Goal: Information Seeking & Learning: Learn about a topic

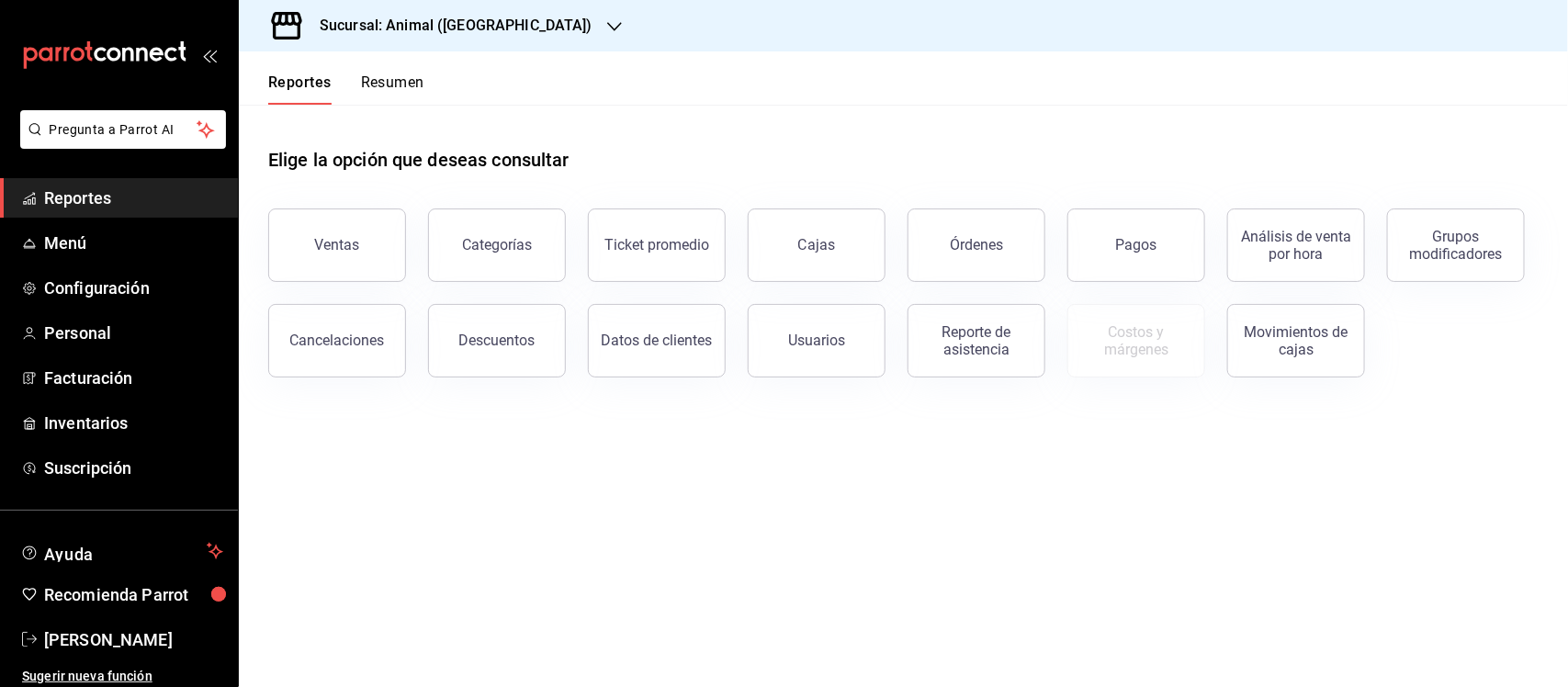
click at [460, 28] on h3 "Sucursal: Animal ([GEOGRAPHIC_DATA])" at bounding box center [449, 25] width 287 height 22
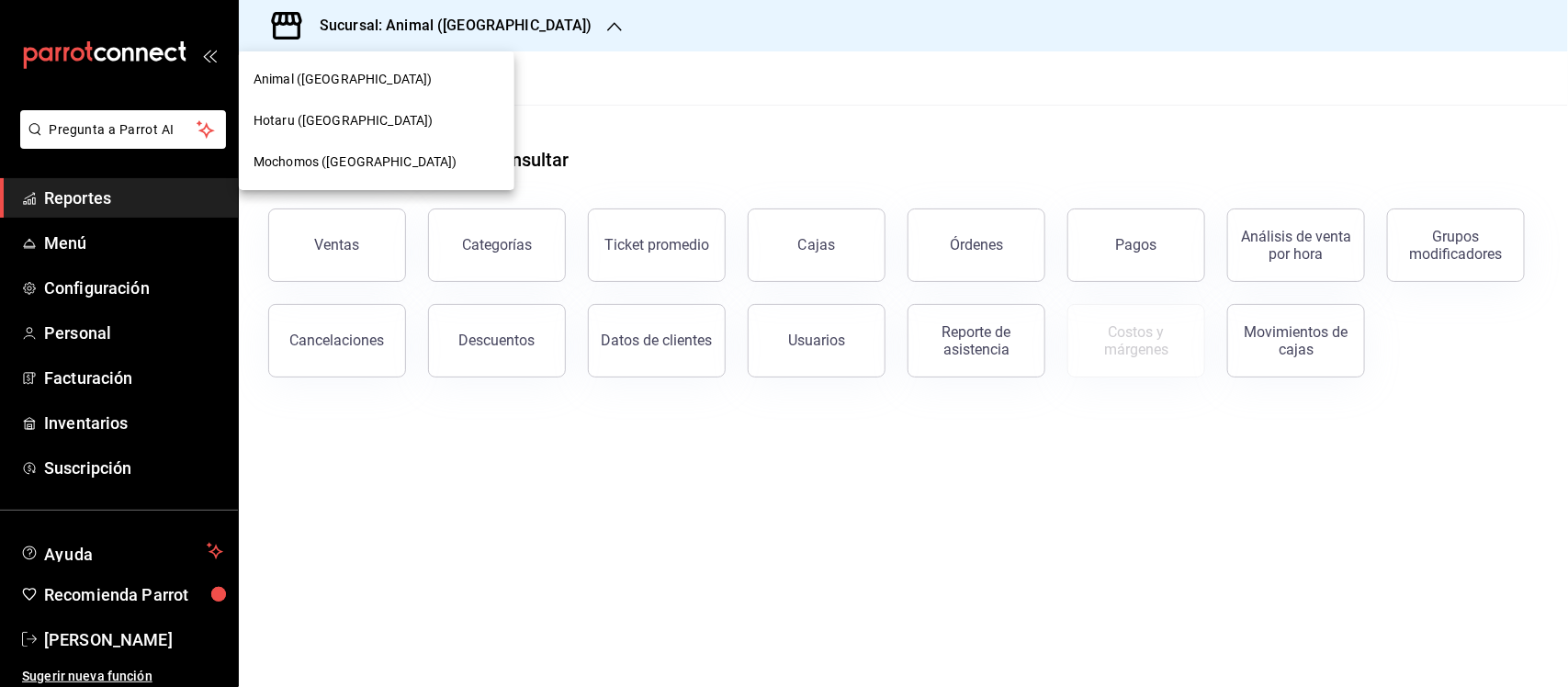
click at [317, 162] on span "Mochomos ([GEOGRAPHIC_DATA])" at bounding box center [356, 162] width 203 height 19
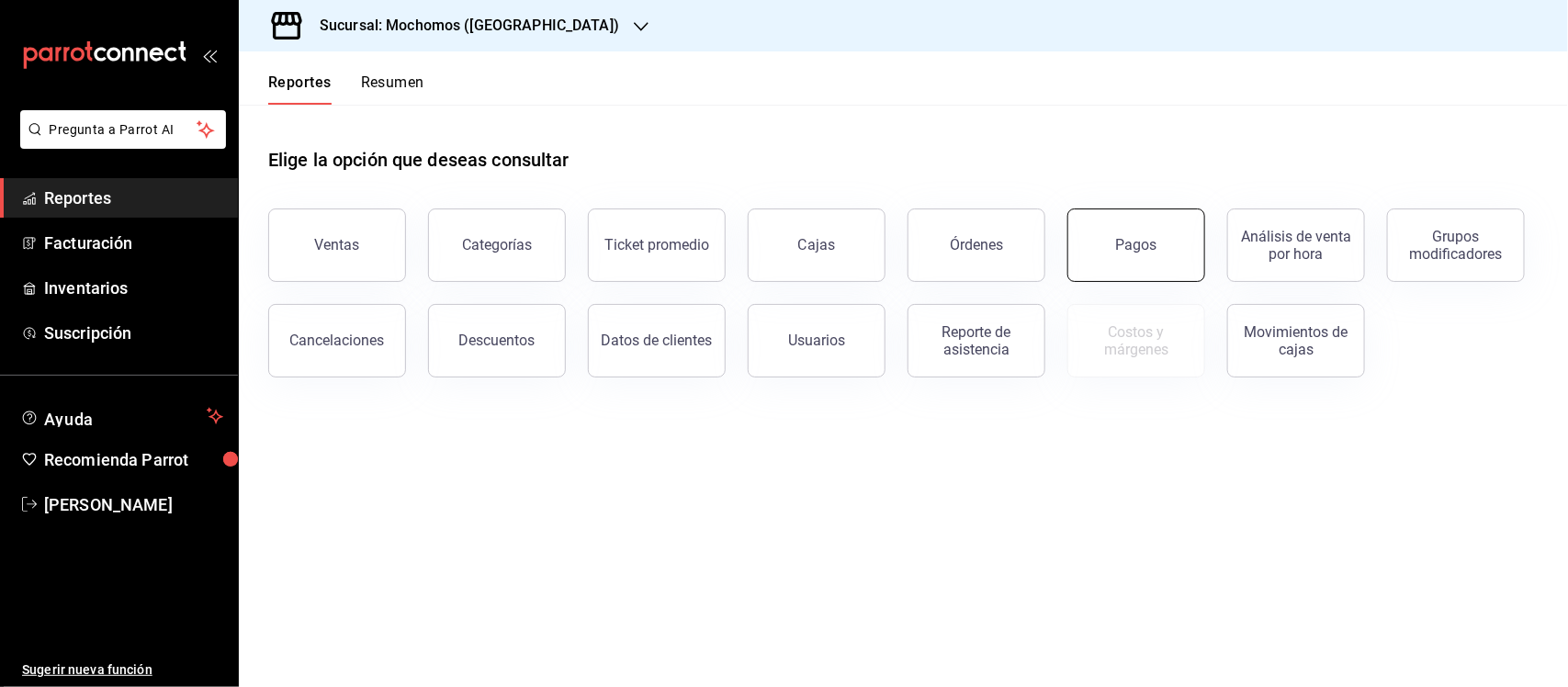
click at [1164, 250] on button "Pagos" at bounding box center [1136, 244] width 138 height 73
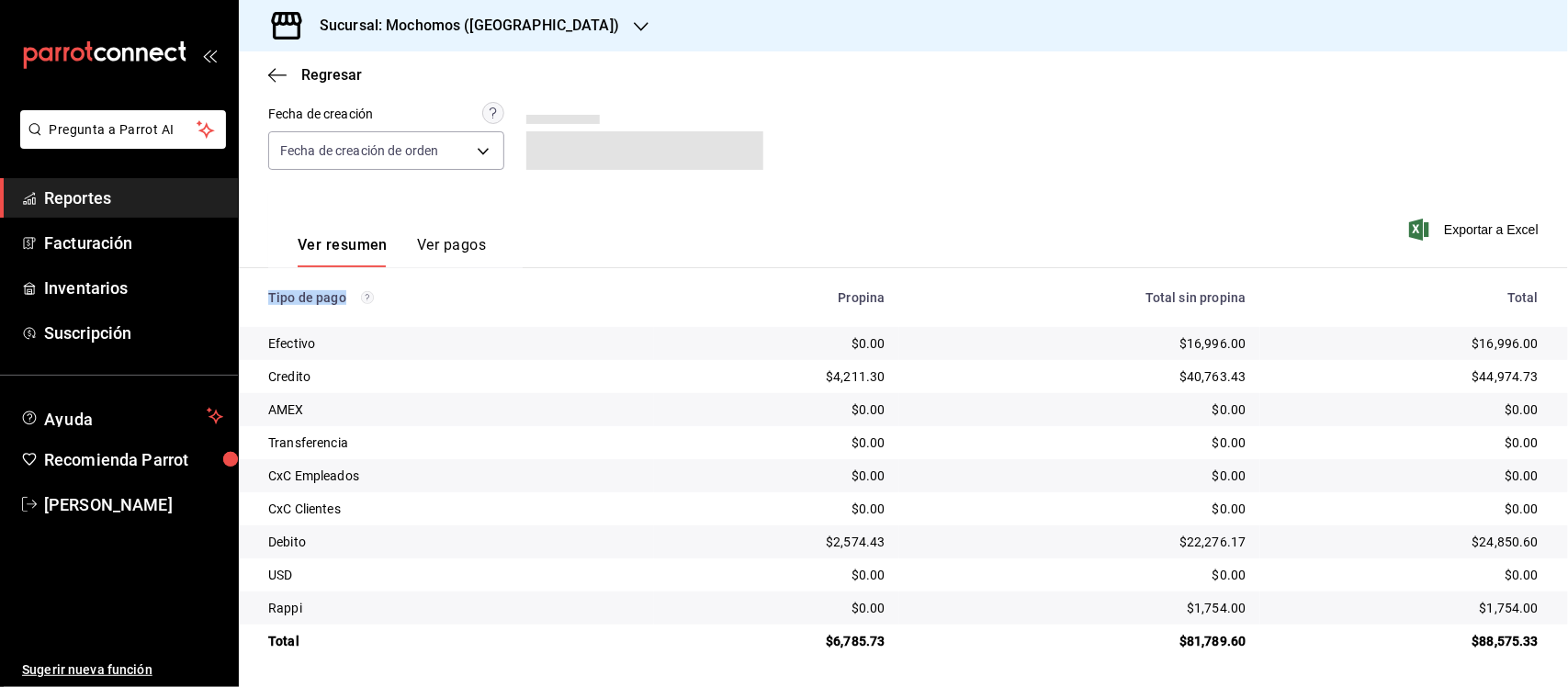
scroll to position [157, 0]
drag, startPoint x: 261, startPoint y: 321, endPoint x: 1365, endPoint y: 696, distance: 1166.0
click at [1365, 686] on html "Pregunta a Parrot AI Reportes Facturación Inventarios Suscripción Ayuda Recomie…" at bounding box center [784, 343] width 1568 height 687
click at [359, 344] on div "Efectivo" at bounding box center [454, 343] width 371 height 18
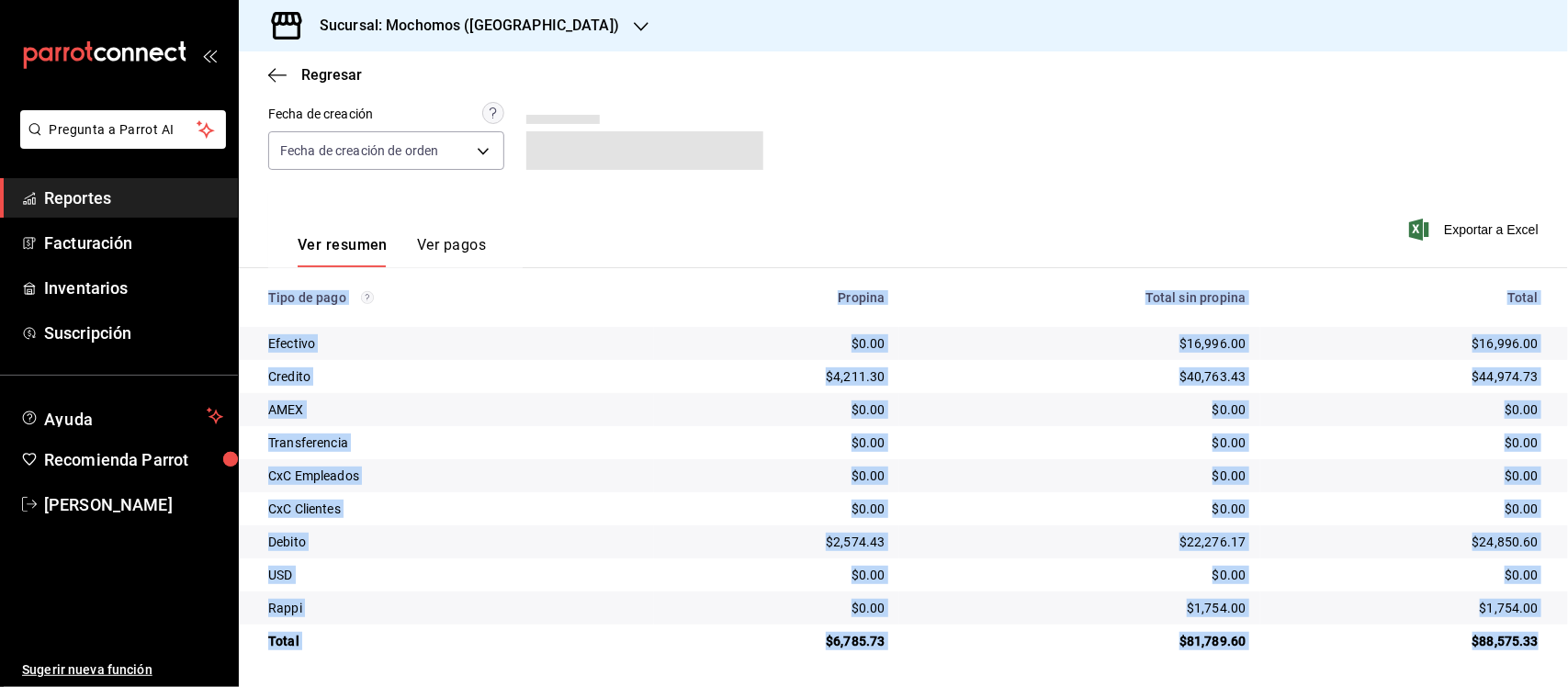
drag, startPoint x: 259, startPoint y: 295, endPoint x: 1532, endPoint y: 644, distance: 1320.0
click at [1532, 644] on table "Tipo de pago Propina Total sin propina Total Efectivo $0.00 $16,996.00 $16,996.…" at bounding box center [903, 463] width 1329 height 390
copy table "Tipo de pago Propina Total sin propina Total Efectivo $0.00 $16,996.00 $16,996.…"
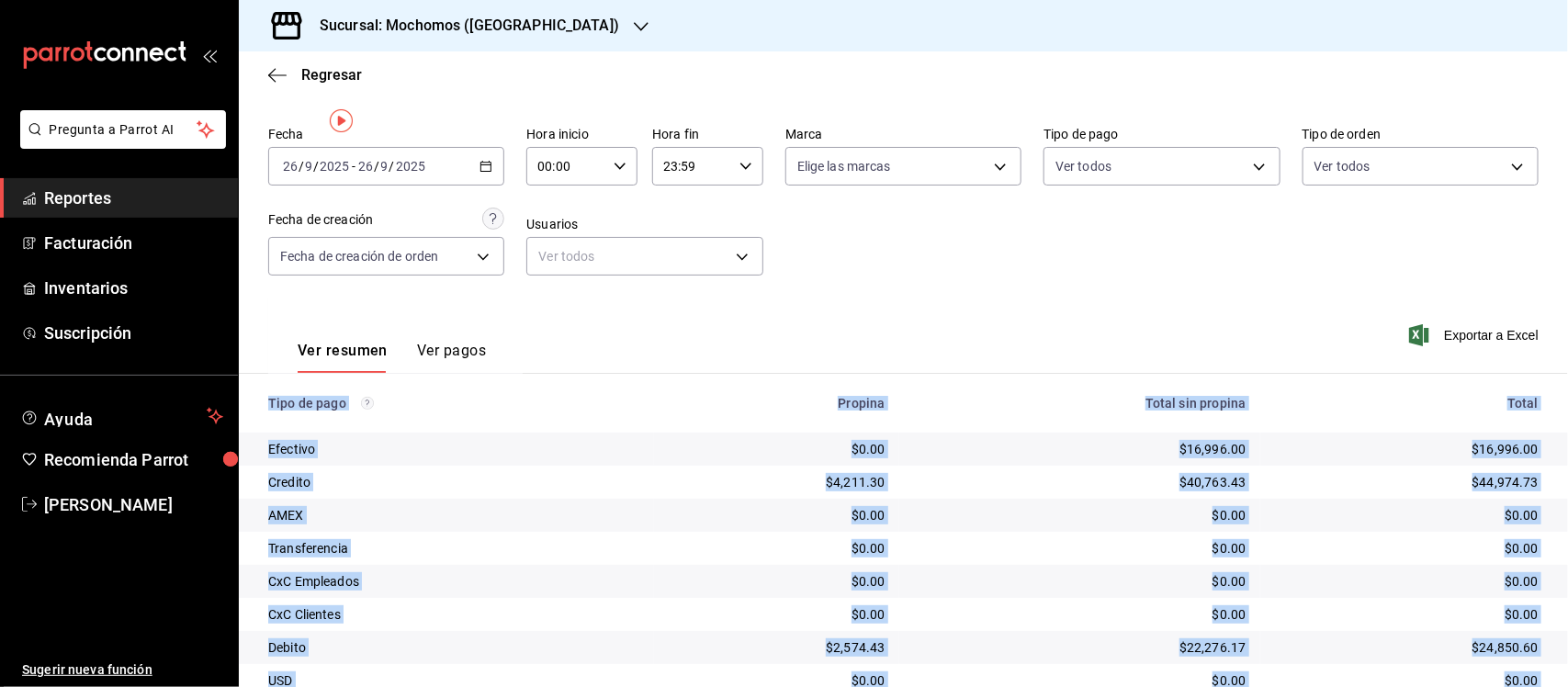
scroll to position [0, 0]
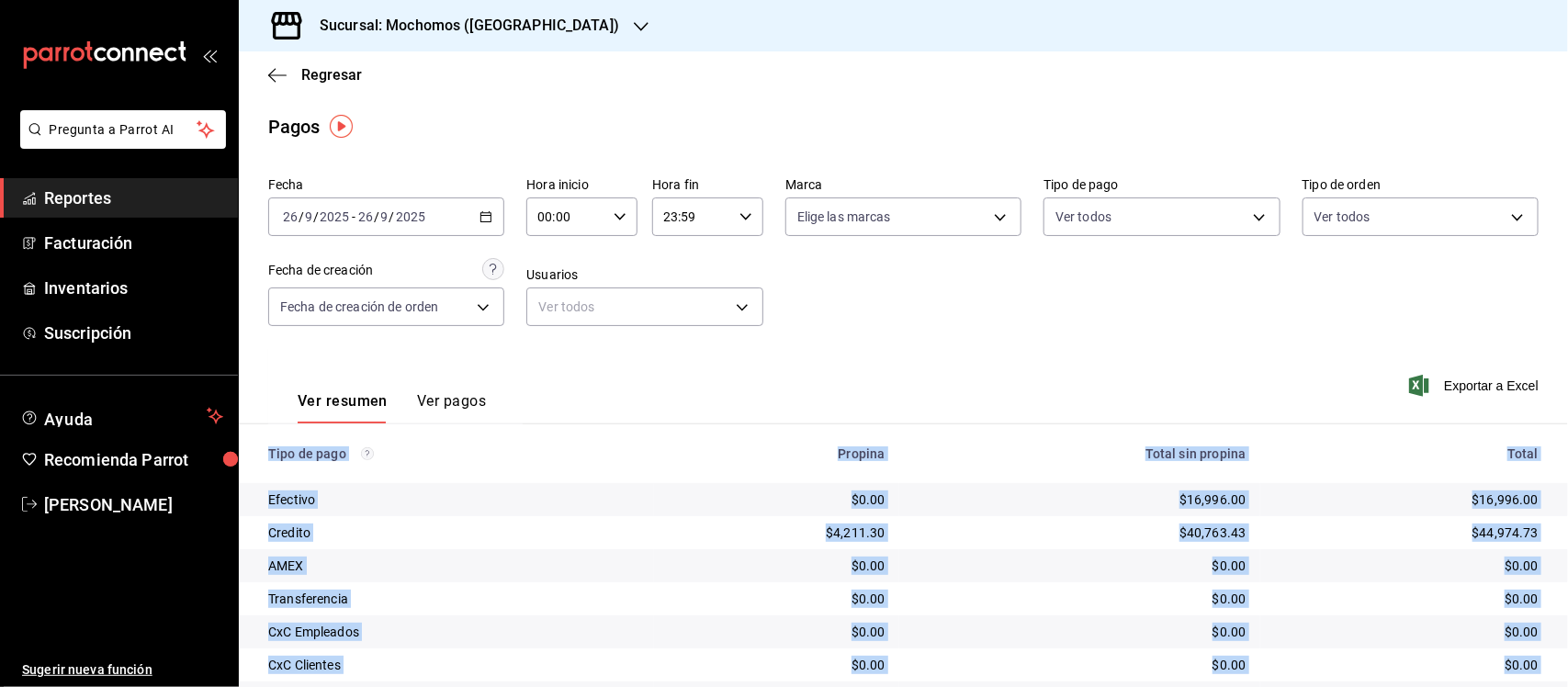
click at [482, 212] on \(Stroke\) "button" at bounding box center [486, 217] width 11 height 10
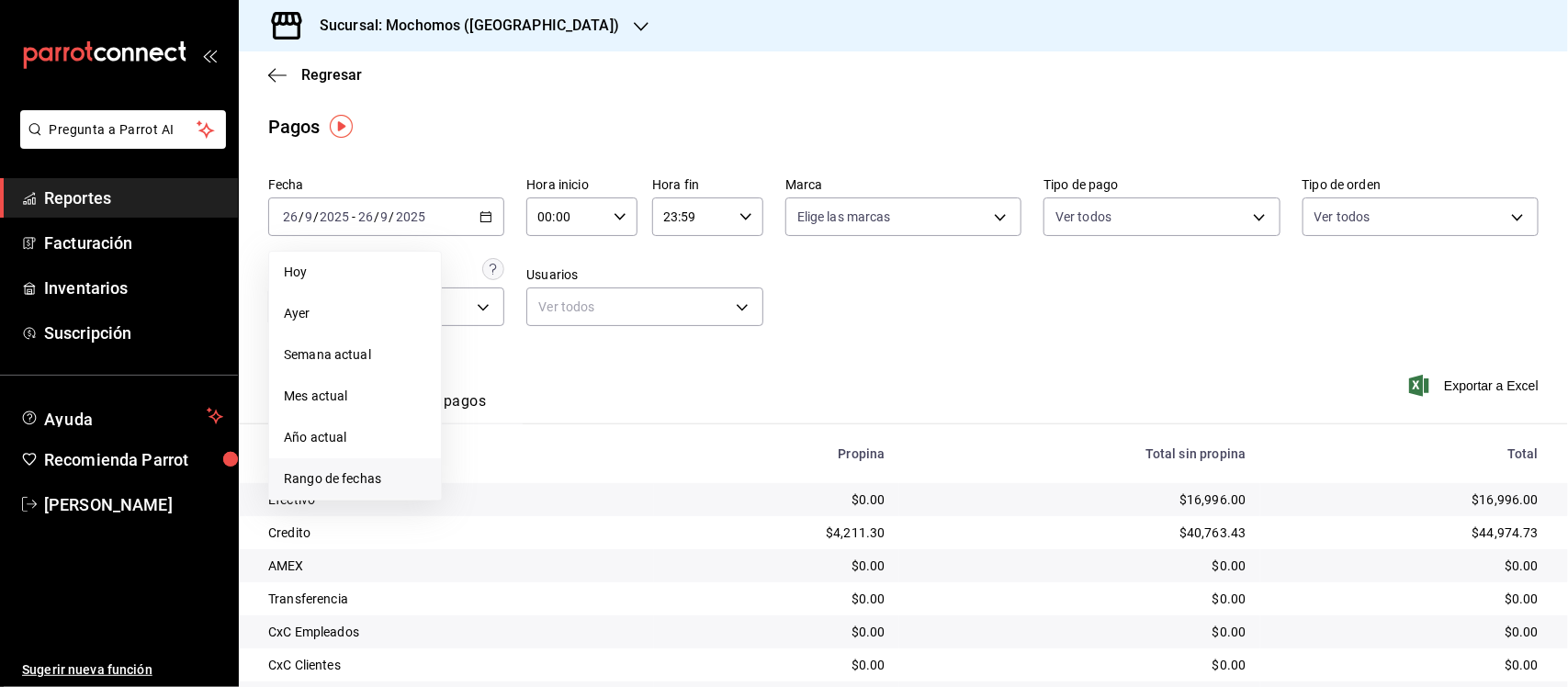
click at [339, 471] on span "Rango de fechas" at bounding box center [356, 479] width 143 height 19
click at [474, 337] on button "1" at bounding box center [480, 338] width 32 height 33
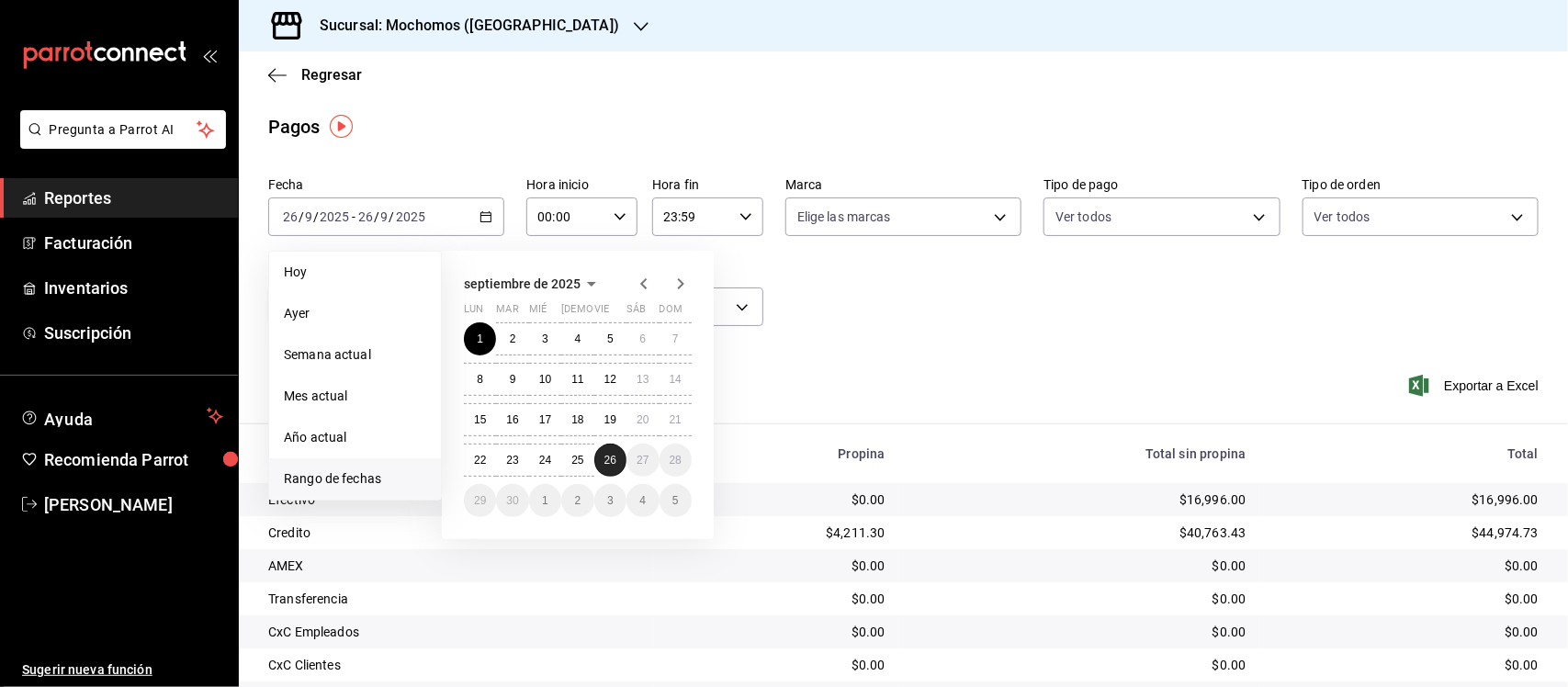
click at [605, 460] on abbr "26" at bounding box center [610, 460] width 12 height 13
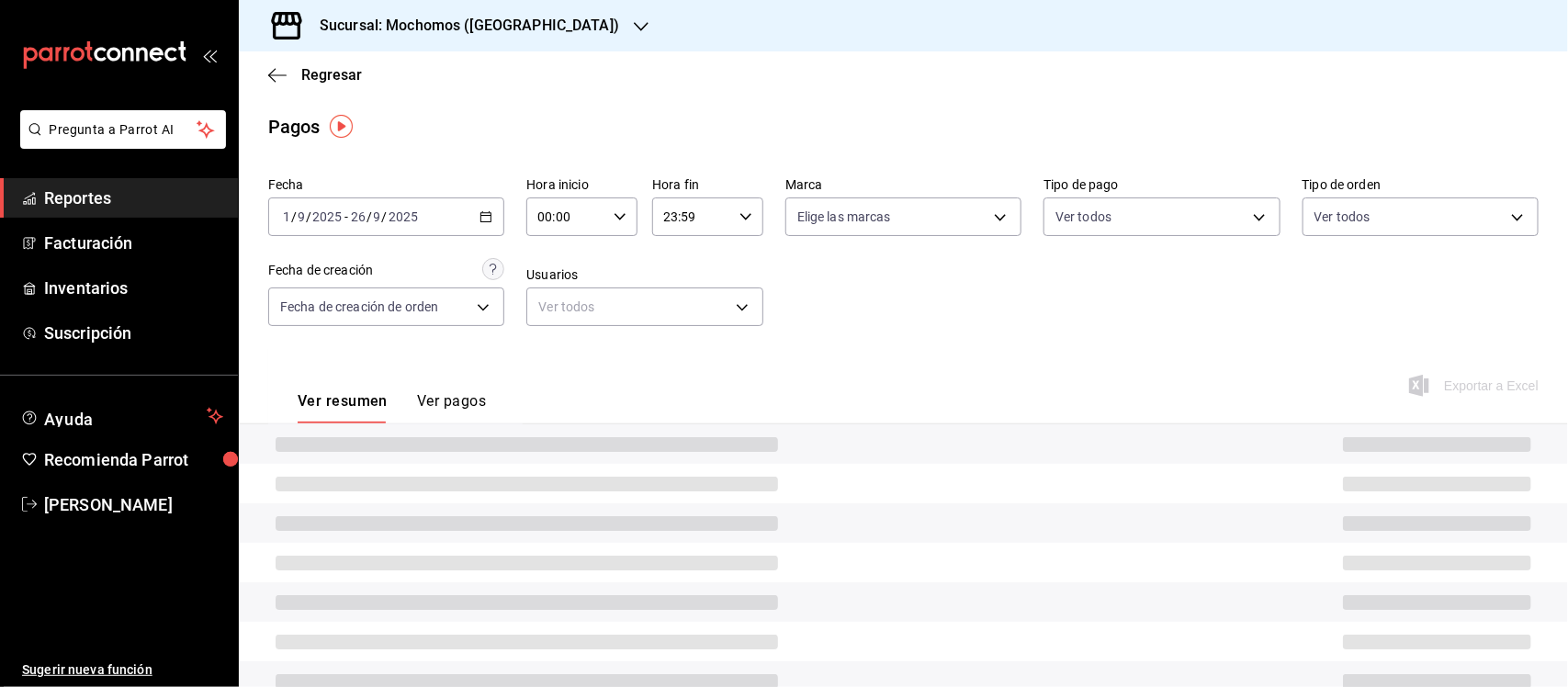
click at [600, 217] on input "00:00" at bounding box center [567, 217] width 80 height 37
drag, startPoint x: 556, startPoint y: 356, endPoint x: 584, endPoint y: 281, distance: 80.1
click at [556, 362] on span "05" at bounding box center [551, 369] width 26 height 14
type input "05:00"
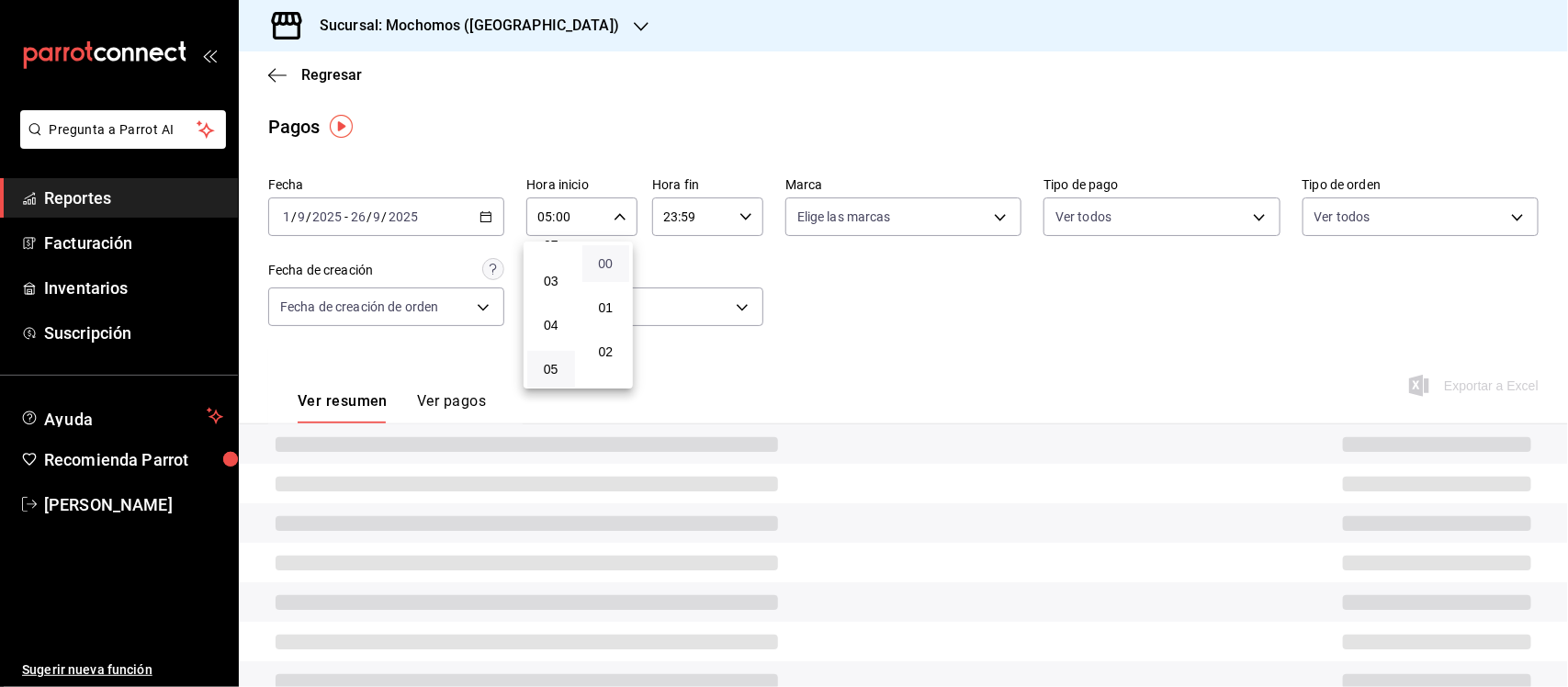
click at [599, 264] on span "00" at bounding box center [606, 263] width 26 height 14
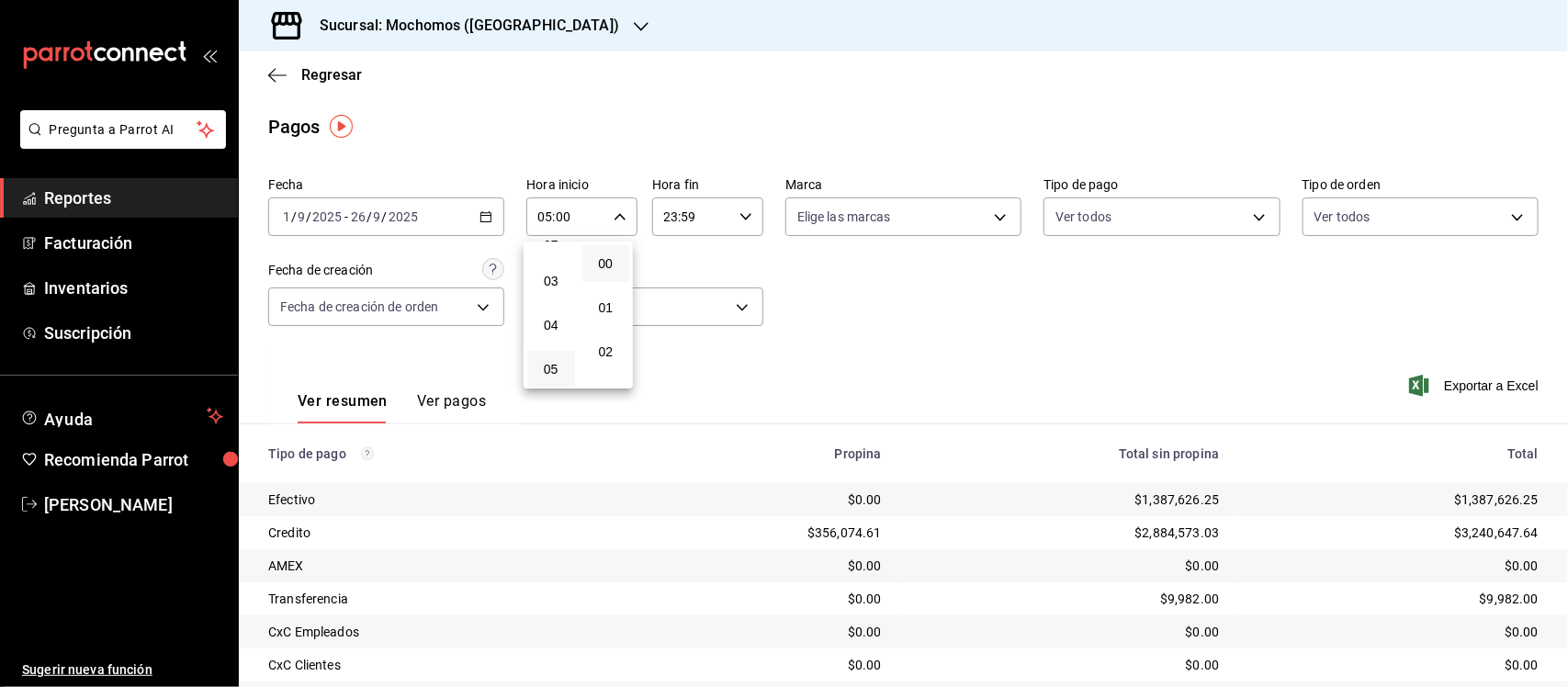
click at [726, 212] on div at bounding box center [784, 343] width 1568 height 687
click at [733, 206] on div "23:59 Hora fin" at bounding box center [707, 217] width 111 height 39
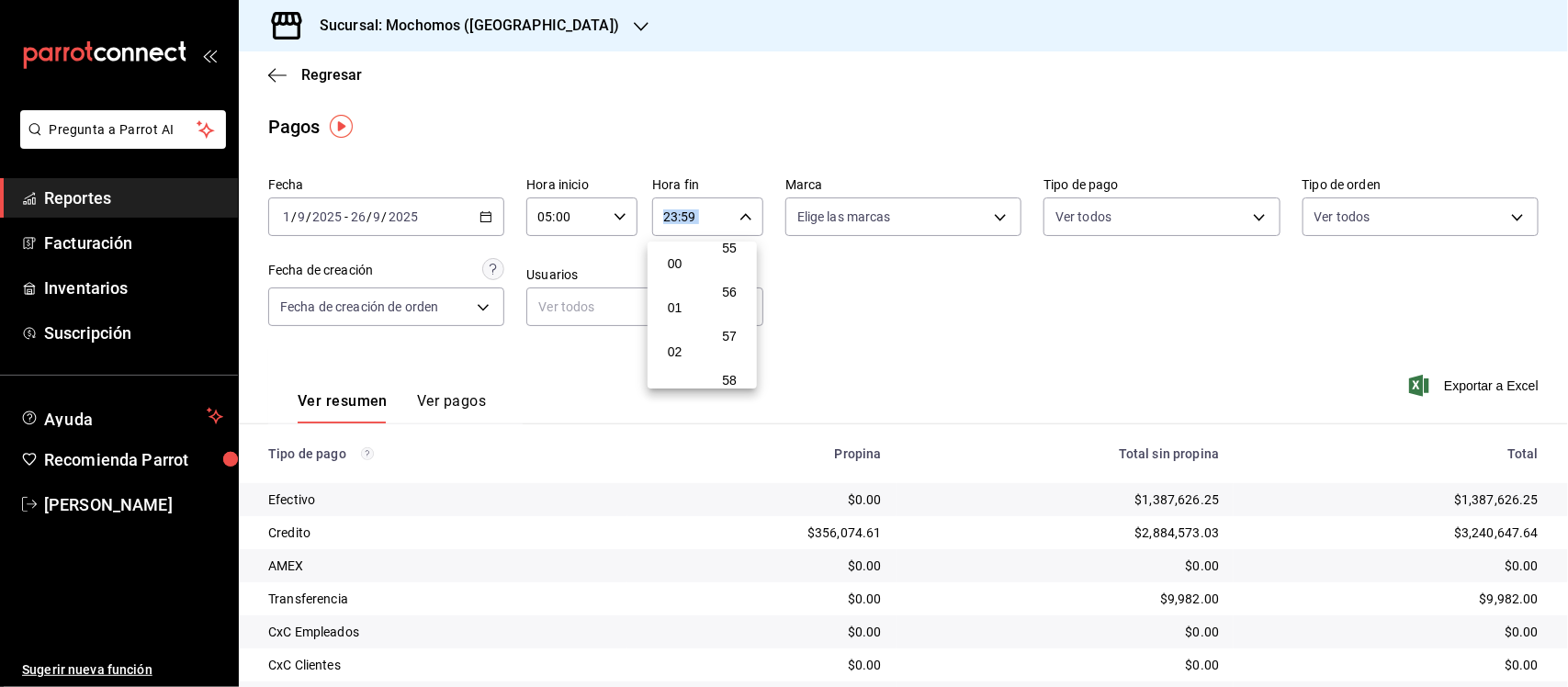
scroll to position [115, 0]
click at [672, 365] on span "05" at bounding box center [675, 369] width 26 height 14
click at [733, 249] on button "00" at bounding box center [730, 263] width 48 height 37
type input "05:00"
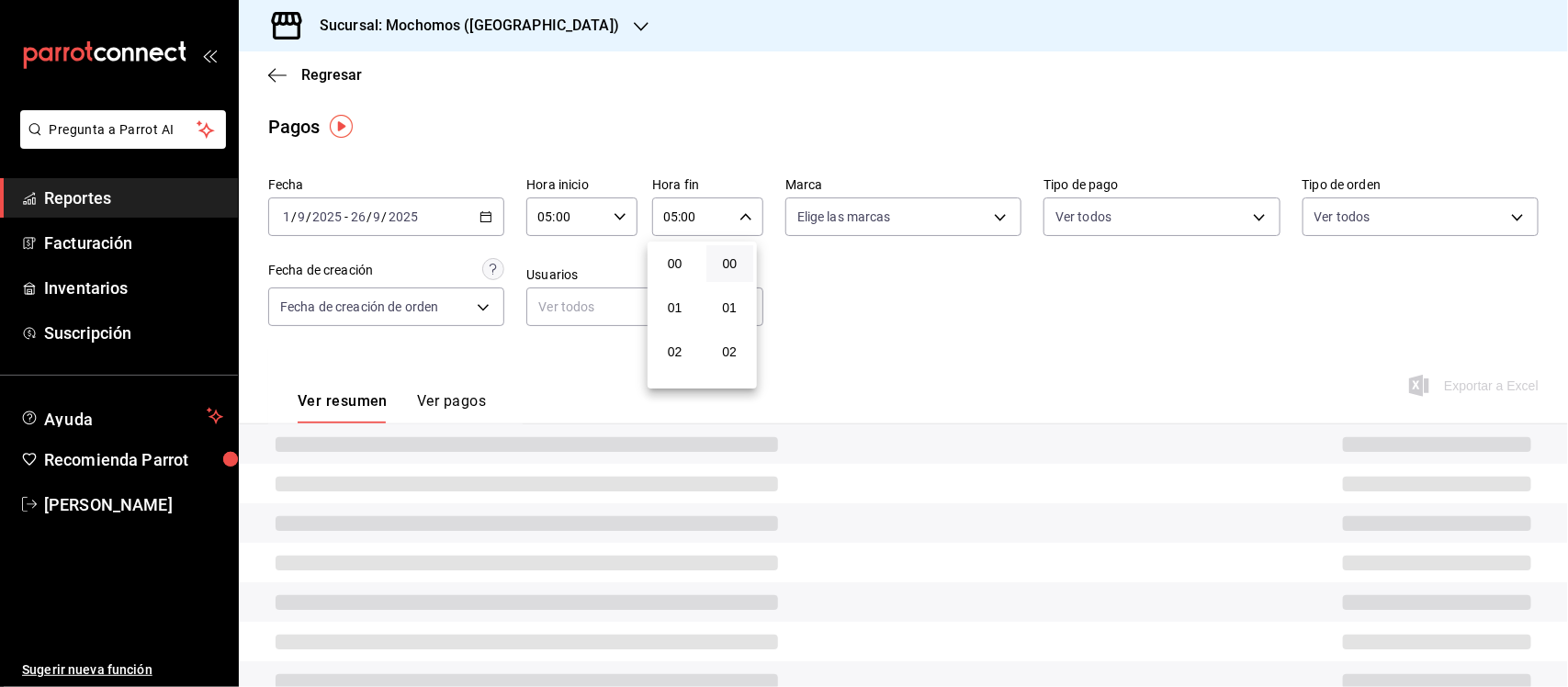
click at [861, 290] on div at bounding box center [784, 343] width 1568 height 687
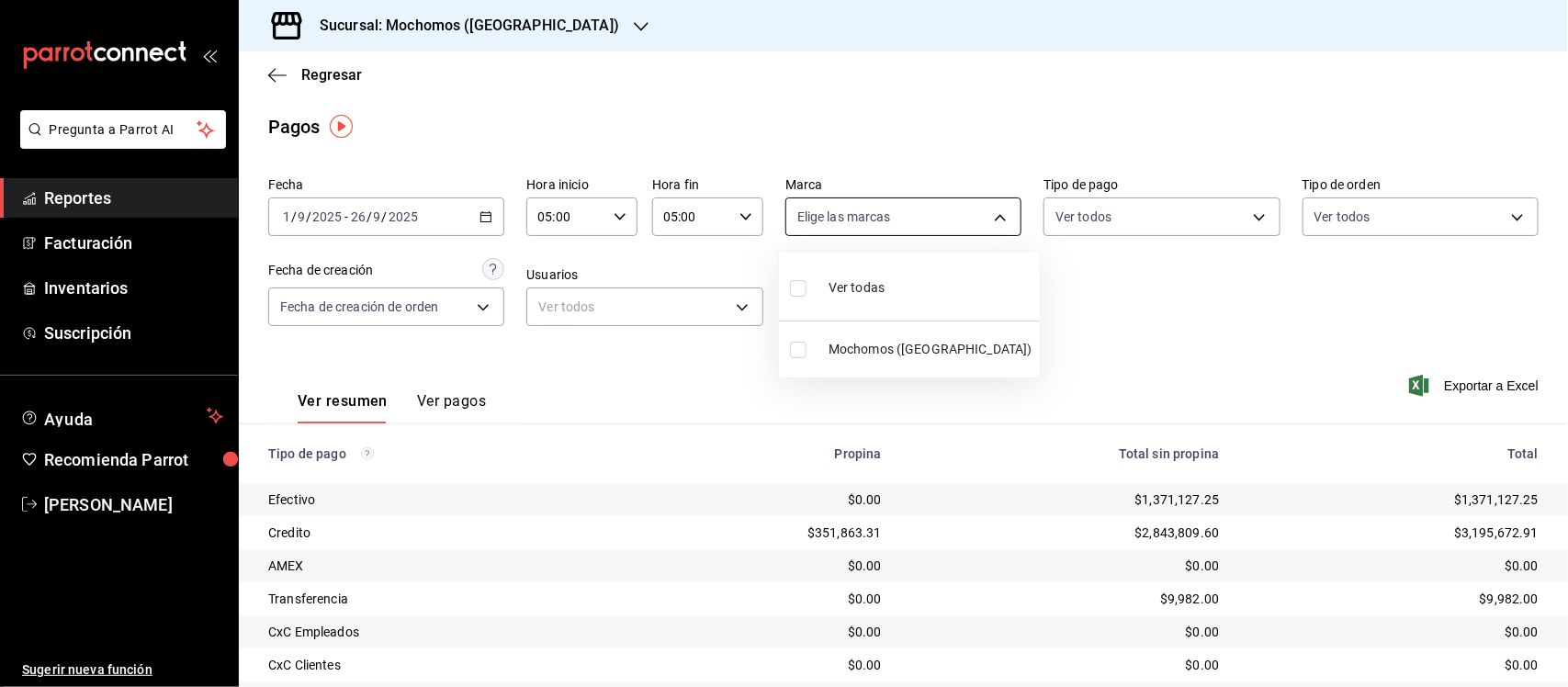
click at [869, 221] on body "Pregunta a Parrot AI Reportes Facturación Inventarios Suscripción Ayuda Recomie…" at bounding box center [784, 343] width 1568 height 687
click at [800, 296] on input "checkbox" at bounding box center [798, 288] width 16 height 16
checkbox input "true"
type input "65eb7388-82e4-42fa-8caf-680550c77e6f"
checkbox input "true"
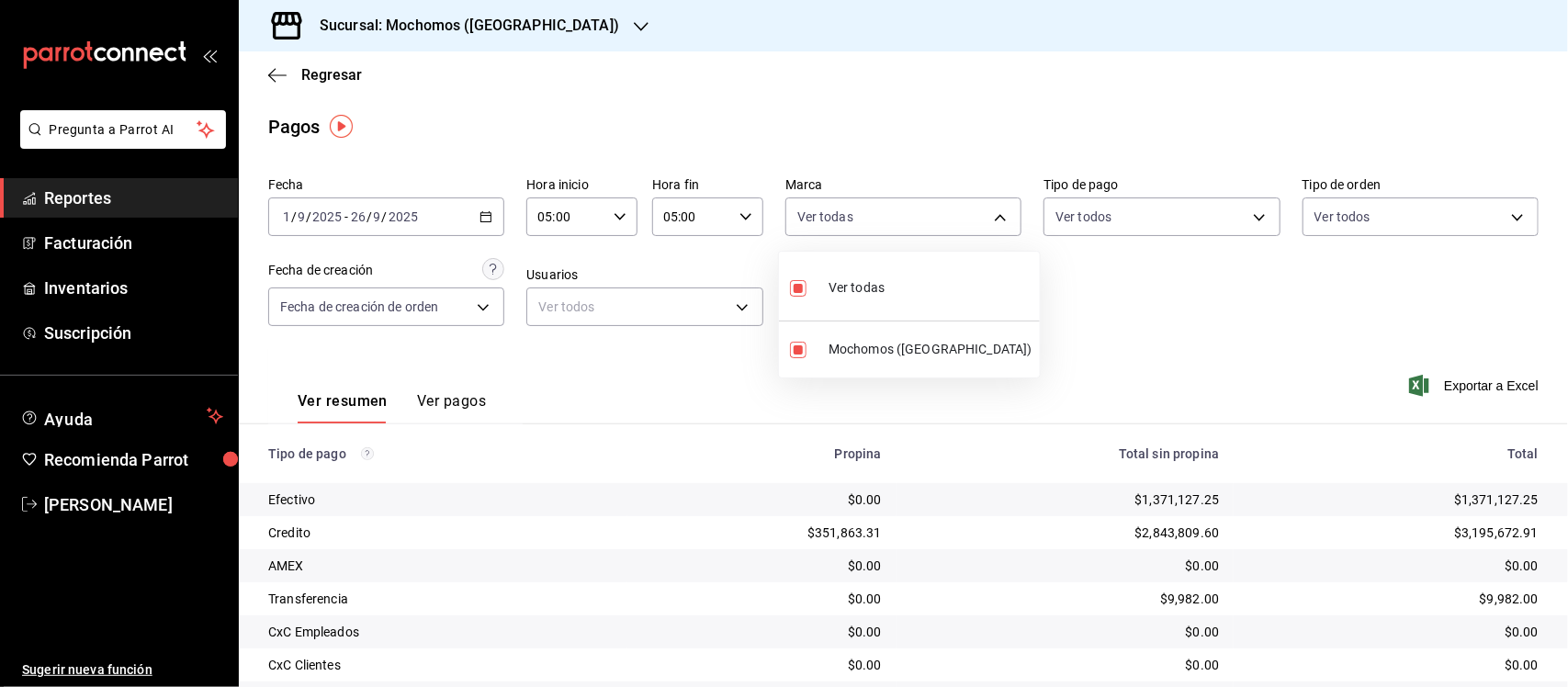
click at [1076, 289] on div at bounding box center [784, 343] width 1568 height 687
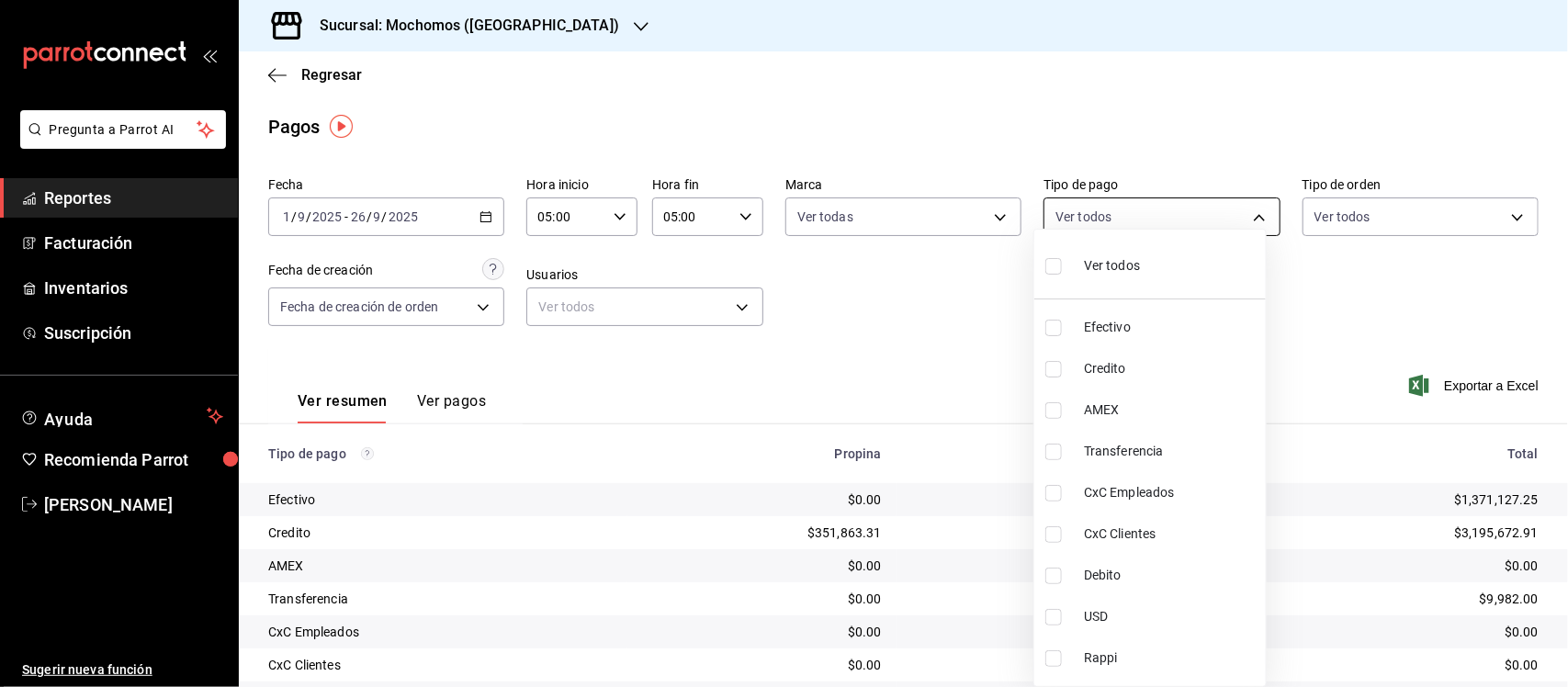
click at [1237, 216] on body "Pregunta a Parrot AI Reportes Facturación Inventarios Suscripción Ayuda Recomie…" at bounding box center [784, 343] width 1568 height 687
click at [1237, 216] on div at bounding box center [784, 343] width 1568 height 687
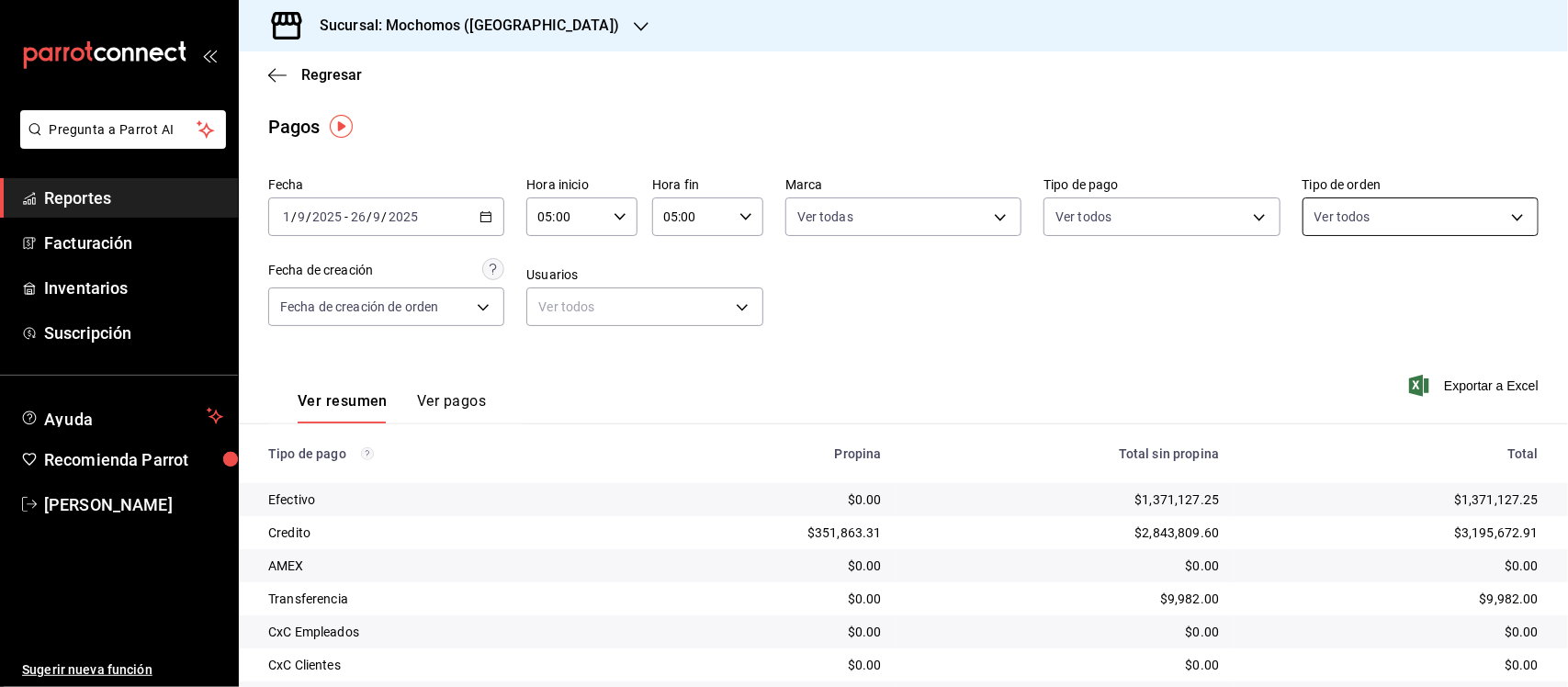
click at [1500, 209] on body "Pregunta a Parrot AI Reportes Facturación Inventarios Suscripción Ayuda Recomie…" at bounding box center [784, 343] width 1568 height 687
click at [1320, 290] on label at bounding box center [1312, 288] width 24 height 27
click at [1317, 290] on input "checkbox" at bounding box center [1308, 288] width 16 height 16
checkbox input "false"
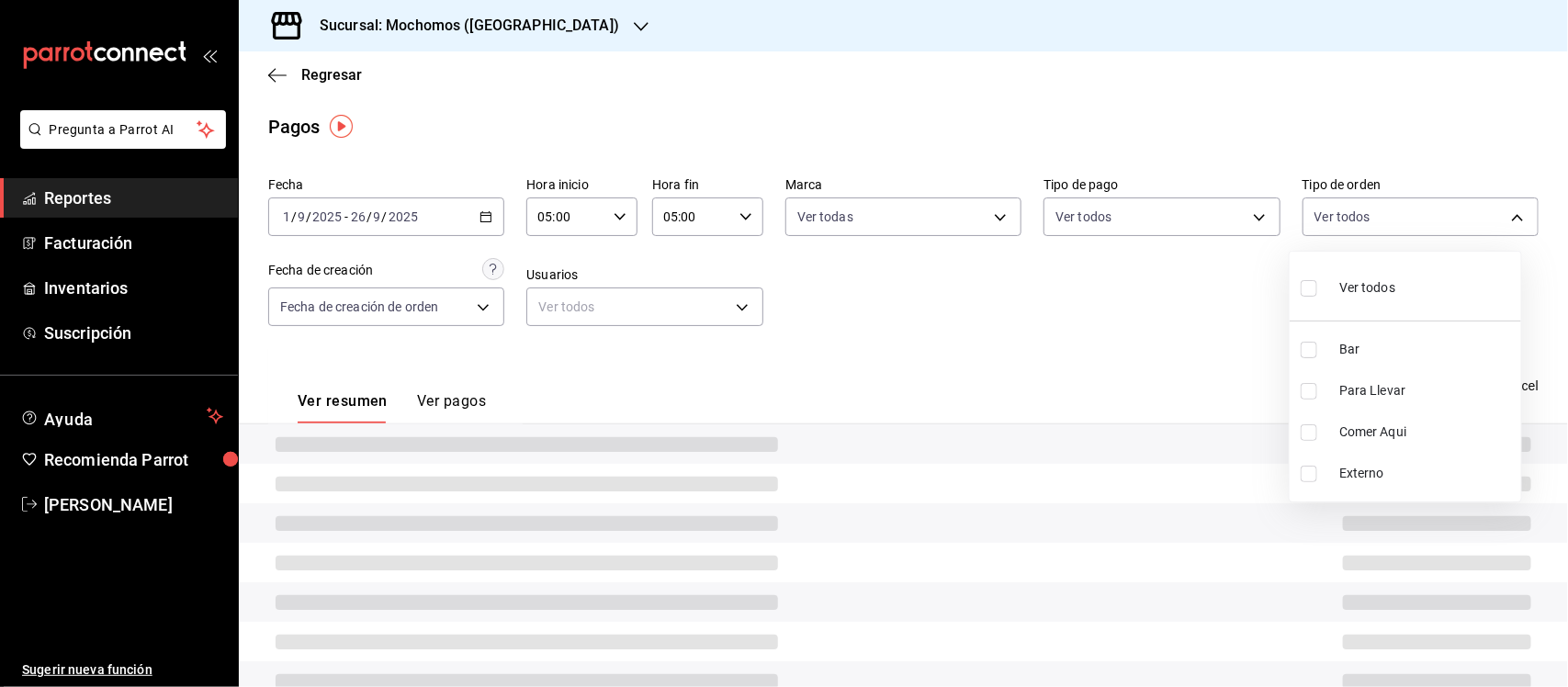
checkbox input "false"
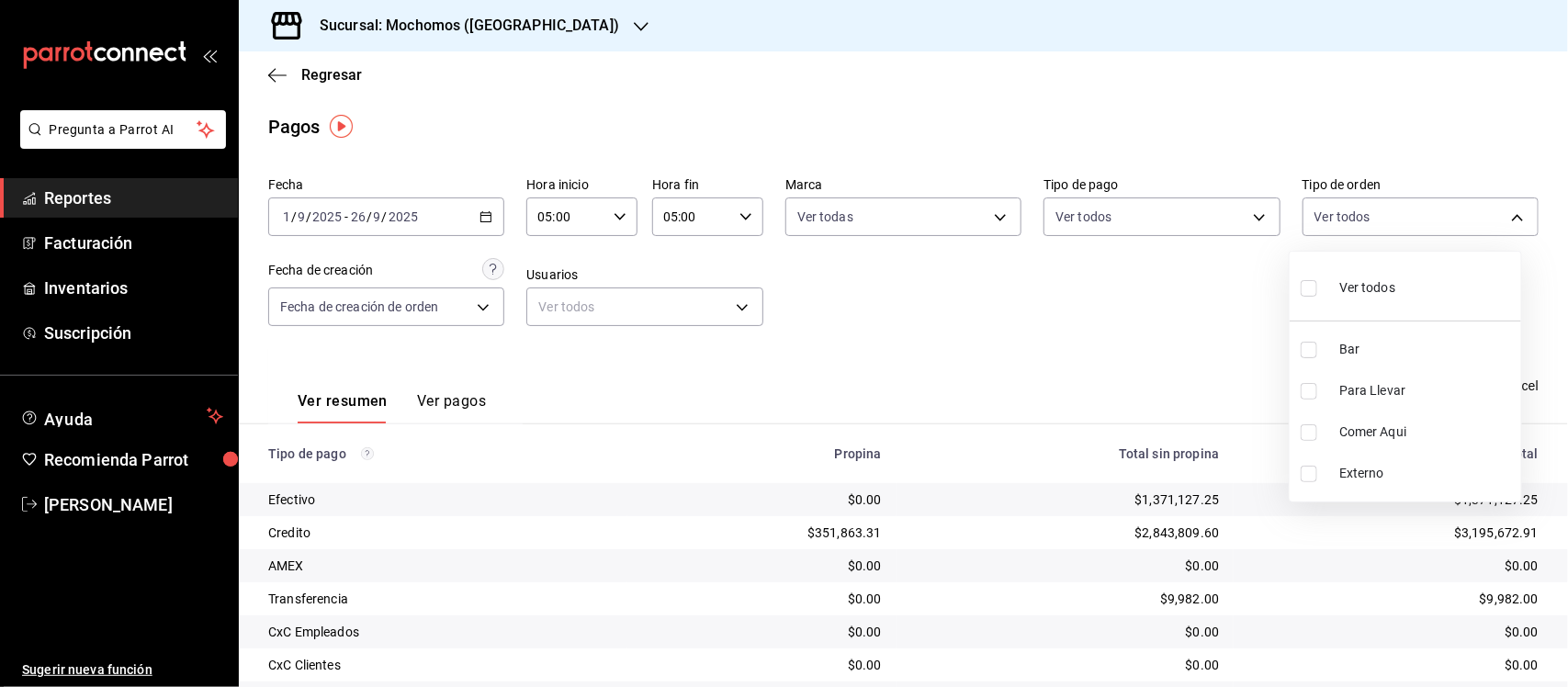
click at [1309, 283] on input "checkbox" at bounding box center [1308, 288] width 16 height 16
checkbox input "true"
type input "c7bc0ce2-274d-49fd-89f5-4bcf8044acf9,c9e91c43-775f-4cd6-ac16-cfdc9e5fd636,e77b1…"
checkbox input "true"
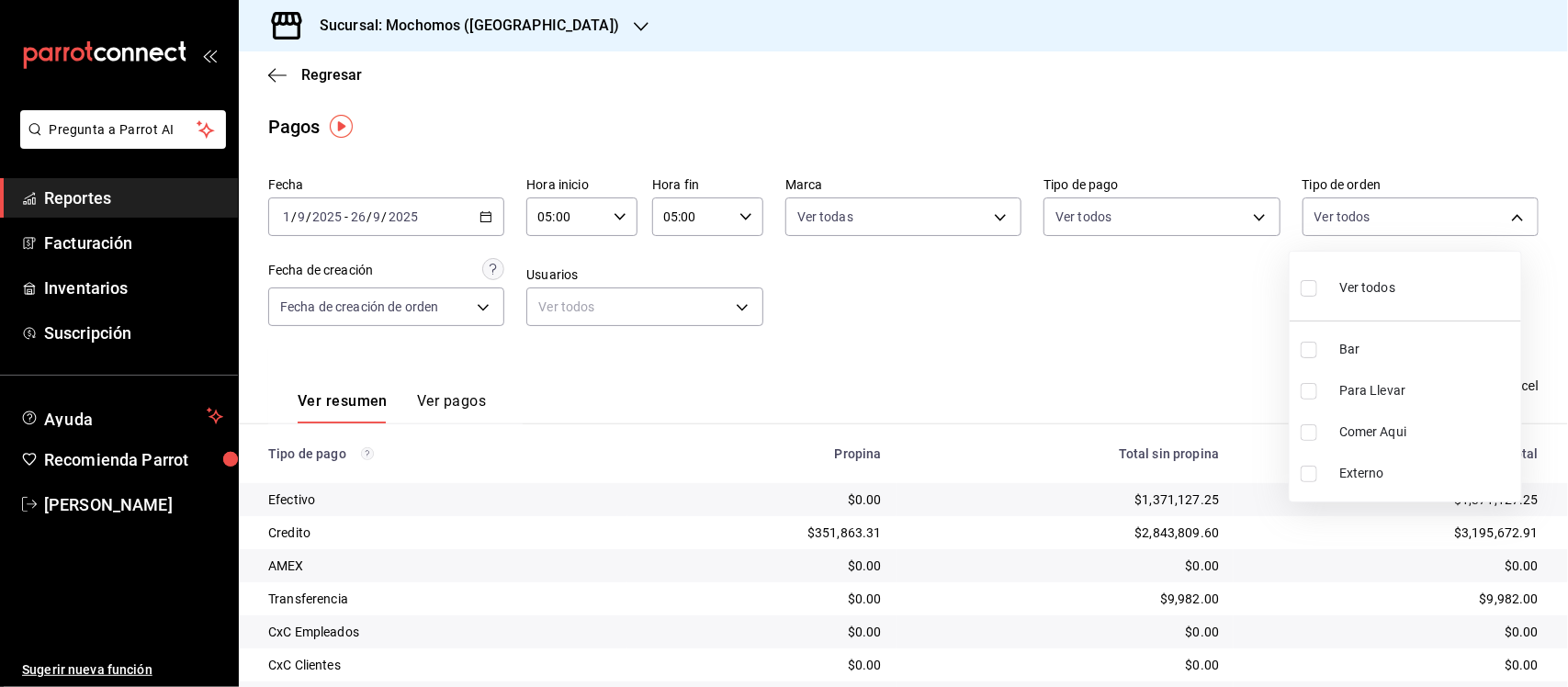
checkbox input "true"
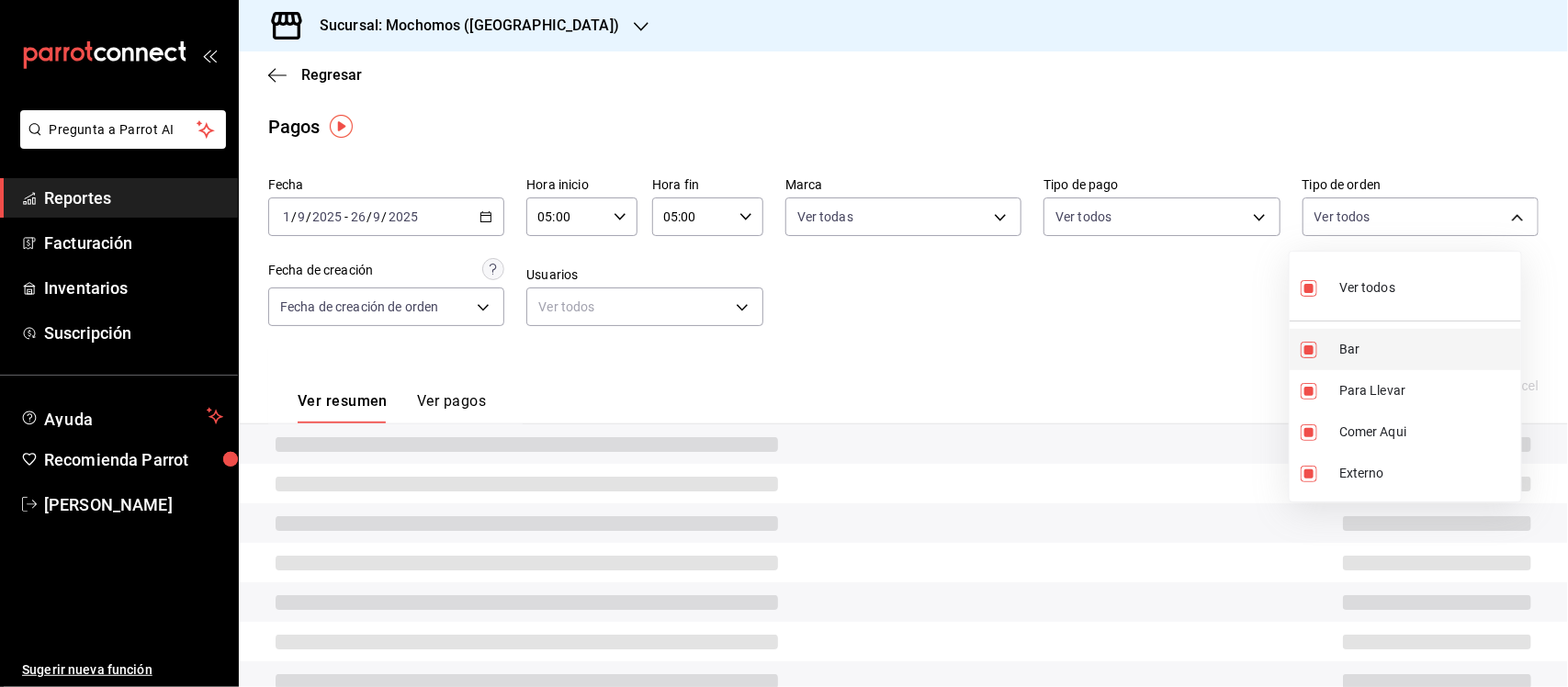
click at [1305, 351] on input "checkbox" at bounding box center [1308, 349] width 16 height 16
checkbox input "false"
type input "c9e91c43-775f-4cd6-ac16-cfdc9e5fd636,e77b1244-dd56-4ae6-90a6-fad4c81c99f8,EXTER…"
checkbox input "false"
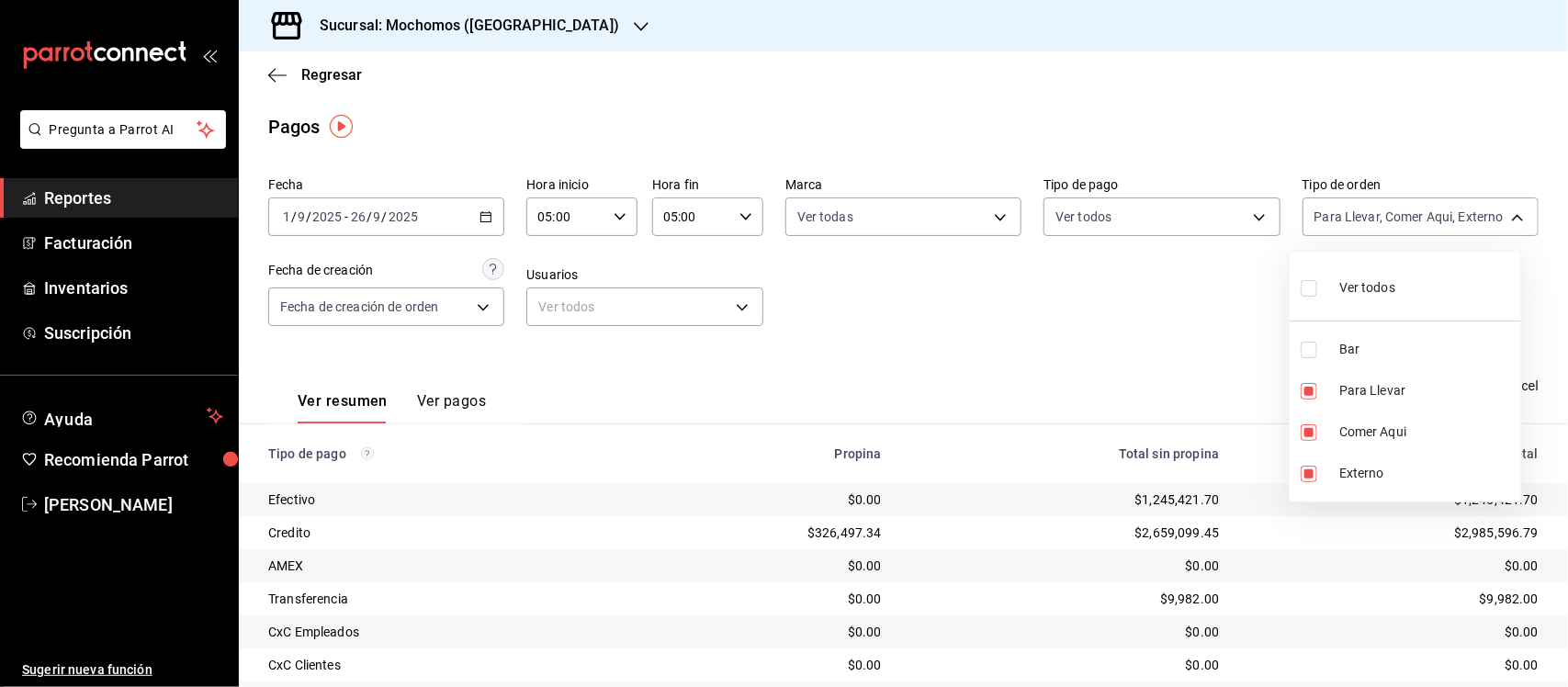
click at [992, 298] on div at bounding box center [784, 343] width 1568 height 687
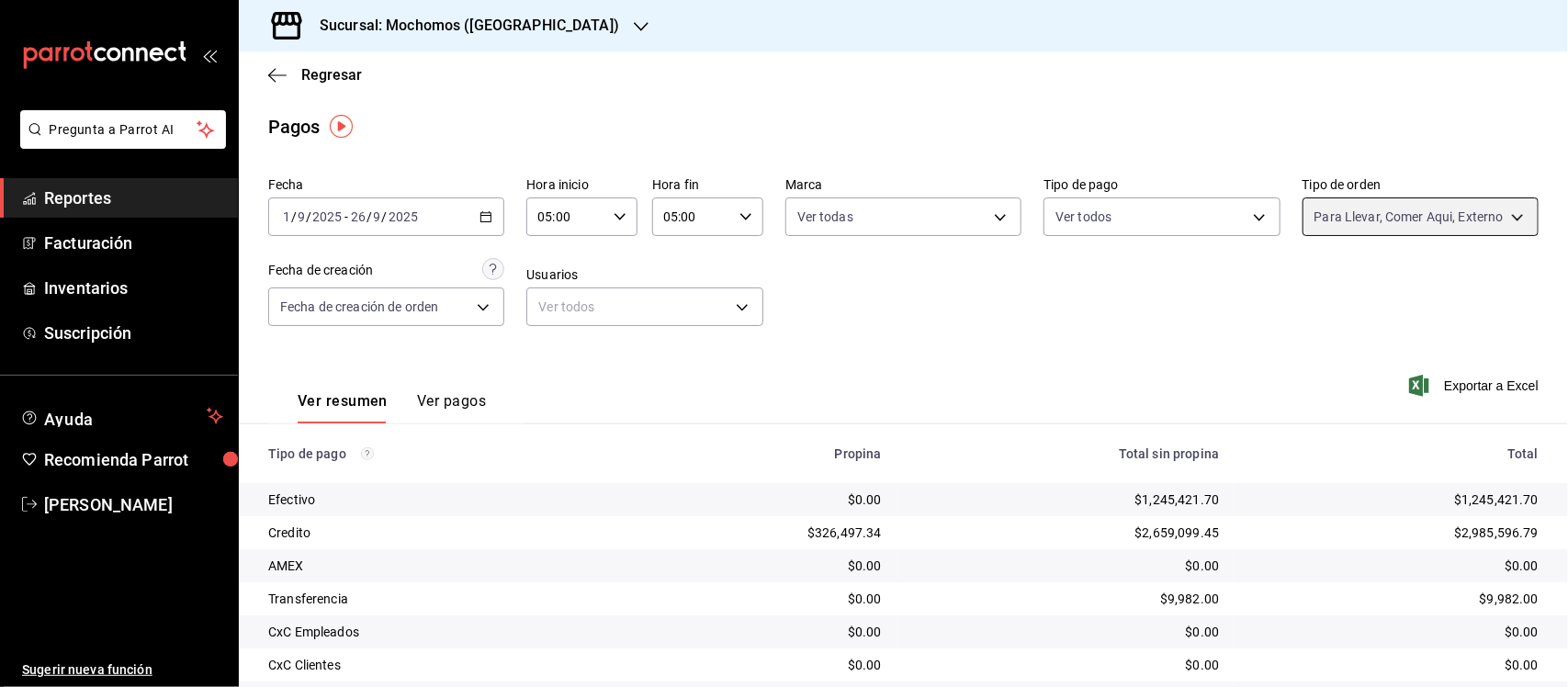
scroll to position [156, 0]
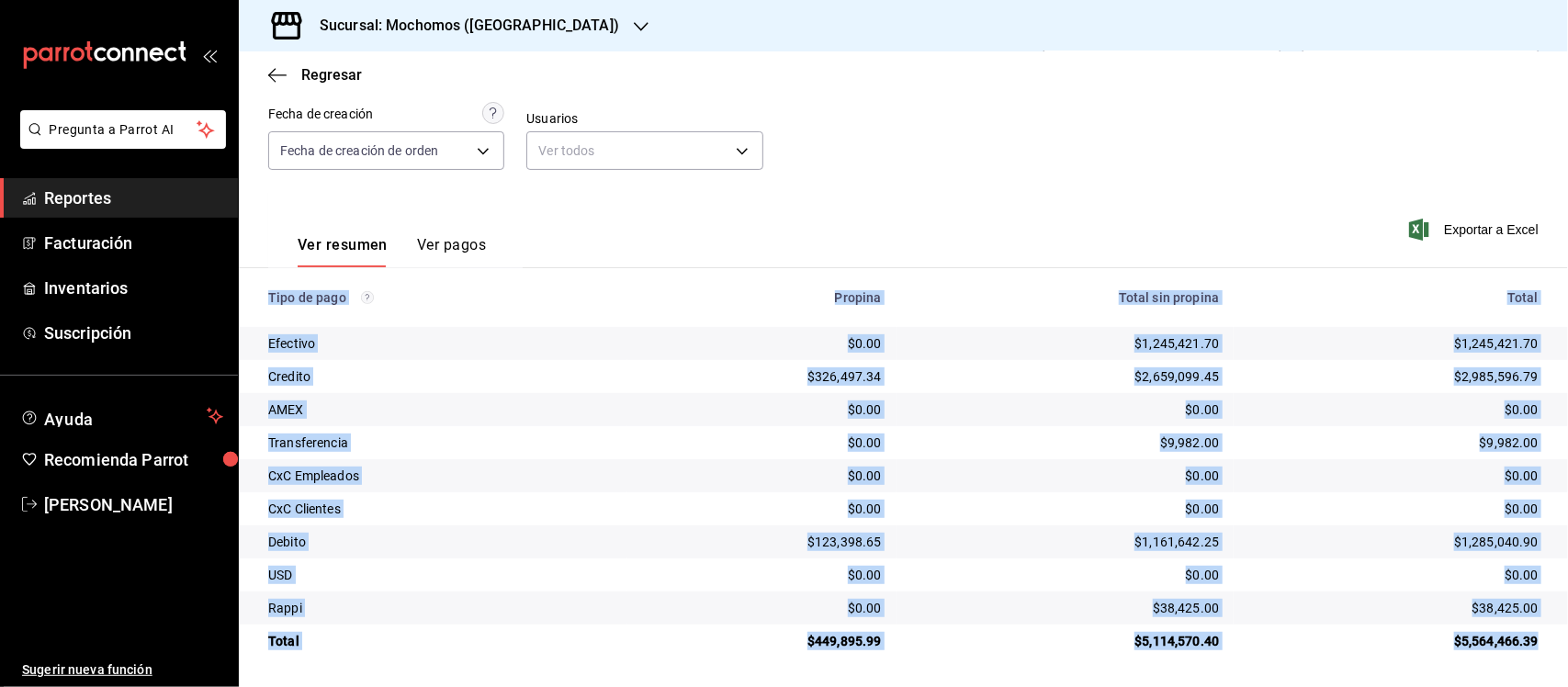
drag, startPoint x: 263, startPoint y: 298, endPoint x: 1534, endPoint y: 644, distance: 1317.3
click at [1534, 644] on table "Tipo de pago Propina Total sin propina Total Efectivo $0.00 $1,245,421.70 $1,24…" at bounding box center [903, 463] width 1329 height 390
copy table "Tipo de pago Propina Total sin propina Total Efectivo $0.00 $1,245,421.70 $1,24…"
click at [106, 196] on span "Reportes" at bounding box center [133, 198] width 179 height 25
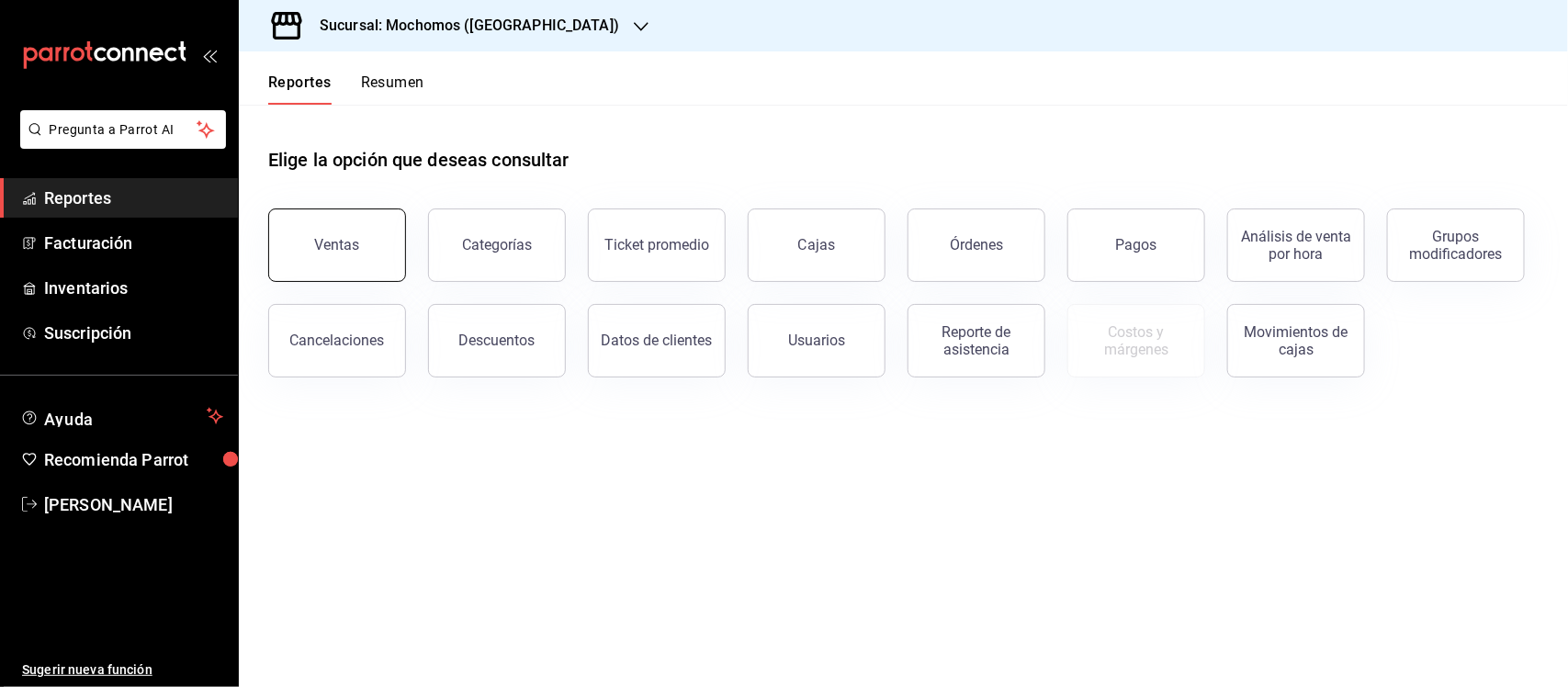
click at [370, 239] on button "Ventas" at bounding box center [337, 244] width 138 height 73
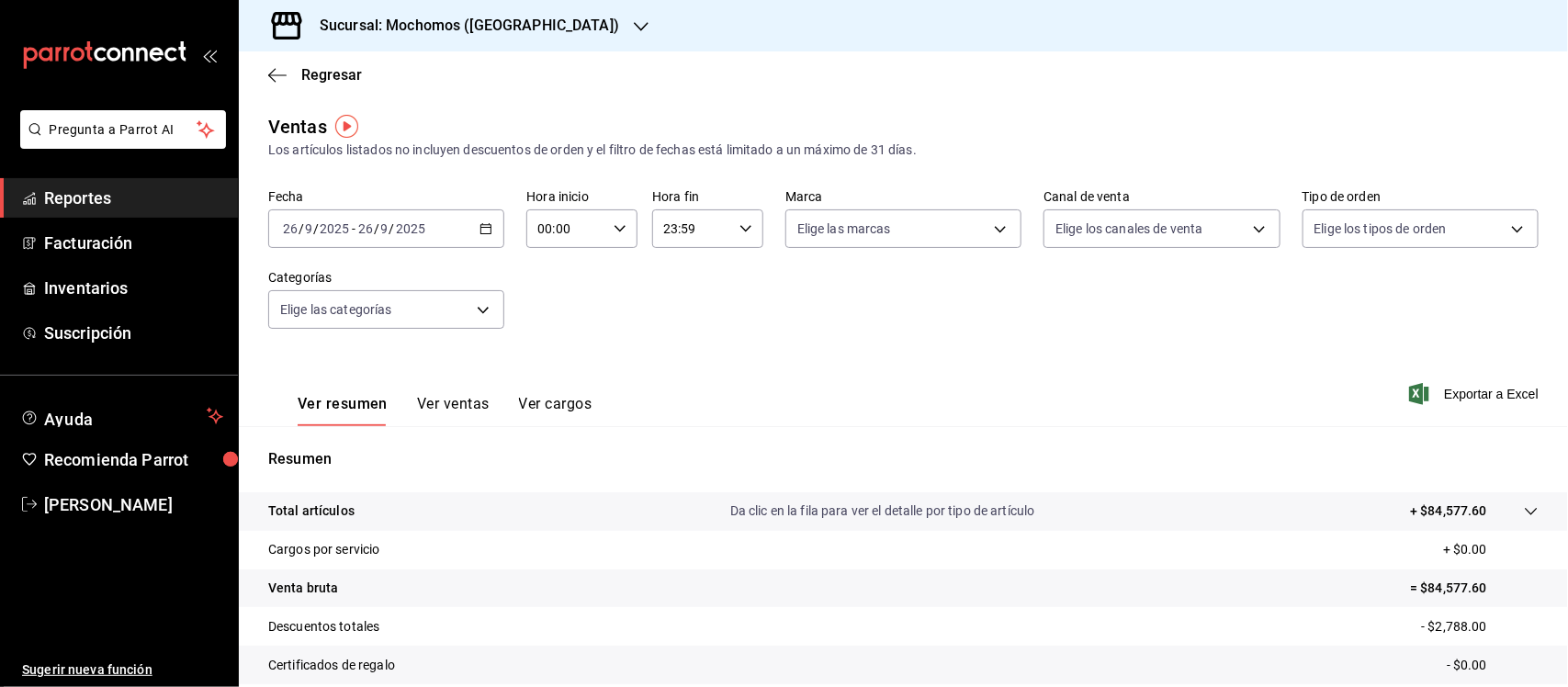
click at [474, 230] on div "[DATE] [DATE] - [DATE] [DATE]" at bounding box center [386, 228] width 236 height 39
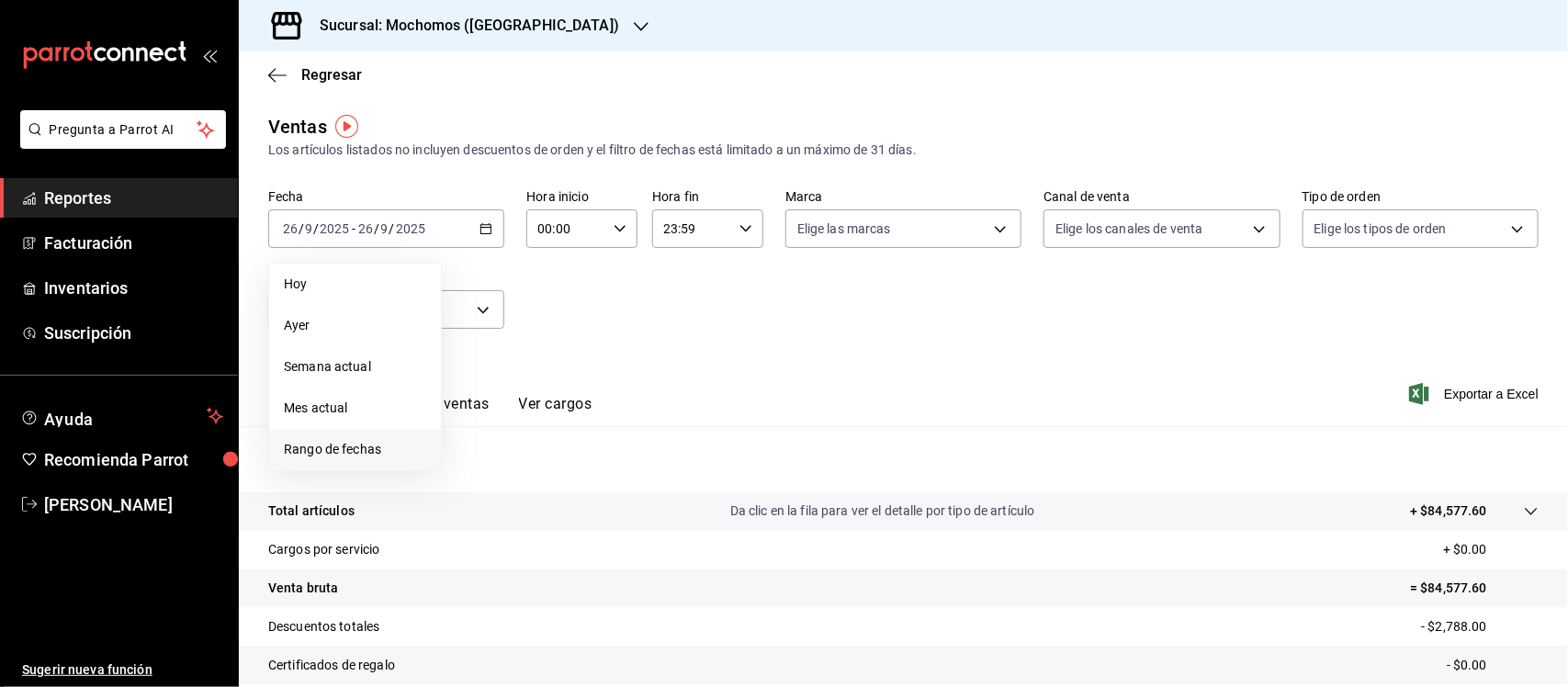
click at [351, 447] on span "Rango de fechas" at bounding box center [356, 449] width 143 height 19
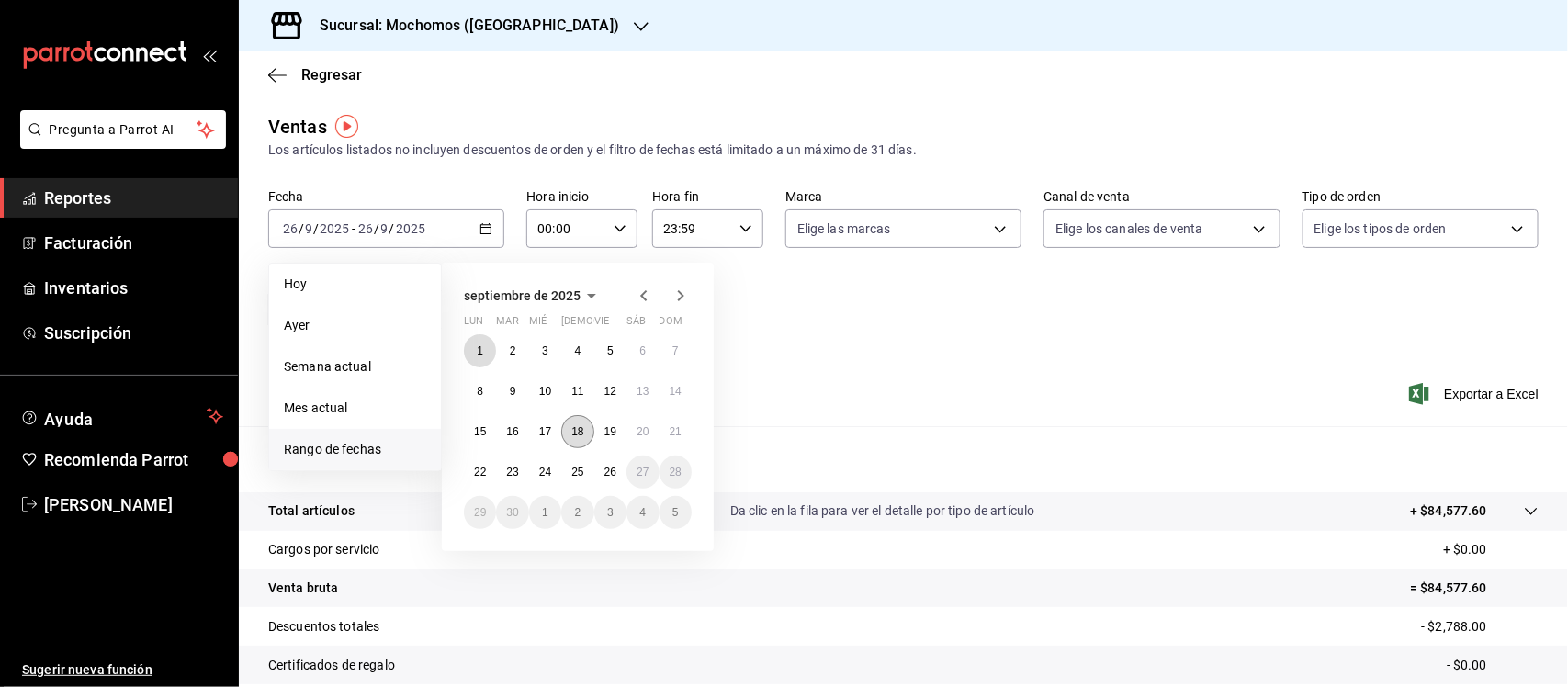
drag, startPoint x: 475, startPoint y: 351, endPoint x: 565, endPoint y: 432, distance: 121.1
click at [476, 352] on abbr "1" at bounding box center [479, 351] width 7 height 13
click at [617, 474] on button "26" at bounding box center [610, 471] width 32 height 33
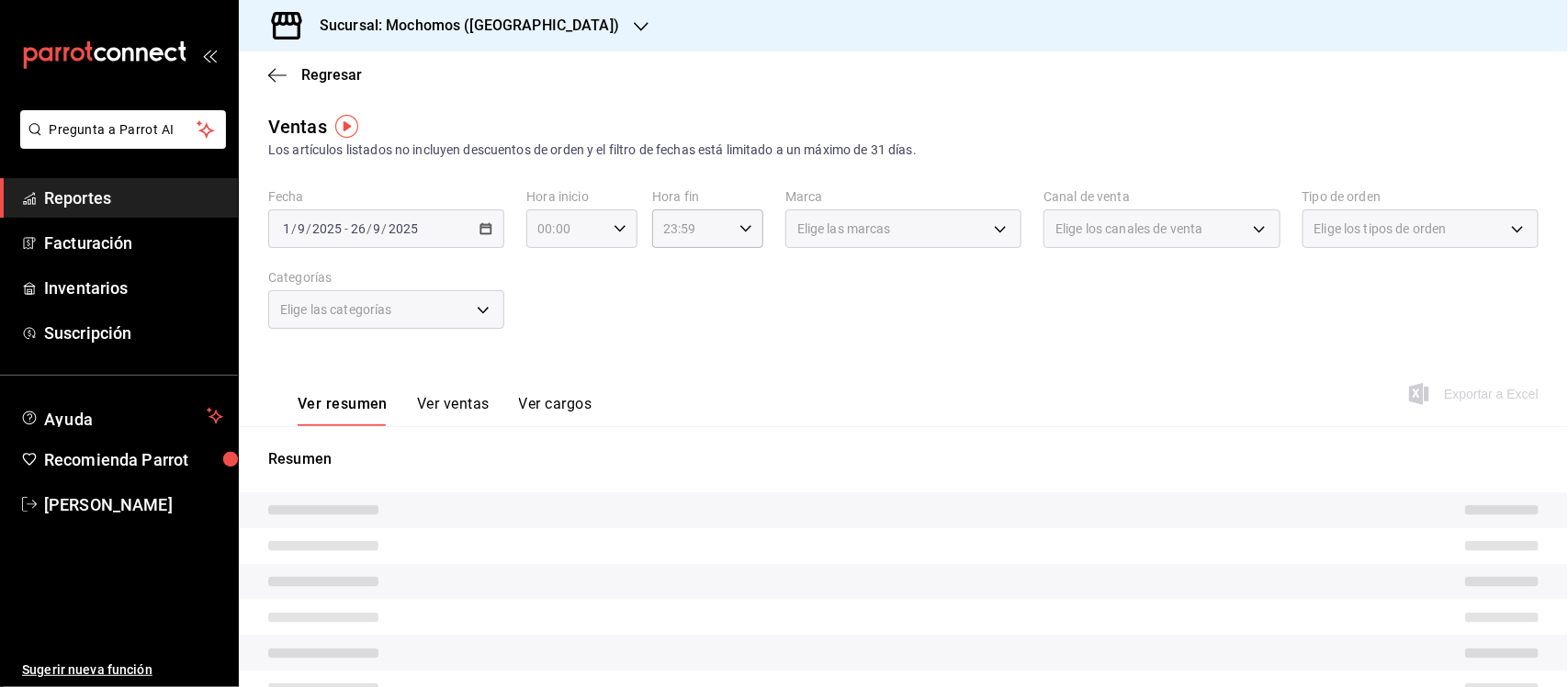
click at [605, 220] on div "00:00 Hora inicio" at bounding box center [582, 228] width 111 height 39
click at [552, 374] on span "05" at bounding box center [551, 380] width 26 height 14
type input "05:00"
click at [607, 273] on span "00" at bounding box center [606, 275] width 26 height 14
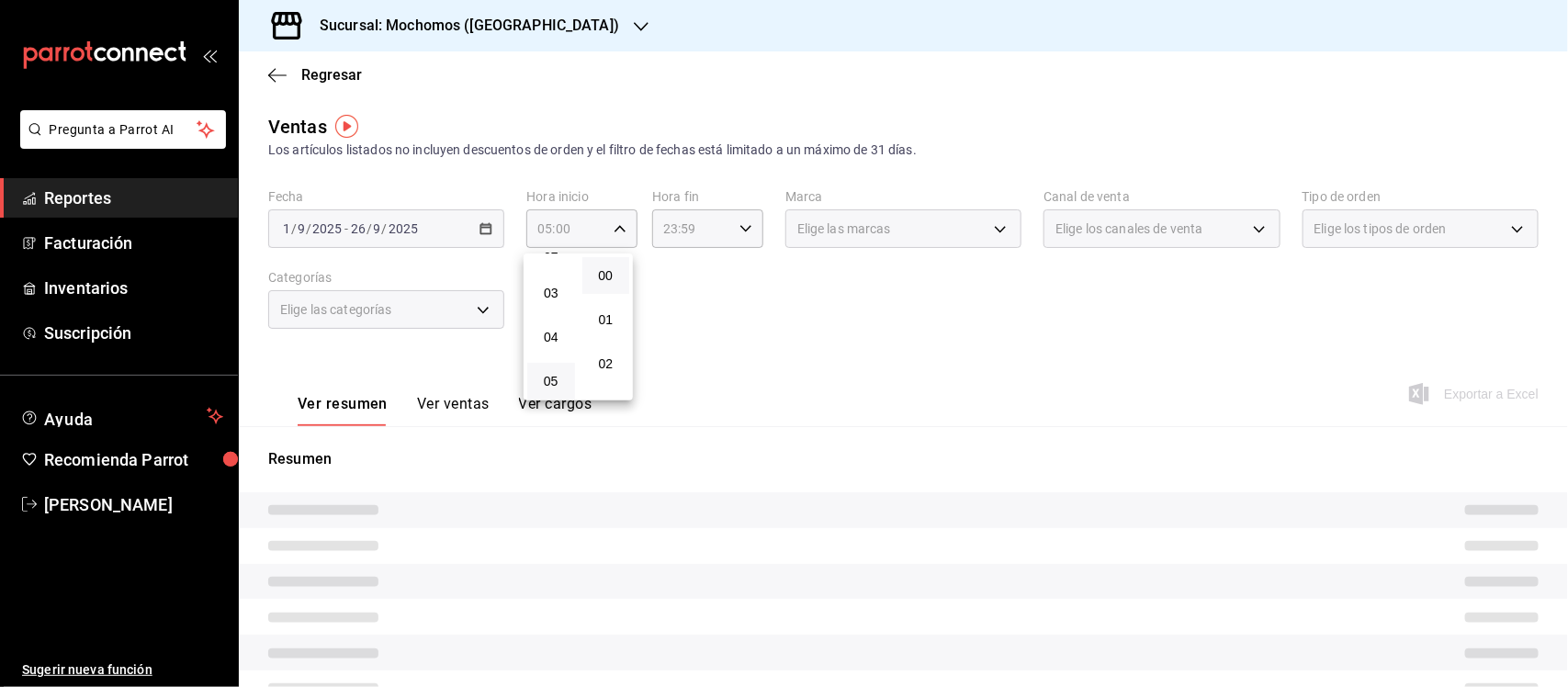
click at [695, 284] on div at bounding box center [784, 343] width 1568 height 687
click at [727, 218] on div "23:59 Hora fin" at bounding box center [707, 228] width 111 height 39
click at [732, 228] on div at bounding box center [784, 343] width 1568 height 687
click at [730, 226] on div "23:59 Hora fin" at bounding box center [707, 228] width 111 height 39
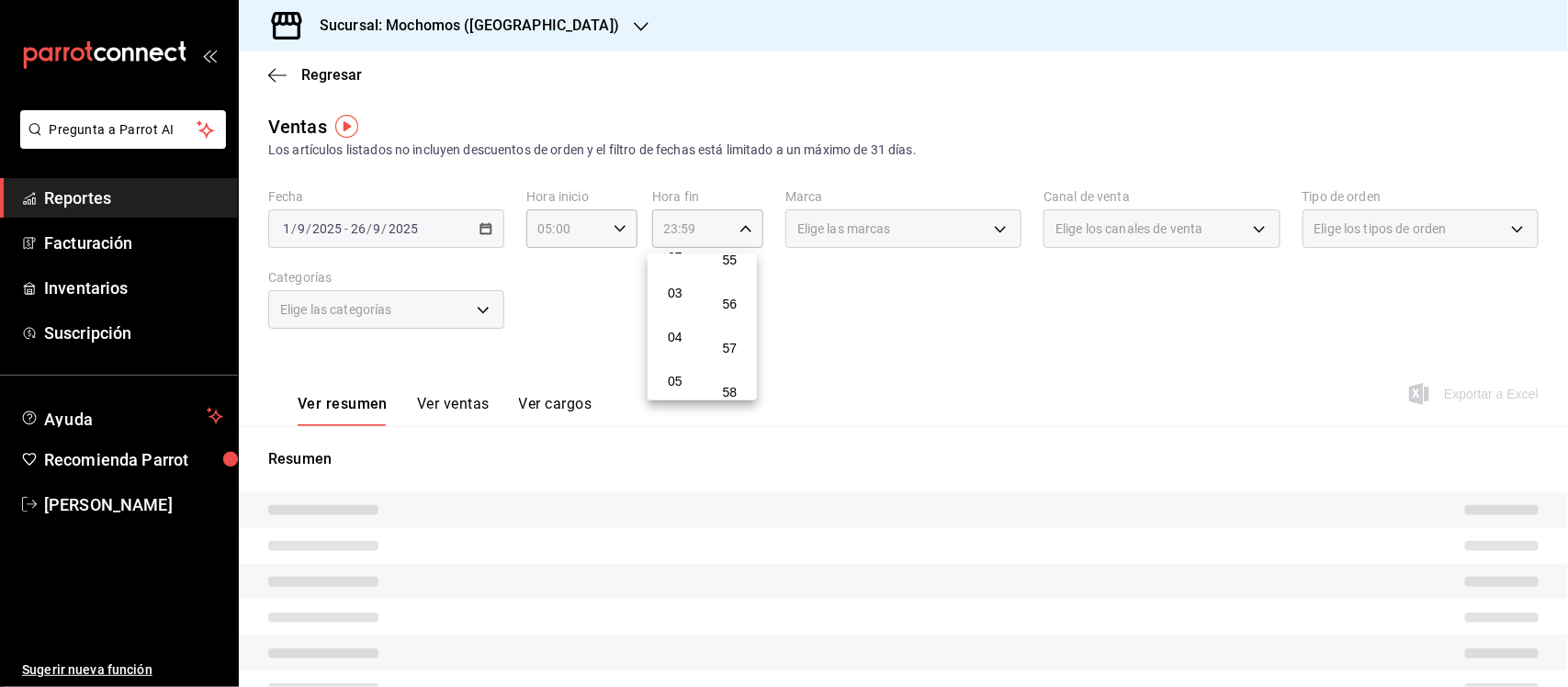
scroll to position [230, 0]
click at [680, 263] on span "05" at bounding box center [675, 265] width 26 height 14
click at [730, 268] on span "00" at bounding box center [730, 275] width 26 height 14
type input "05:00"
click at [827, 298] on div at bounding box center [784, 343] width 1568 height 687
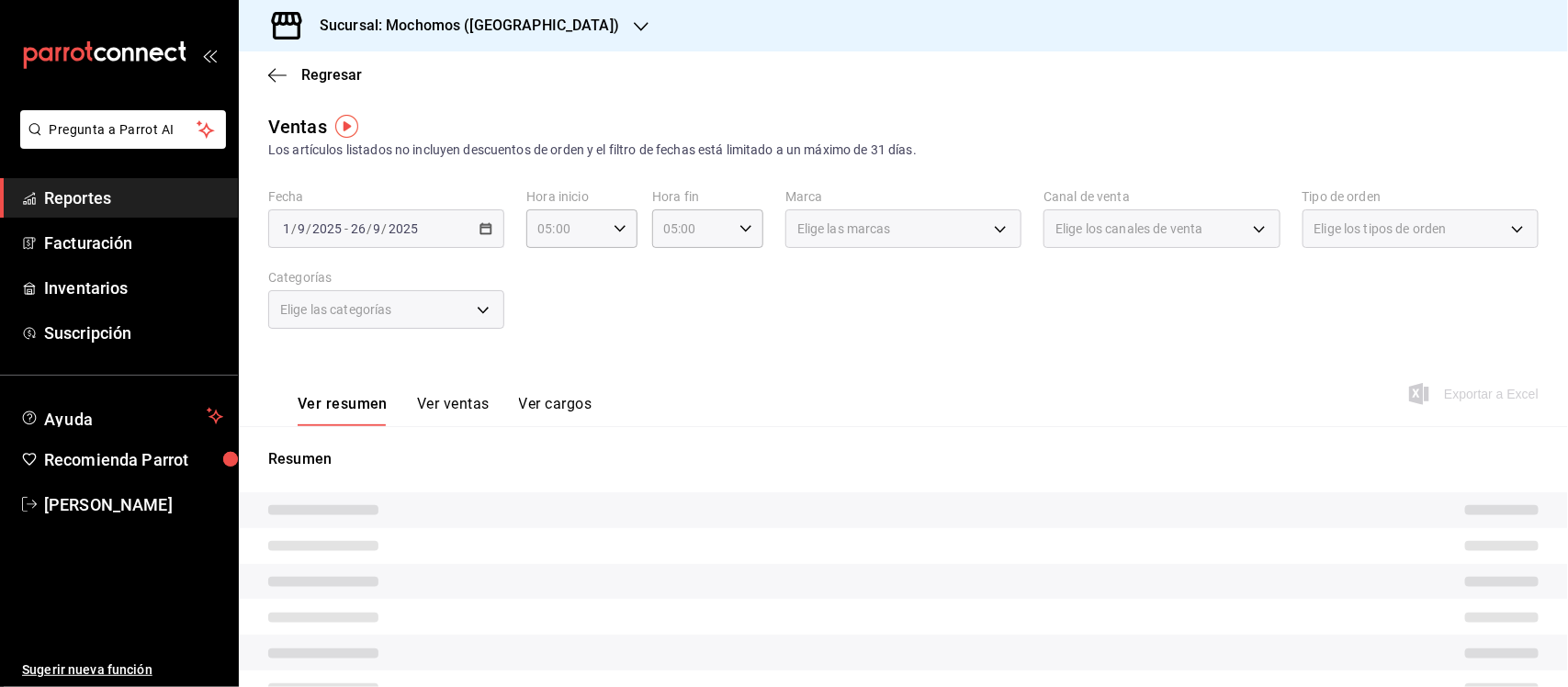
click at [497, 262] on div "Fecha [DATE] [DATE] - [DATE] [DATE] Hora inicio 05:00 Hora inicio Hora fin 05:0…" at bounding box center [903, 270] width 1270 height 162
click at [479, 298] on div "Elige las categorías" at bounding box center [386, 309] width 236 height 39
click at [478, 305] on div "Elige las categorías" at bounding box center [386, 309] width 236 height 39
click at [677, 296] on div "Fecha [DATE] [DATE] - [DATE] [DATE] Hora inicio 05:00 Hora inicio Hora fin 05:0…" at bounding box center [903, 270] width 1270 height 162
click at [99, 190] on span "Reportes" at bounding box center [133, 198] width 179 height 25
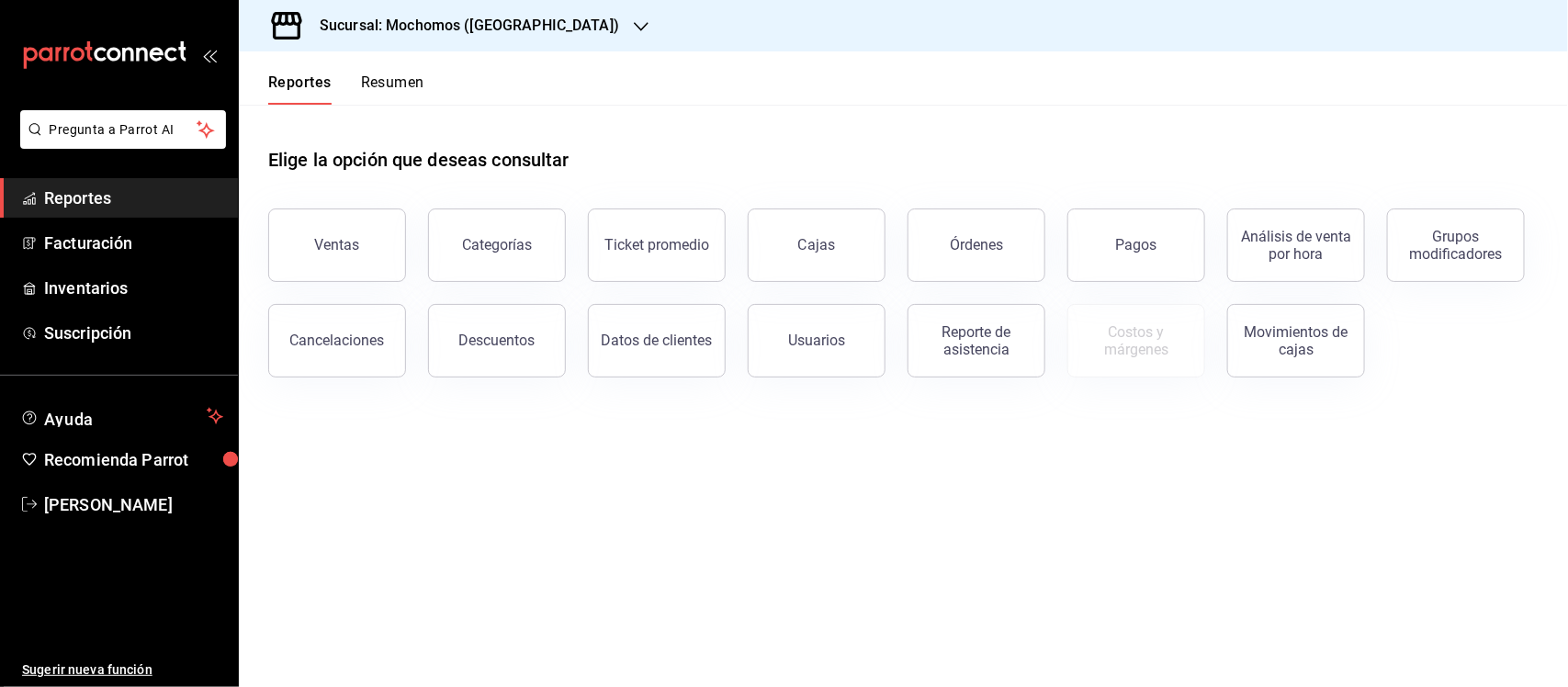
click at [382, 21] on h3 "Sucursal: Mochomos ([GEOGRAPHIC_DATA])" at bounding box center [462, 25] width 314 height 22
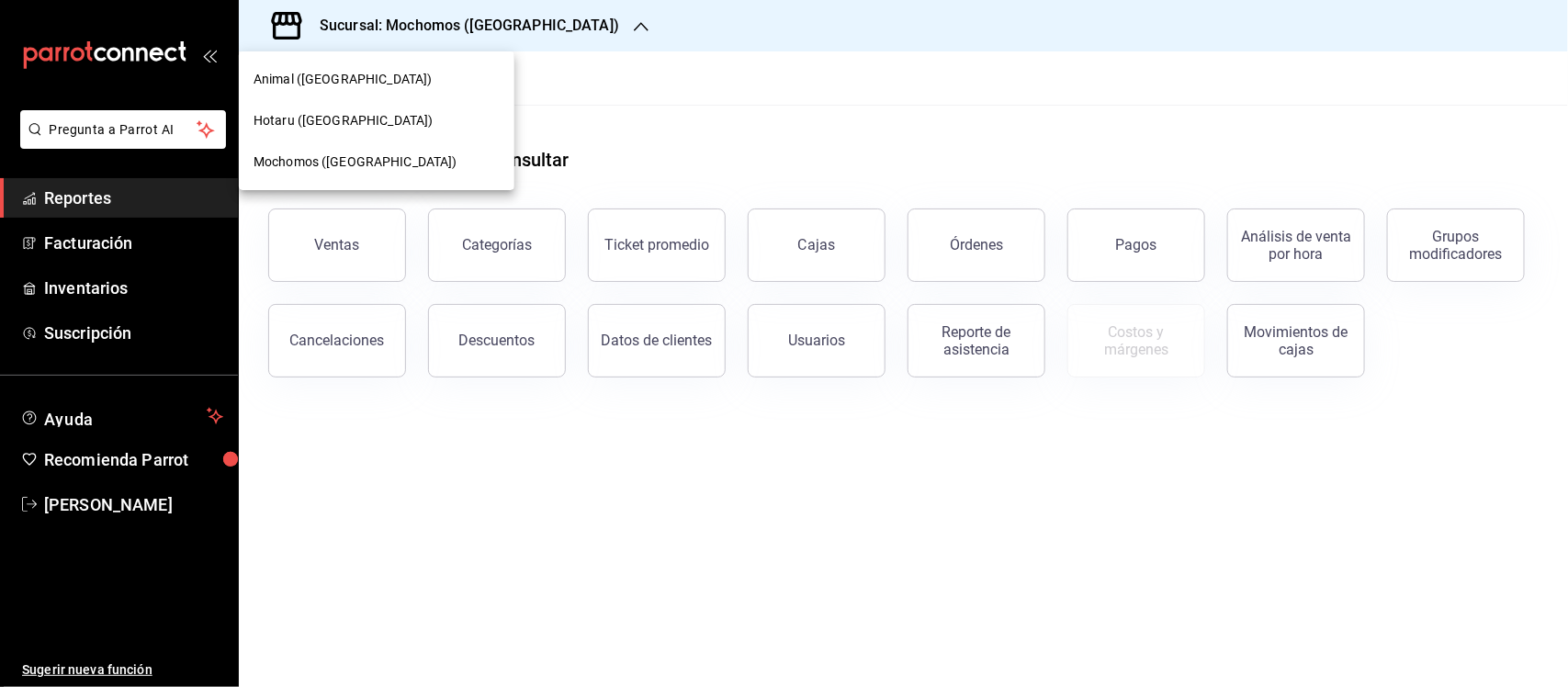
click at [637, 140] on div at bounding box center [784, 343] width 1568 height 687
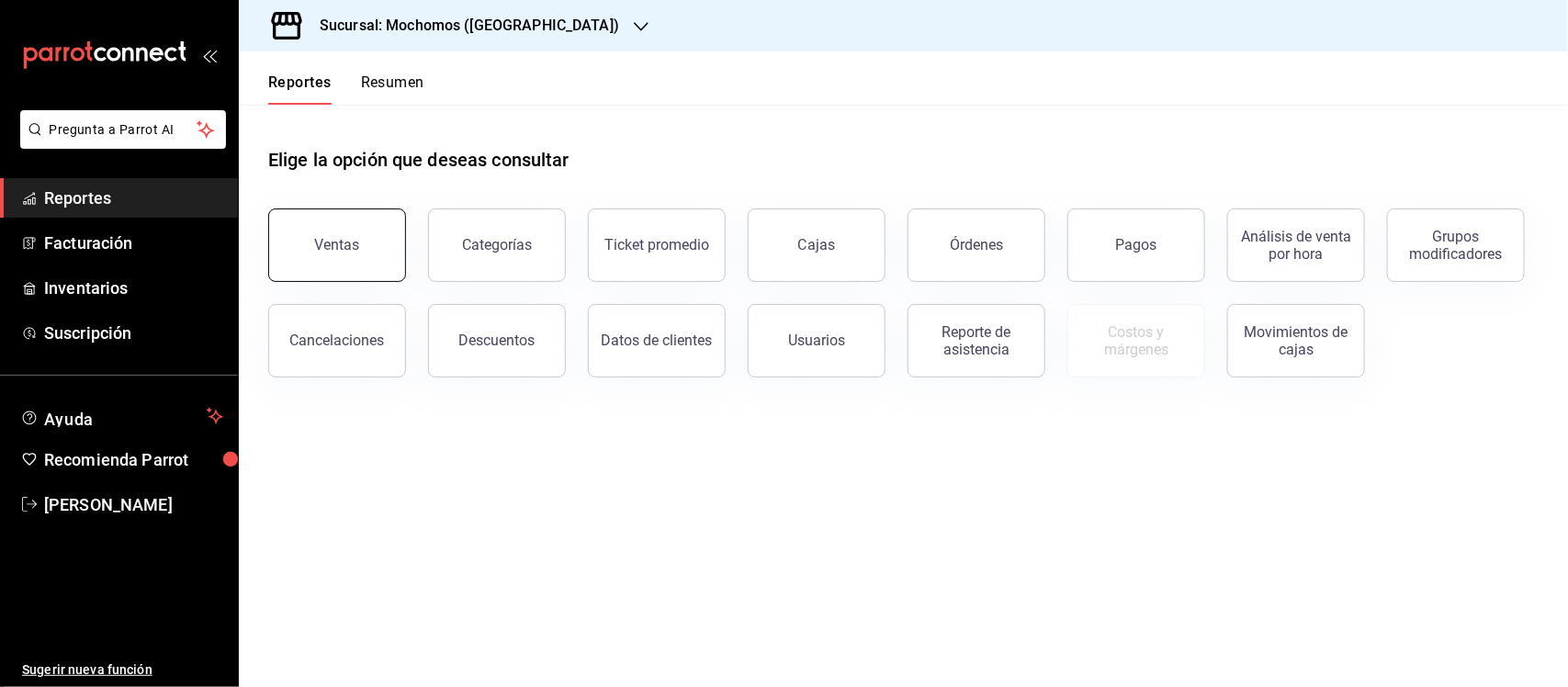
click at [356, 258] on button "Ventas" at bounding box center [337, 244] width 138 height 73
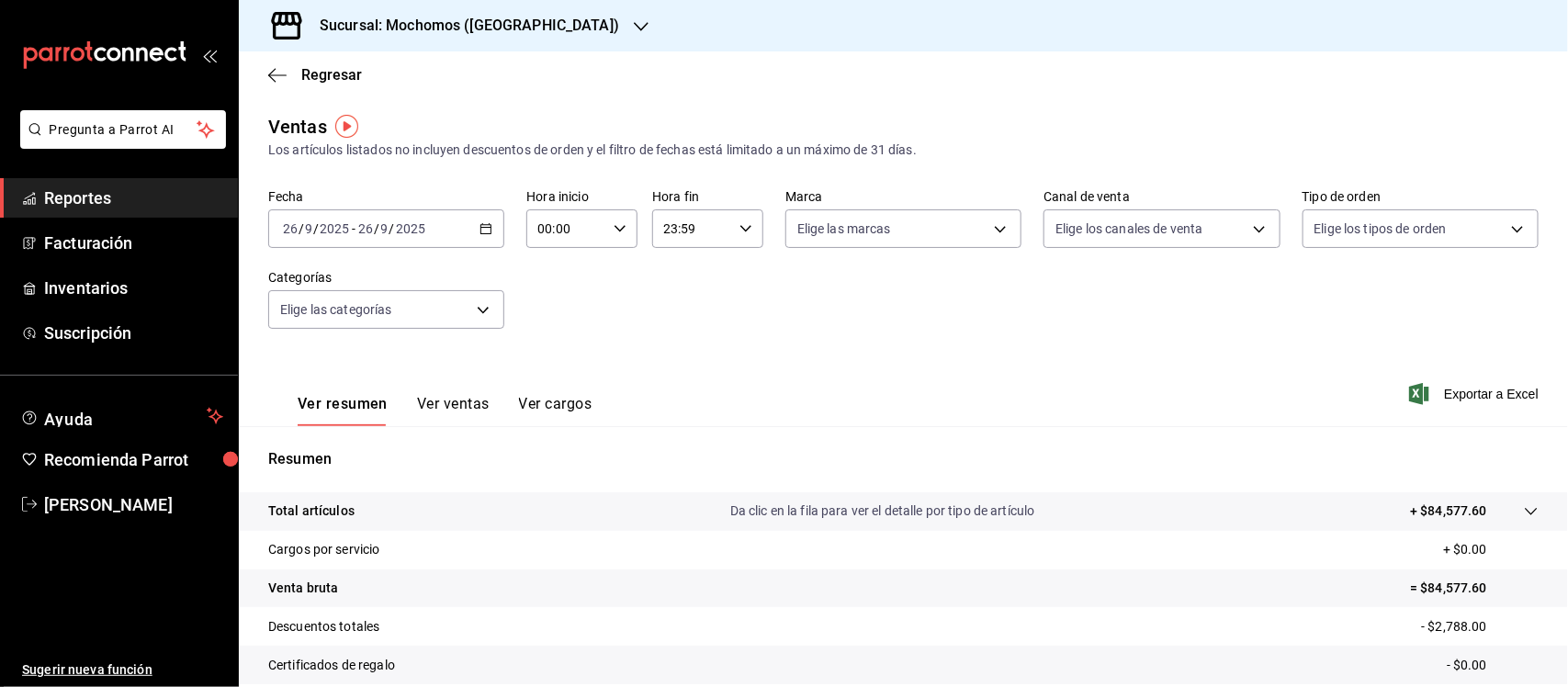
click at [401, 222] on input "2025" at bounding box center [410, 228] width 31 height 14
click at [485, 227] on \(Stroke\) "button" at bounding box center [486, 227] width 10 height 1
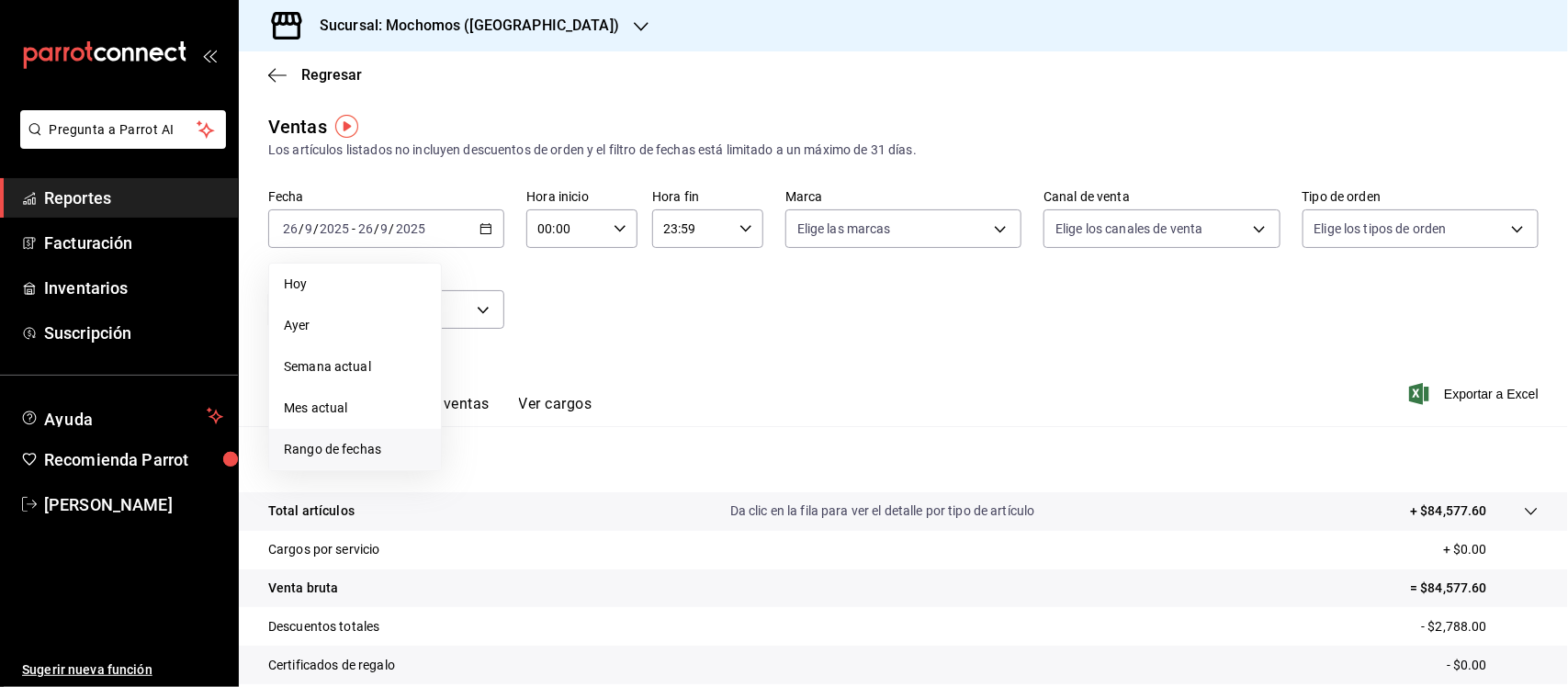
click at [361, 441] on span "Rango de fechas" at bounding box center [356, 449] width 143 height 19
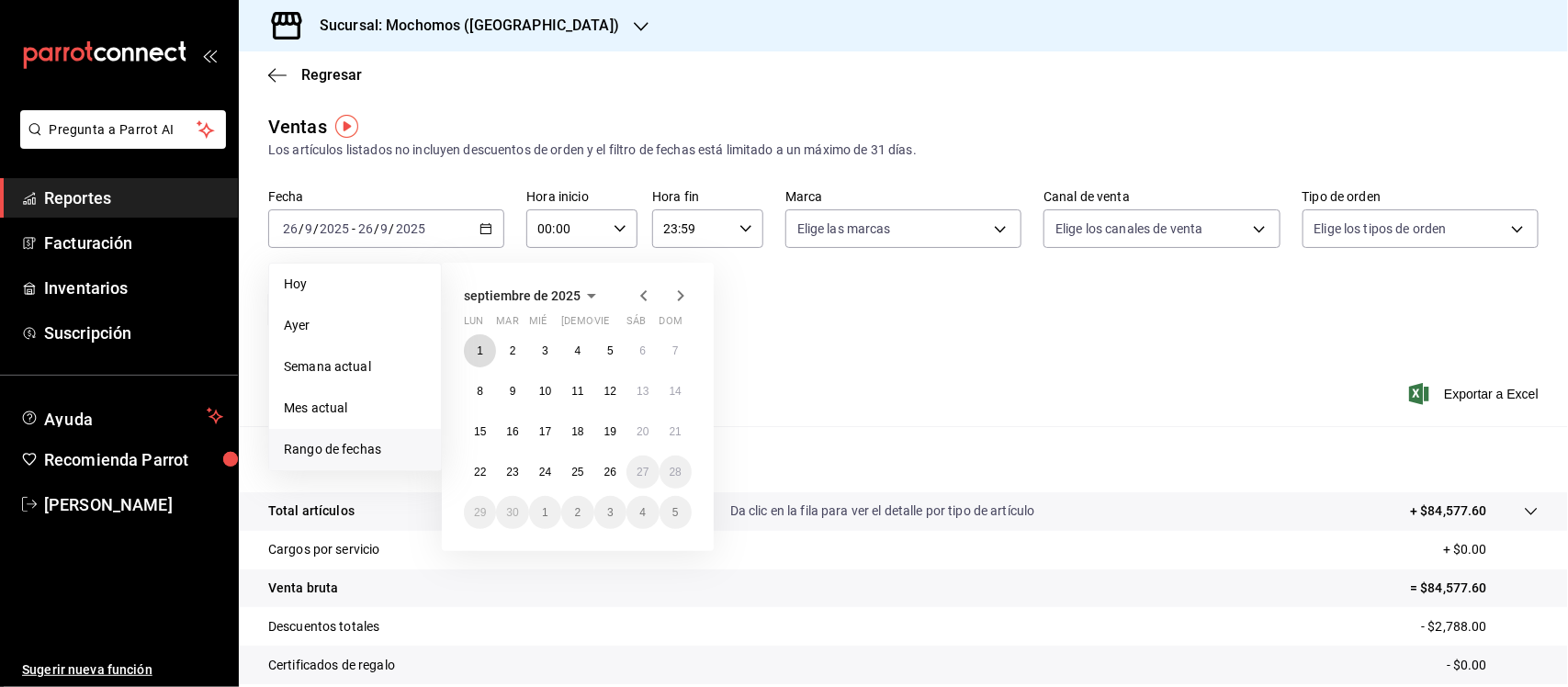
click at [479, 354] on abbr "1" at bounding box center [479, 351] width 7 height 13
click at [613, 475] on button "26" at bounding box center [610, 471] width 32 height 33
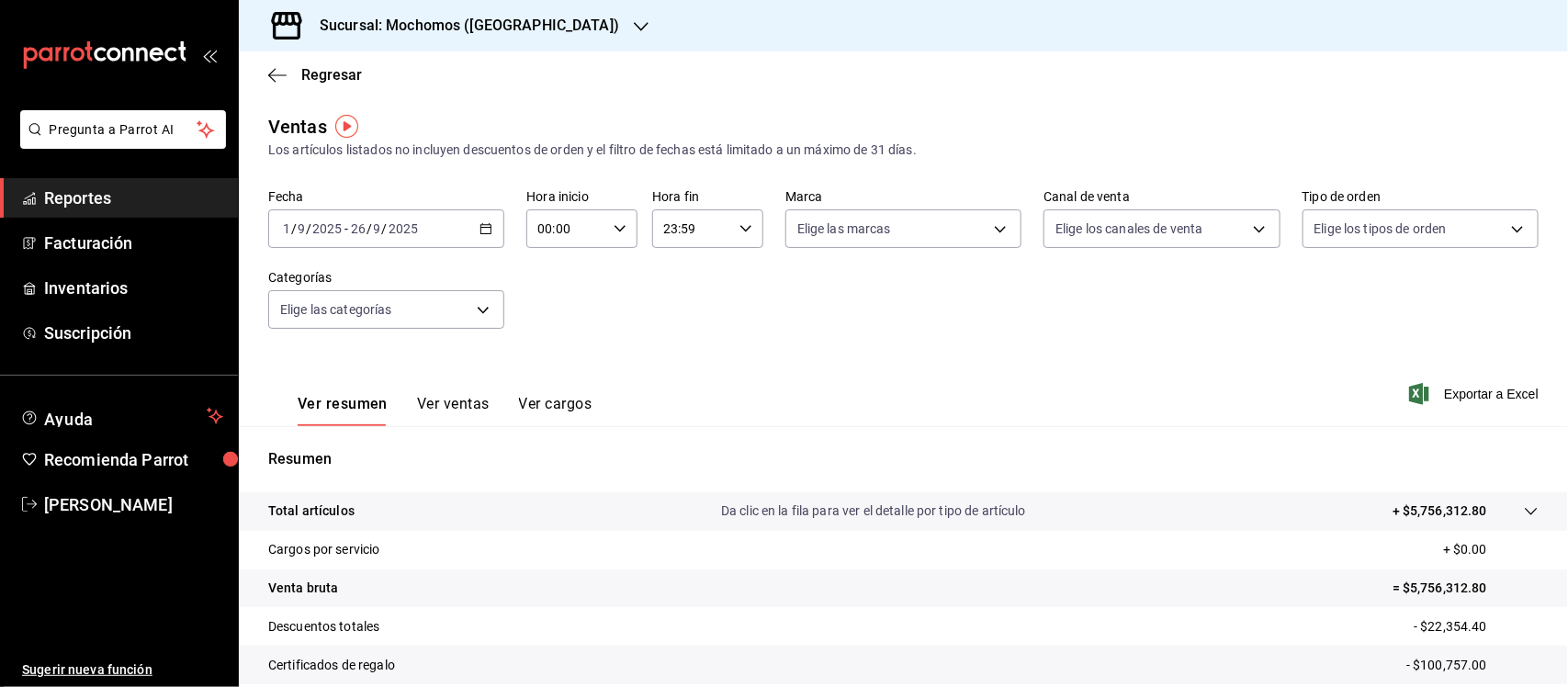
click at [607, 230] on div "00:00 Hora inicio" at bounding box center [582, 228] width 111 height 39
click at [553, 377] on span "05" at bounding box center [551, 380] width 26 height 14
type input "05:00"
click at [600, 278] on span "00" at bounding box center [606, 275] width 26 height 14
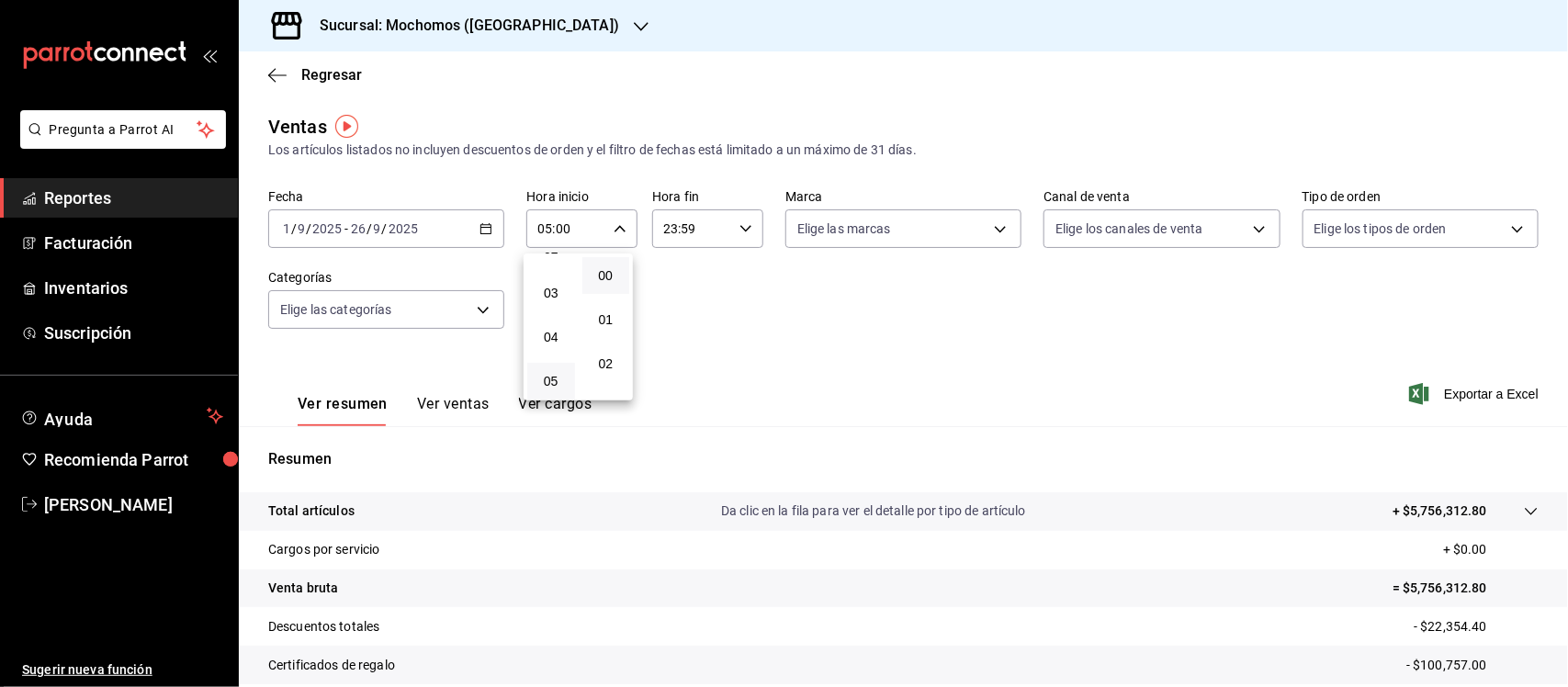
click at [714, 300] on div at bounding box center [784, 343] width 1568 height 687
click at [724, 222] on input "23:59" at bounding box center [692, 228] width 80 height 37
click at [685, 303] on button "05" at bounding box center [675, 296] width 48 height 37
click at [727, 268] on span "00" at bounding box center [730, 275] width 26 height 14
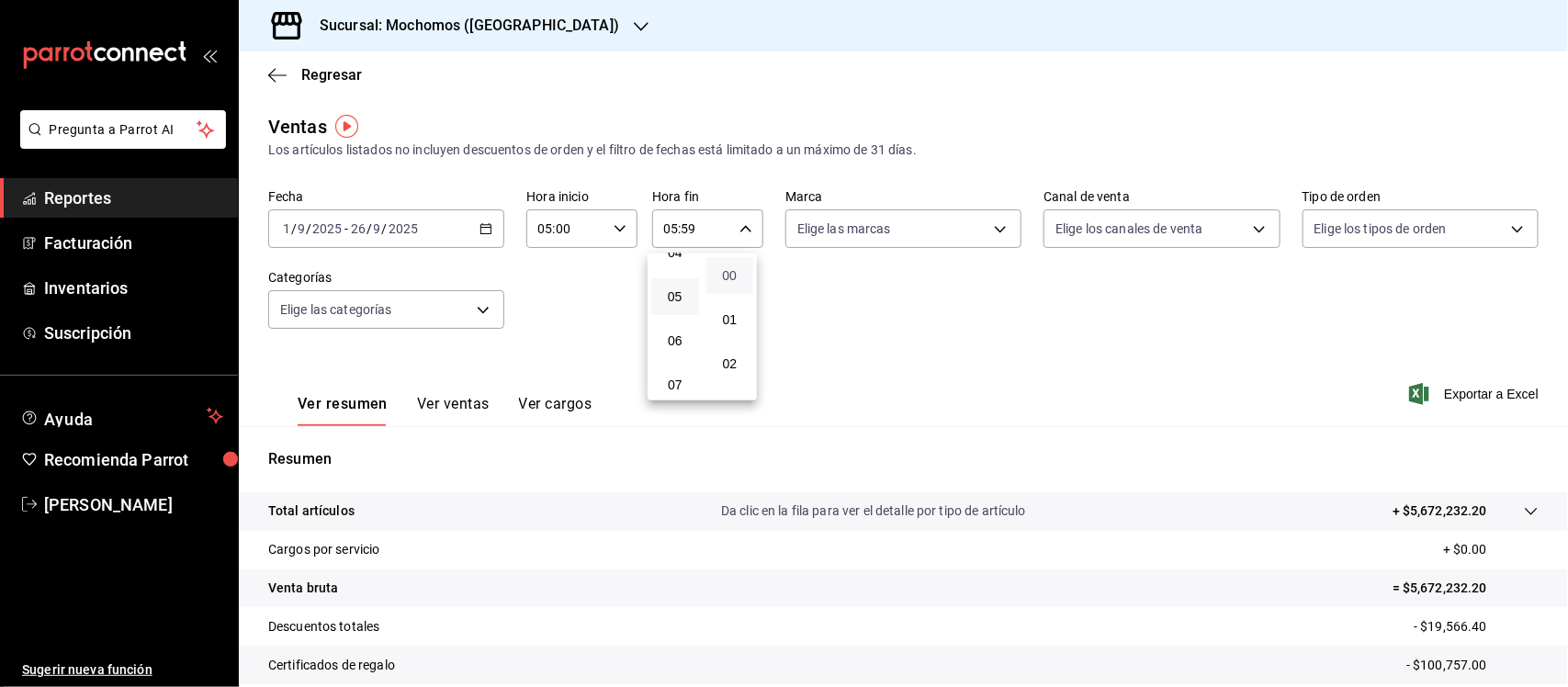
type input "05:00"
click at [888, 295] on div at bounding box center [784, 343] width 1568 height 687
click at [898, 236] on body "Pregunta a Parrot AI Reportes Facturación Inventarios Suscripción Ayuda Recomie…" at bounding box center [784, 343] width 1568 height 687
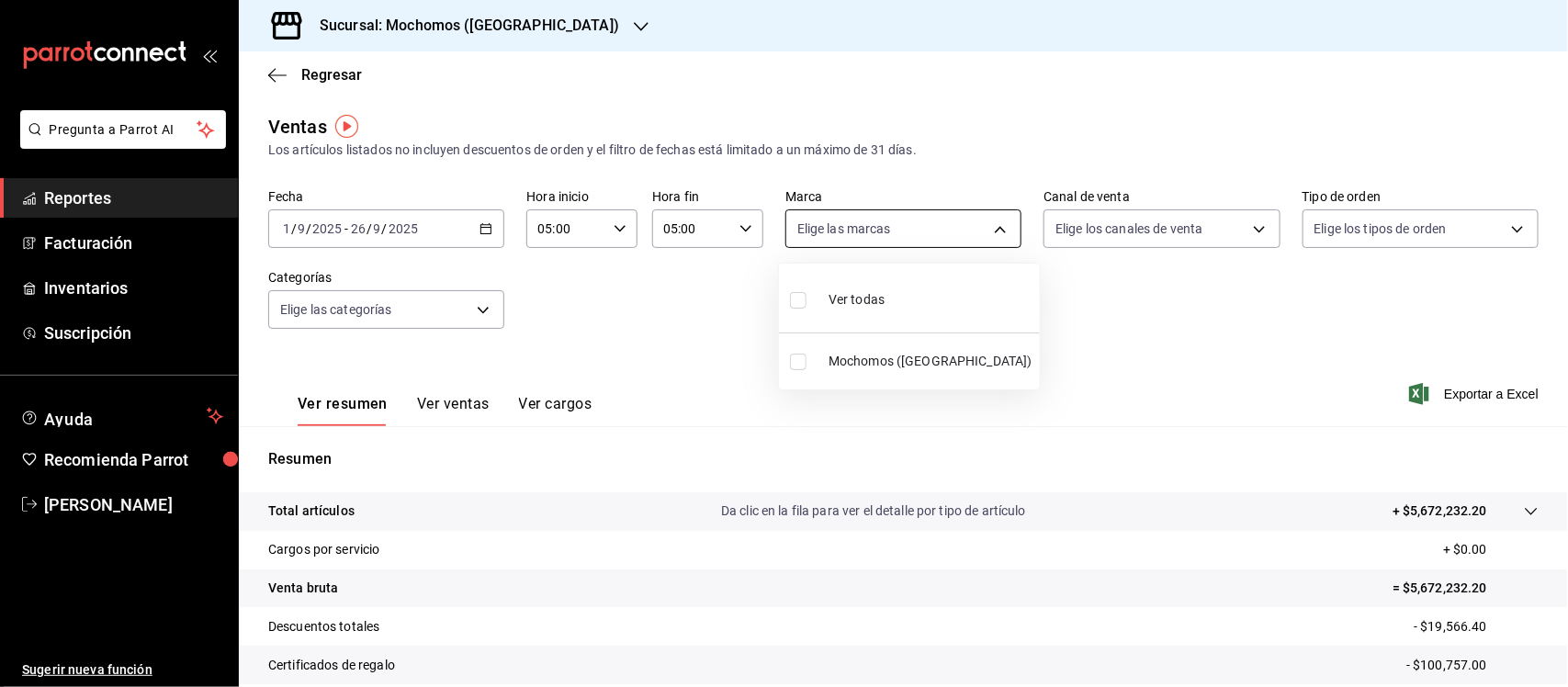
click at [898, 236] on div at bounding box center [784, 343] width 1568 height 687
click at [1408, 236] on body "Pregunta a Parrot AI Reportes Facturación Inventarios Suscripción Ayuda Recomie…" at bounding box center [784, 343] width 1568 height 687
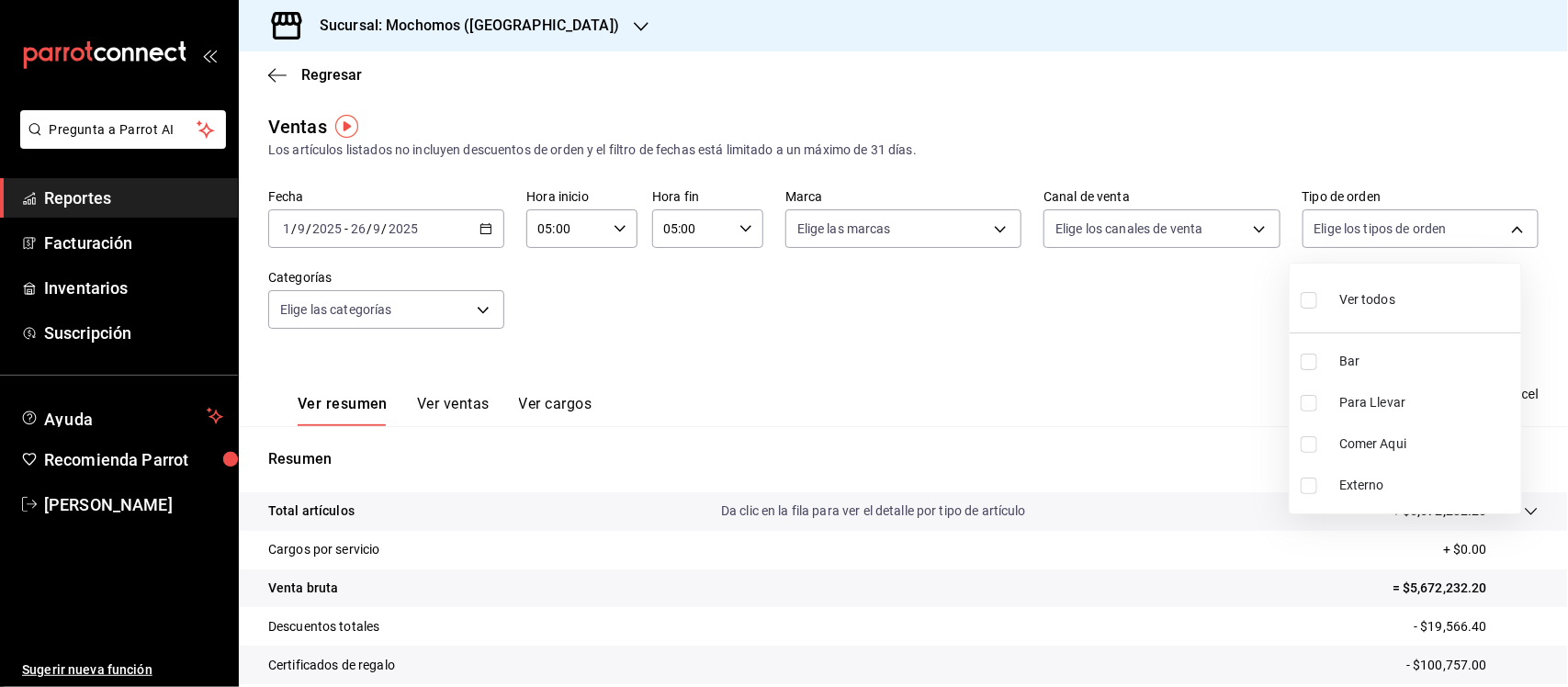
click at [1314, 303] on input "checkbox" at bounding box center [1308, 299] width 16 height 16
checkbox input "true"
type input "c7bc0ce2-274d-49fd-89f5-4bcf8044acf9,c9e91c43-775f-4cd6-ac16-cfdc9e5fd636,e77b1…"
checkbox input "true"
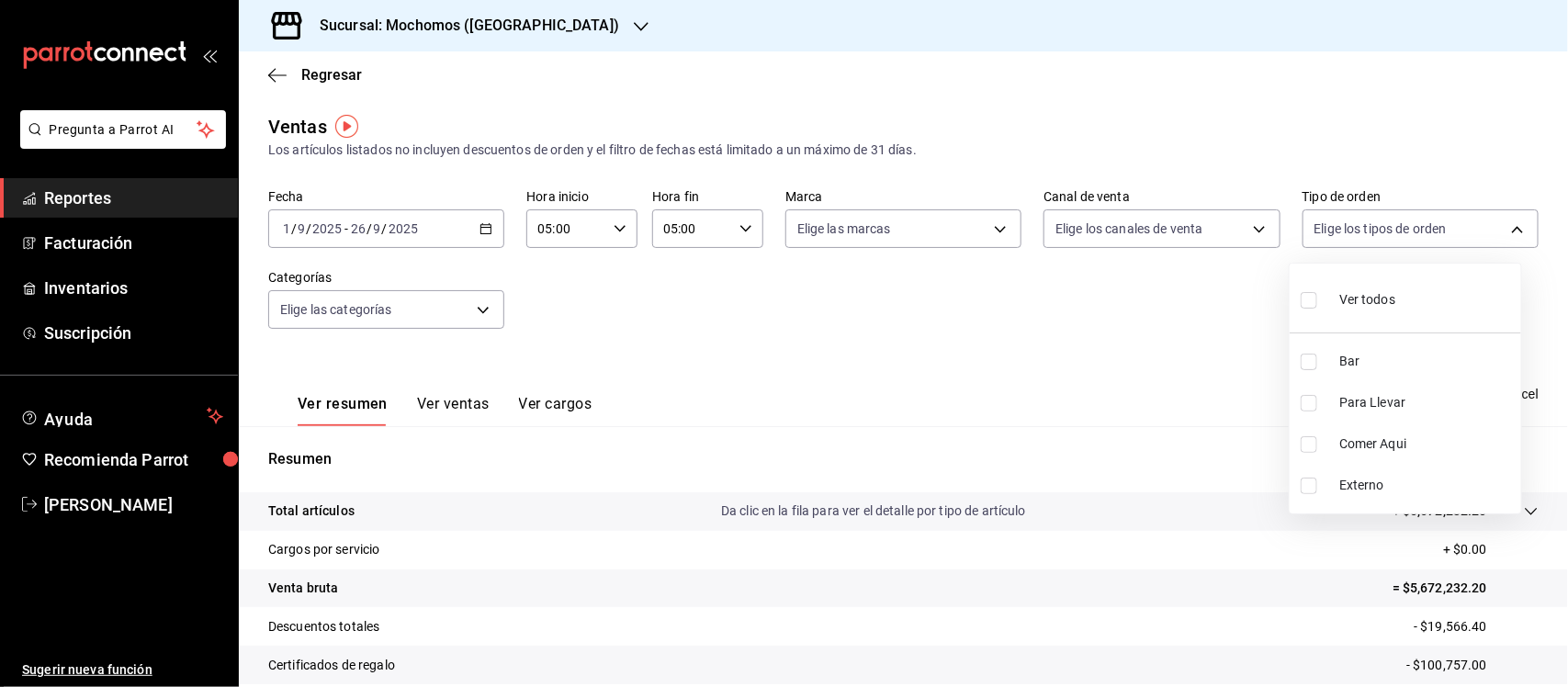
checkbox input "true"
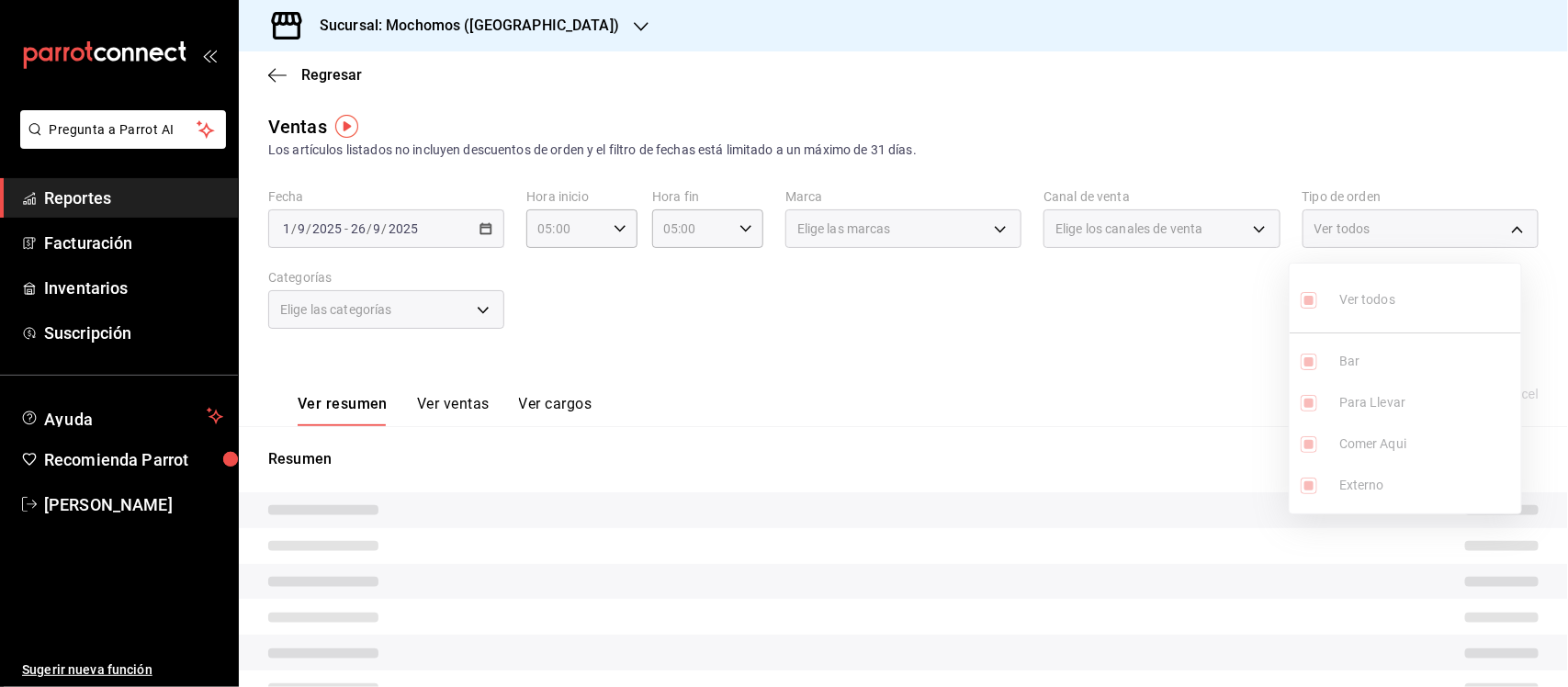
click at [1309, 352] on ul "Ver todos Bar Para Llevar Comer Aqui Externo" at bounding box center [1404, 388] width 231 height 250
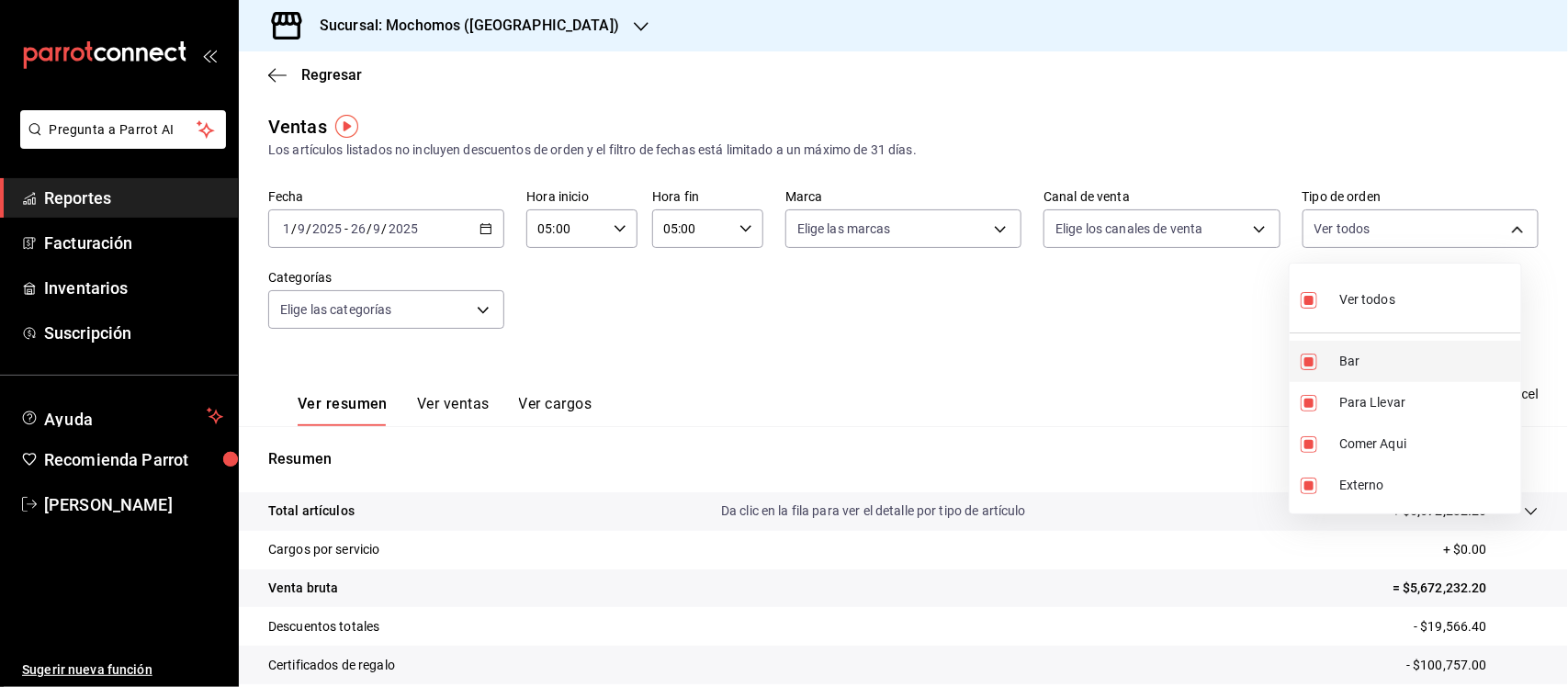
click at [1311, 356] on input "checkbox" at bounding box center [1308, 361] width 16 height 16
checkbox input "false"
type input "c9e91c43-775f-4cd6-ac16-cfdc9e5fd636,e77b1244-dd56-4ae6-90a6-fad4c81c99f8,EXTER…"
checkbox input "false"
click at [1105, 381] on div at bounding box center [784, 343] width 1568 height 687
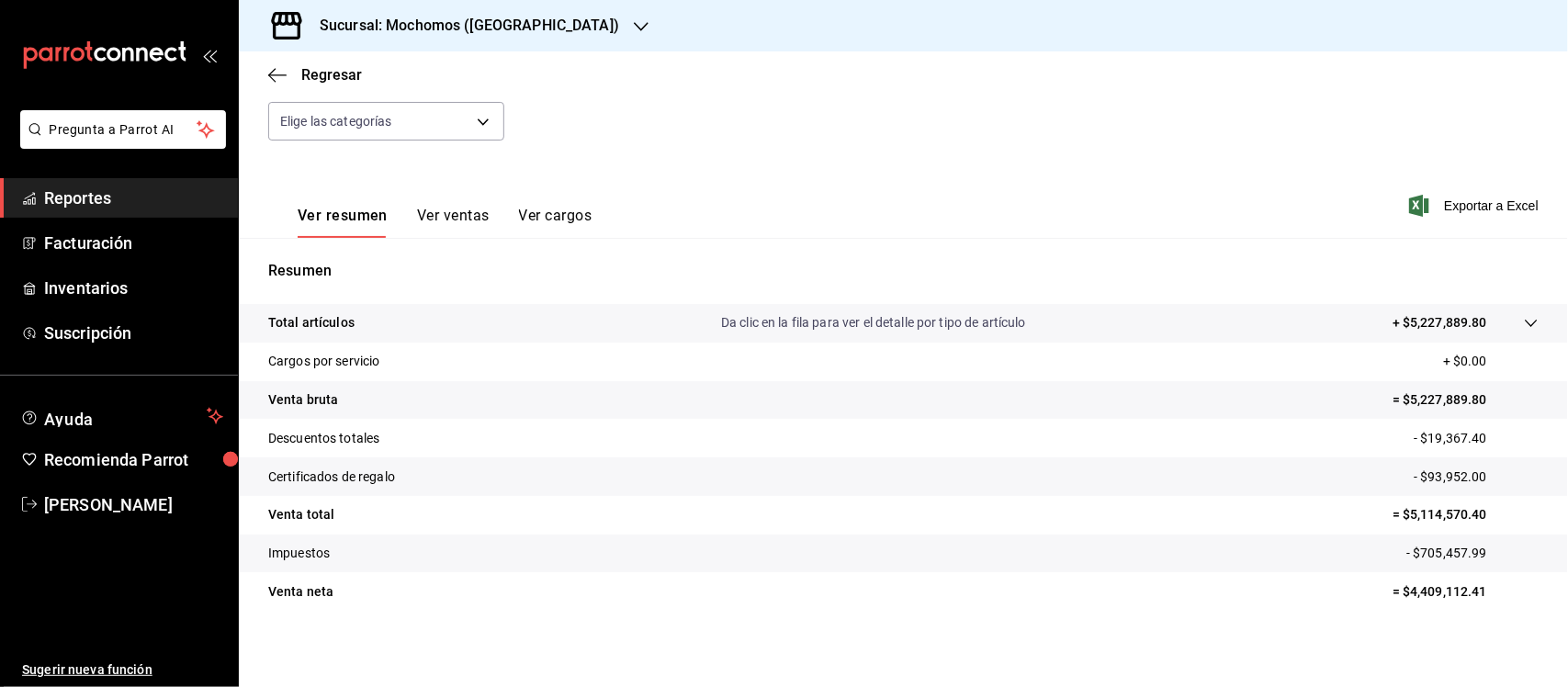
scroll to position [191, 0]
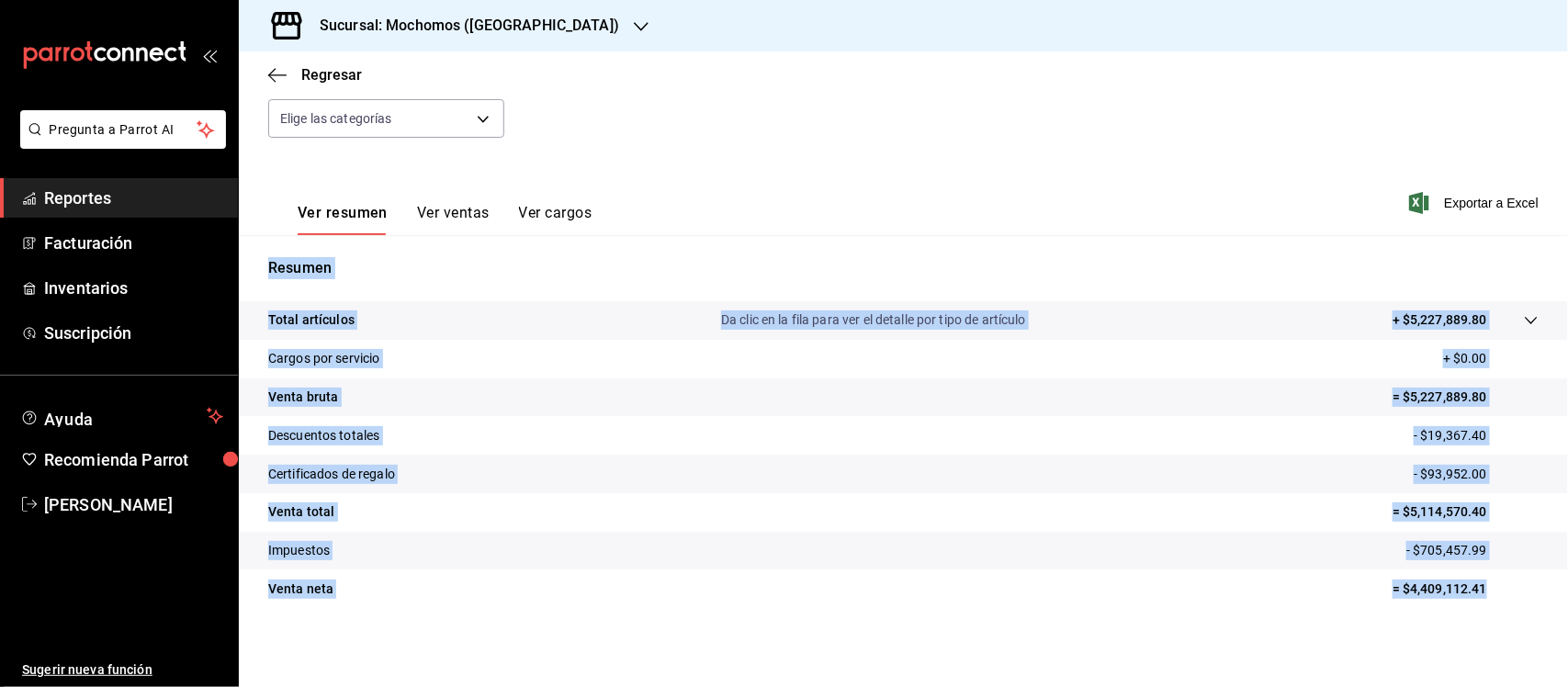
drag, startPoint x: 262, startPoint y: 266, endPoint x: 1471, endPoint y: 590, distance: 1251.7
click at [1471, 590] on div "Resumen Total artículos Da clic en la fila para ver el detalle por tipo de artí…" at bounding box center [903, 444] width 1329 height 372
copy div "Resumen Total artículos Da clic en la fila para ver el detalle por tipo de artí…"
click at [92, 200] on span "Reportes" at bounding box center [133, 198] width 179 height 25
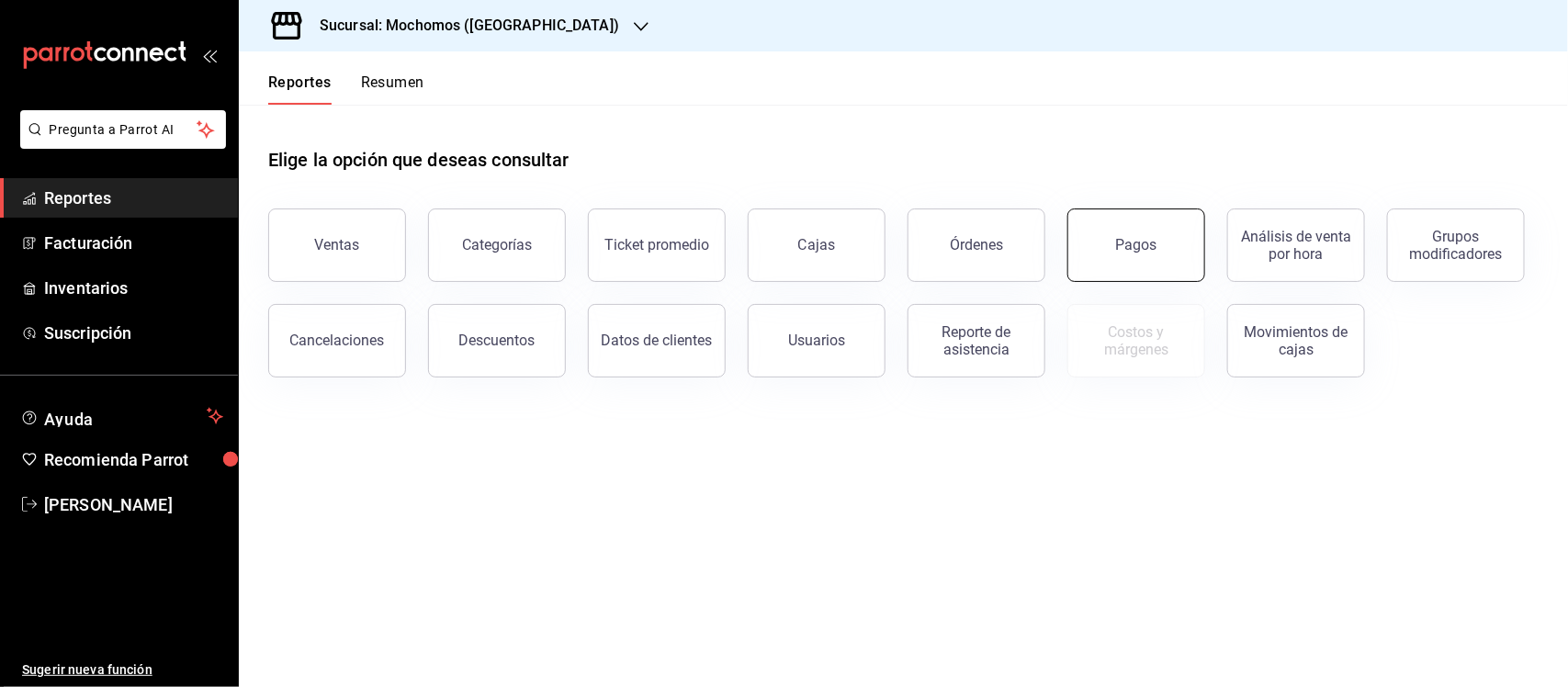
click at [1140, 251] on div "Pagos" at bounding box center [1136, 244] width 41 height 17
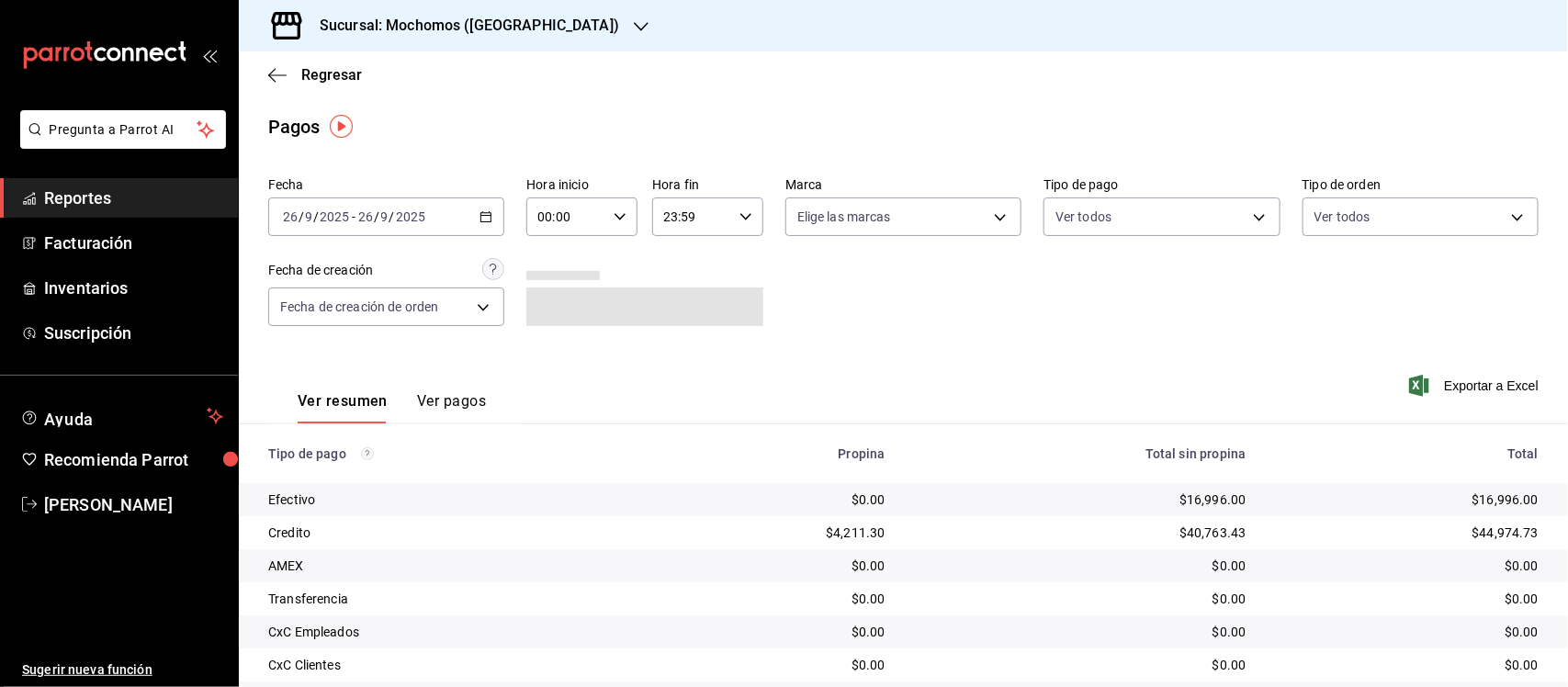
click at [479, 210] on icon "button" at bounding box center [486, 217] width 13 height 13
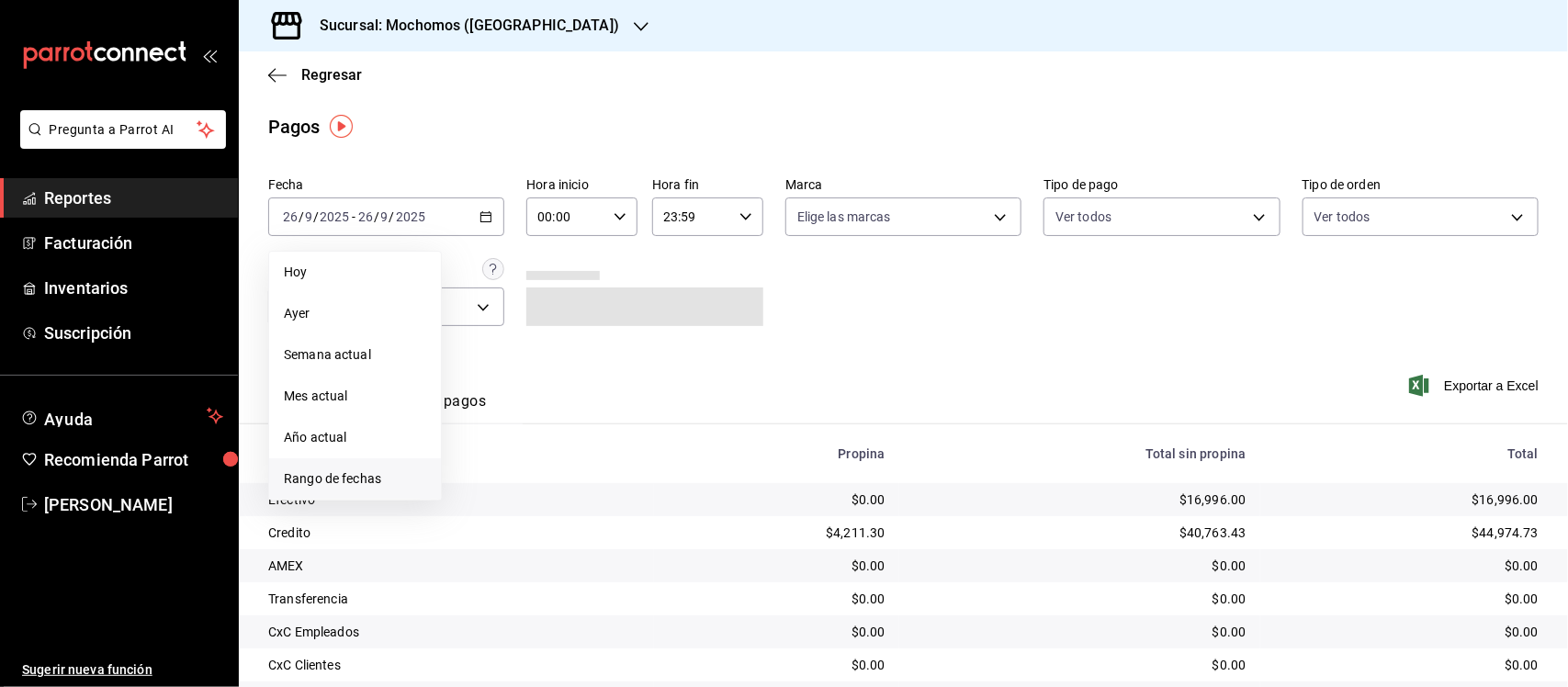
click at [347, 484] on span "Rango de fechas" at bounding box center [356, 479] width 143 height 19
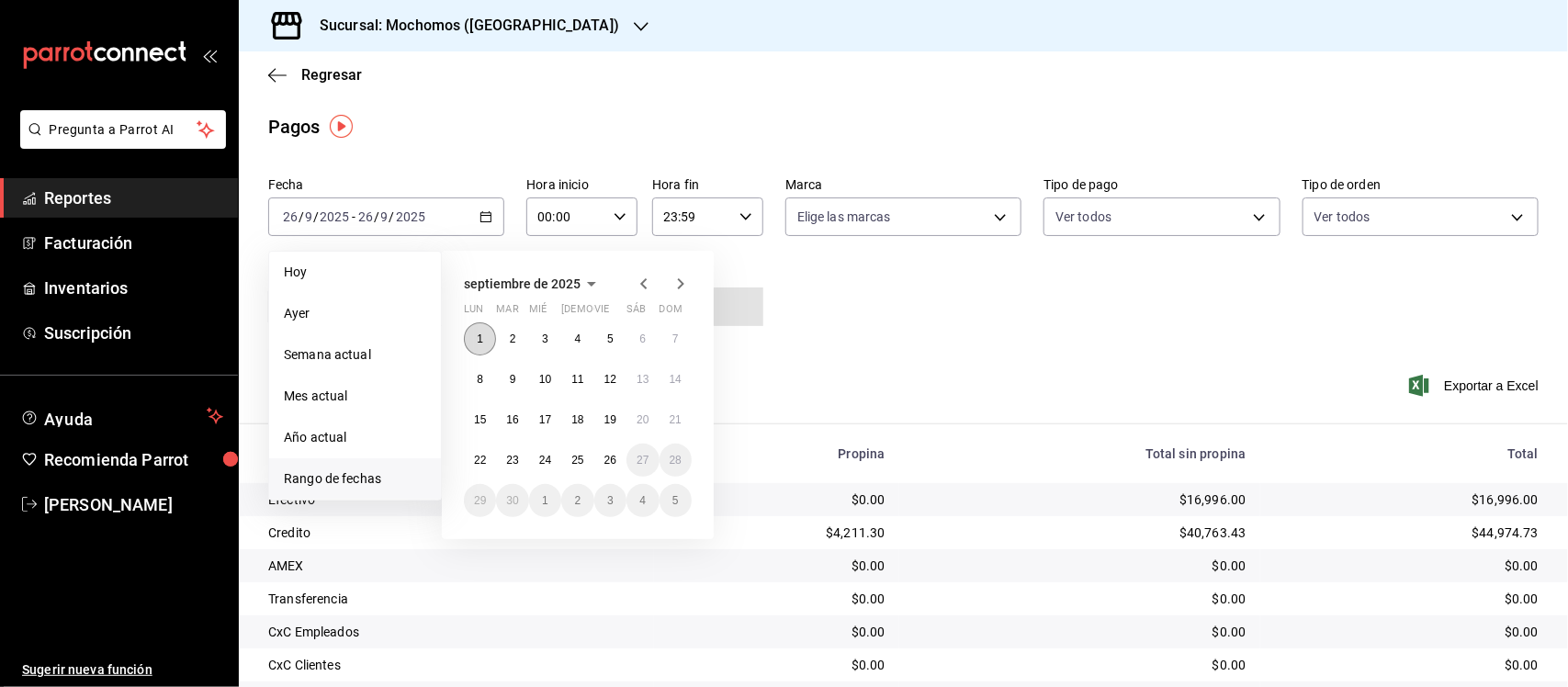
click at [478, 337] on abbr "1" at bounding box center [479, 339] width 7 height 13
click at [615, 456] on abbr "26" at bounding box center [610, 460] width 12 height 13
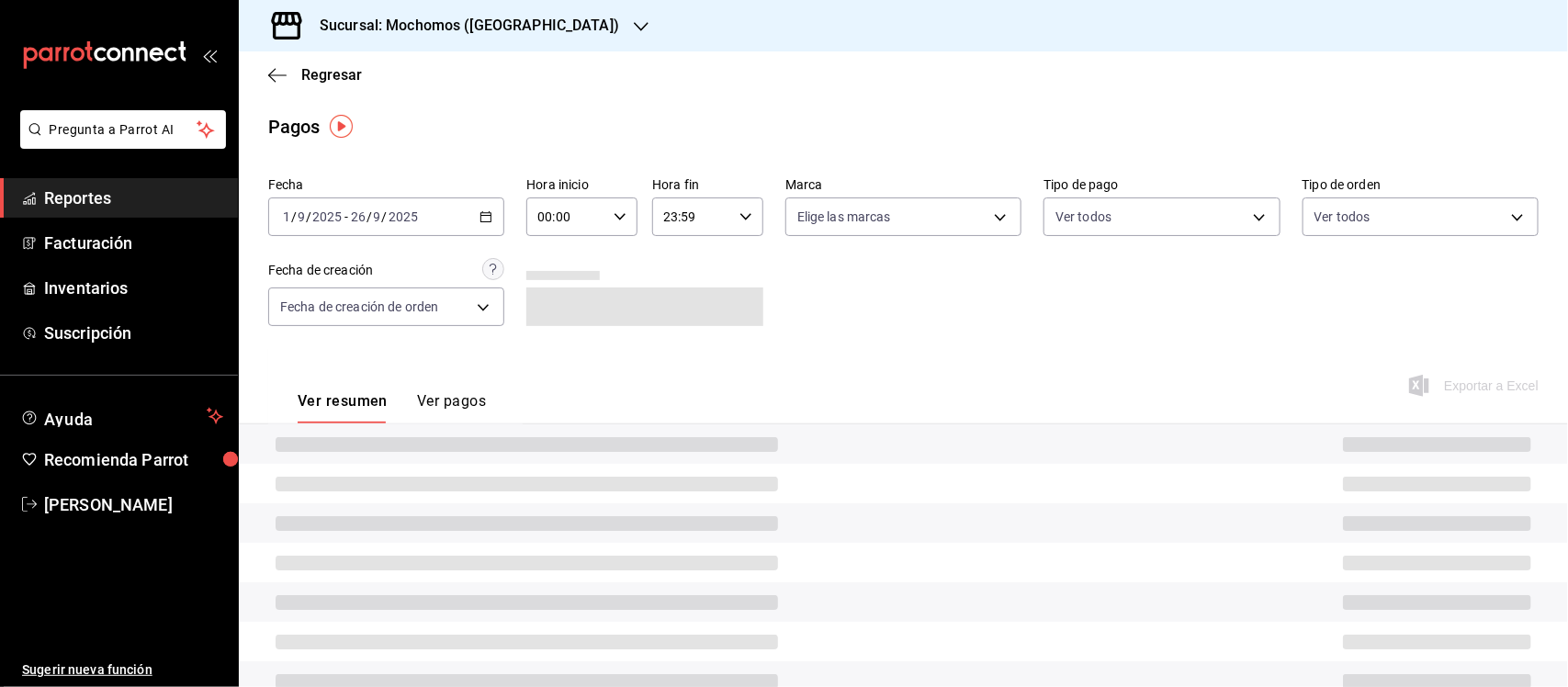
click at [605, 219] on div "00:00 Hora inicio" at bounding box center [582, 217] width 111 height 39
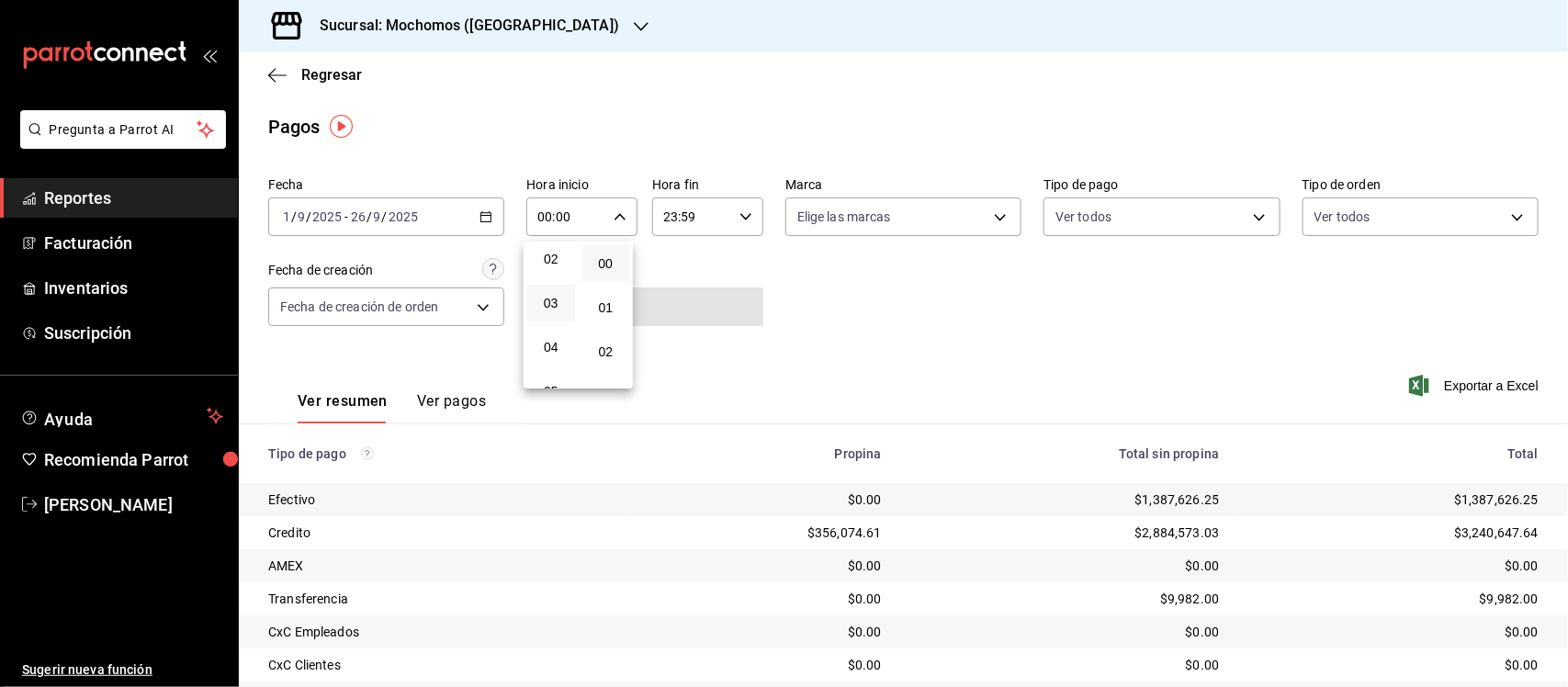
scroll to position [115, 0]
click at [556, 362] on span "05" at bounding box center [551, 369] width 26 height 14
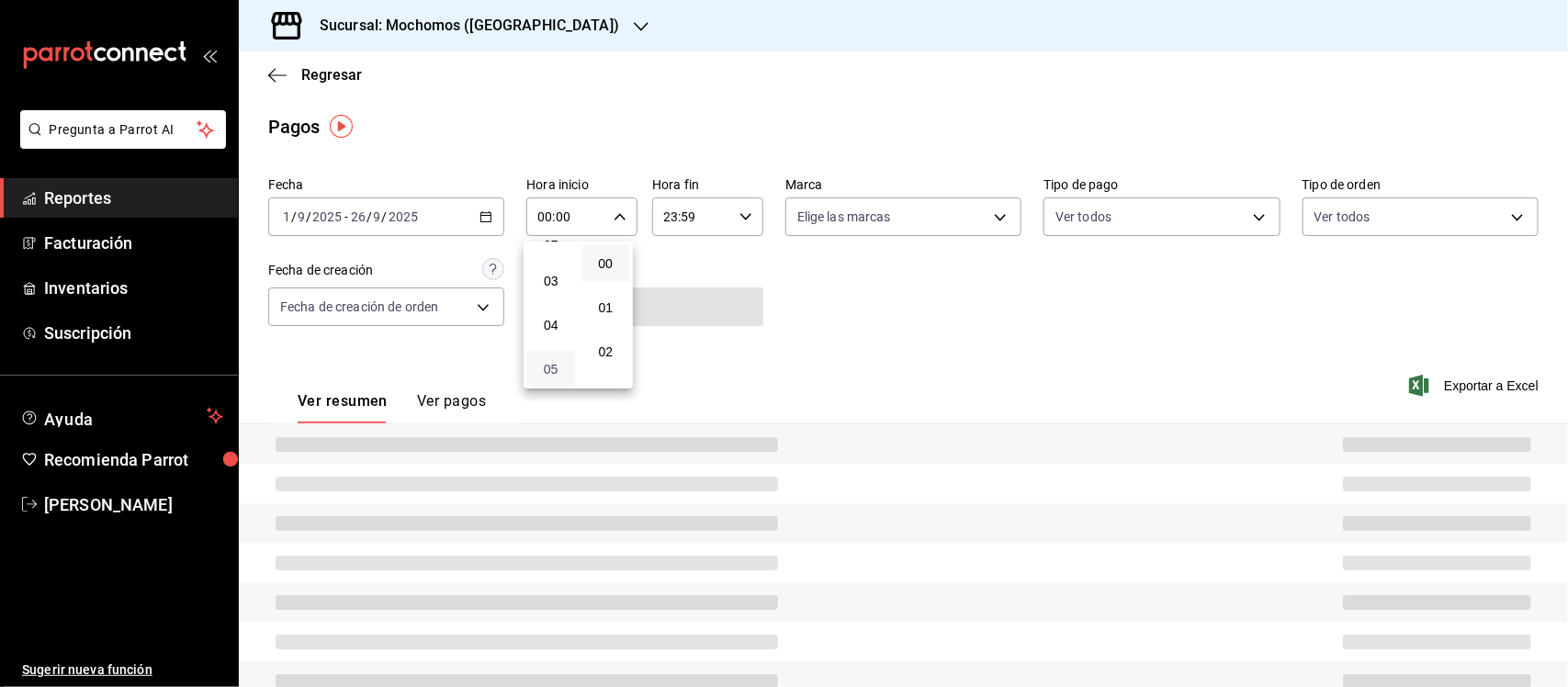
type input "05:00"
click at [609, 249] on button "00" at bounding box center [607, 263] width 48 height 37
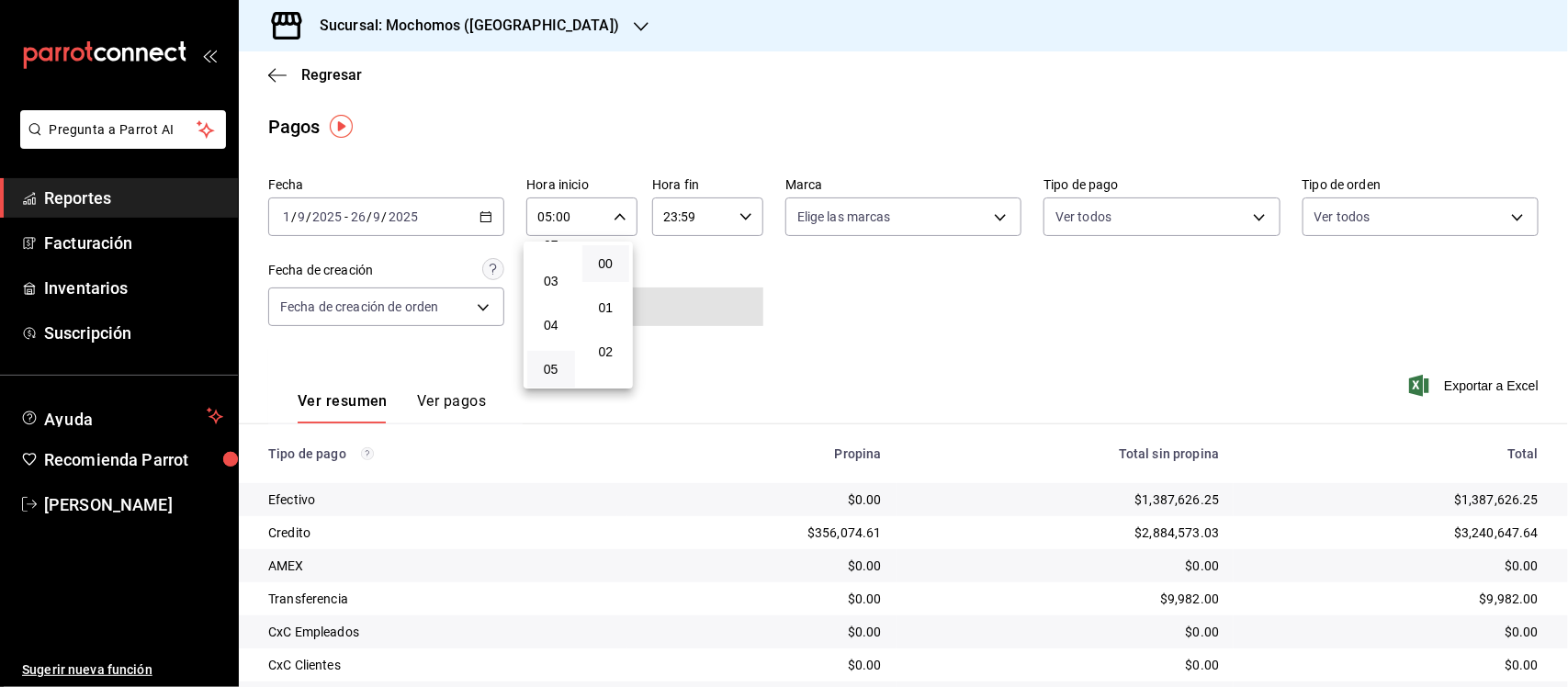
click at [745, 221] on div at bounding box center [784, 343] width 1568 height 687
click at [740, 212] on icon "button" at bounding box center [746, 217] width 13 height 13
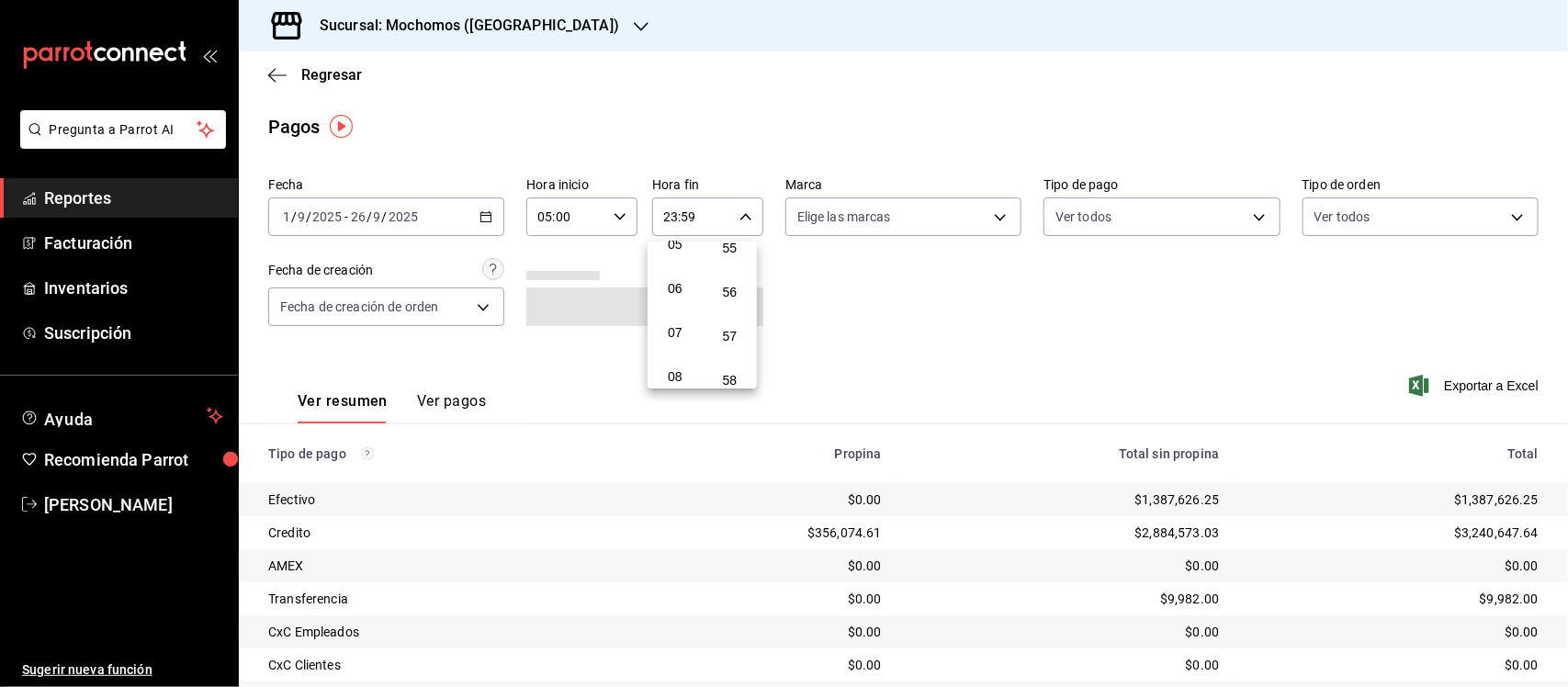
scroll to position [200, 0]
click at [681, 282] on span "05" at bounding box center [675, 284] width 26 height 14
click at [736, 258] on span "00" at bounding box center [730, 263] width 26 height 14
type input "05:00"
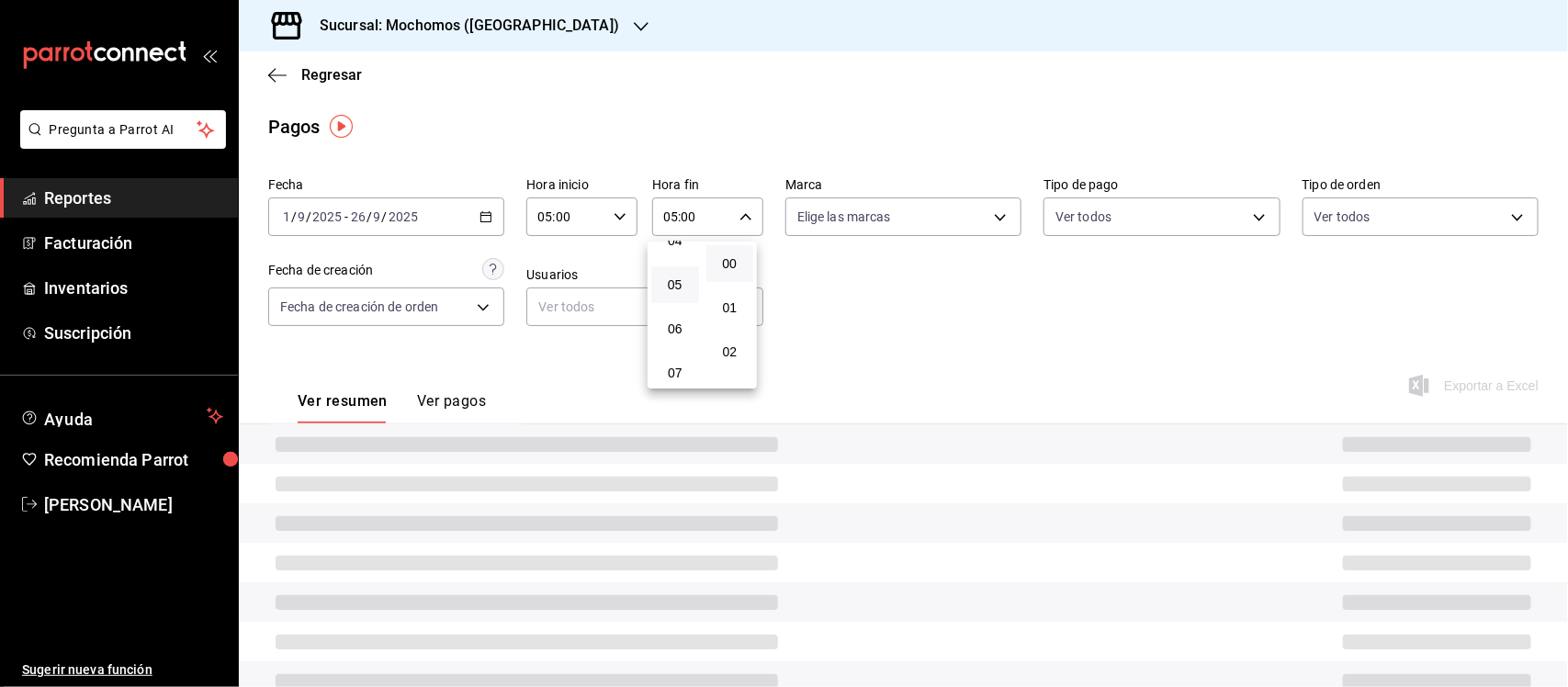
click at [933, 203] on div at bounding box center [784, 343] width 1568 height 687
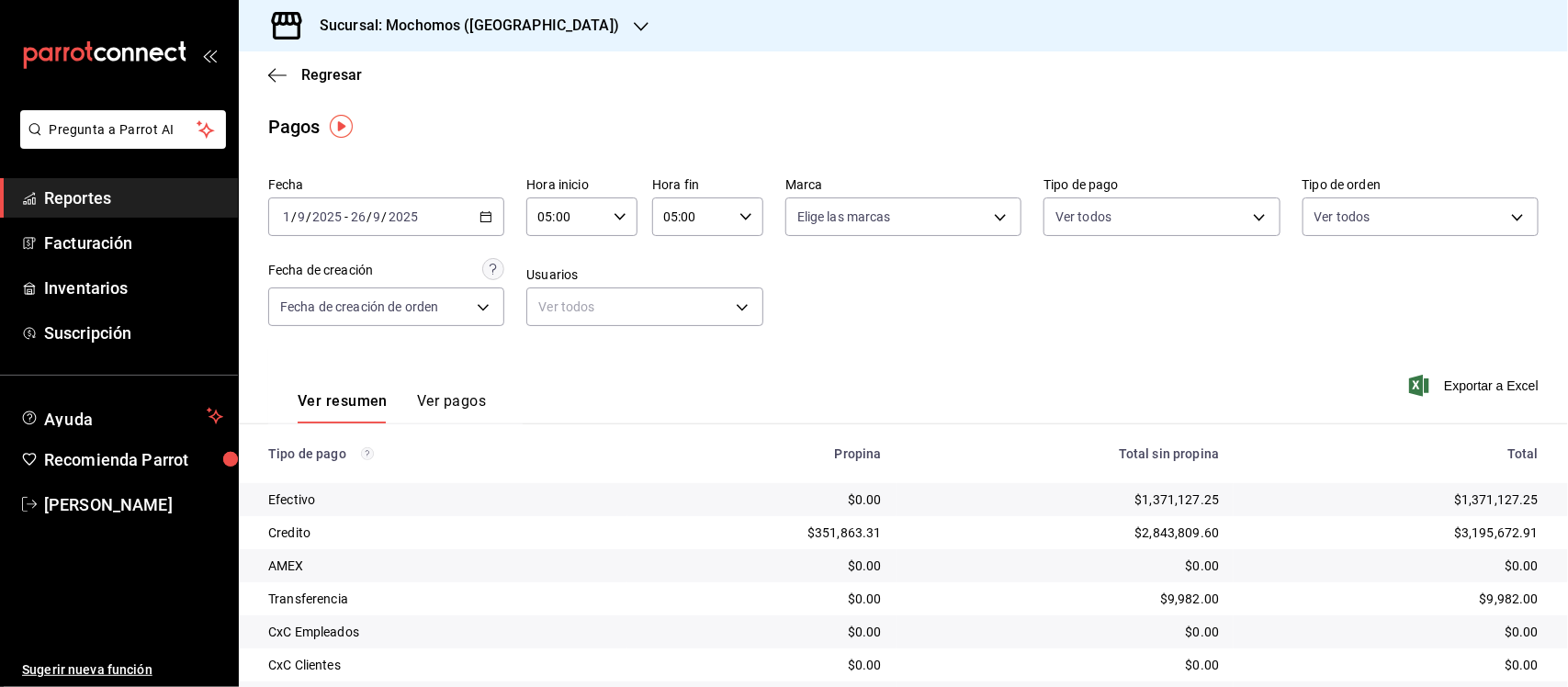
click at [935, 219] on body "Pregunta a Parrot AI Reportes Facturación Inventarios Suscripción Ayuda Recomie…" at bounding box center [784, 343] width 1568 height 687
click at [804, 286] on input "checkbox" at bounding box center [798, 288] width 16 height 16
checkbox input "true"
type input "65eb7388-82e4-42fa-8caf-680550c77e6f"
checkbox input "true"
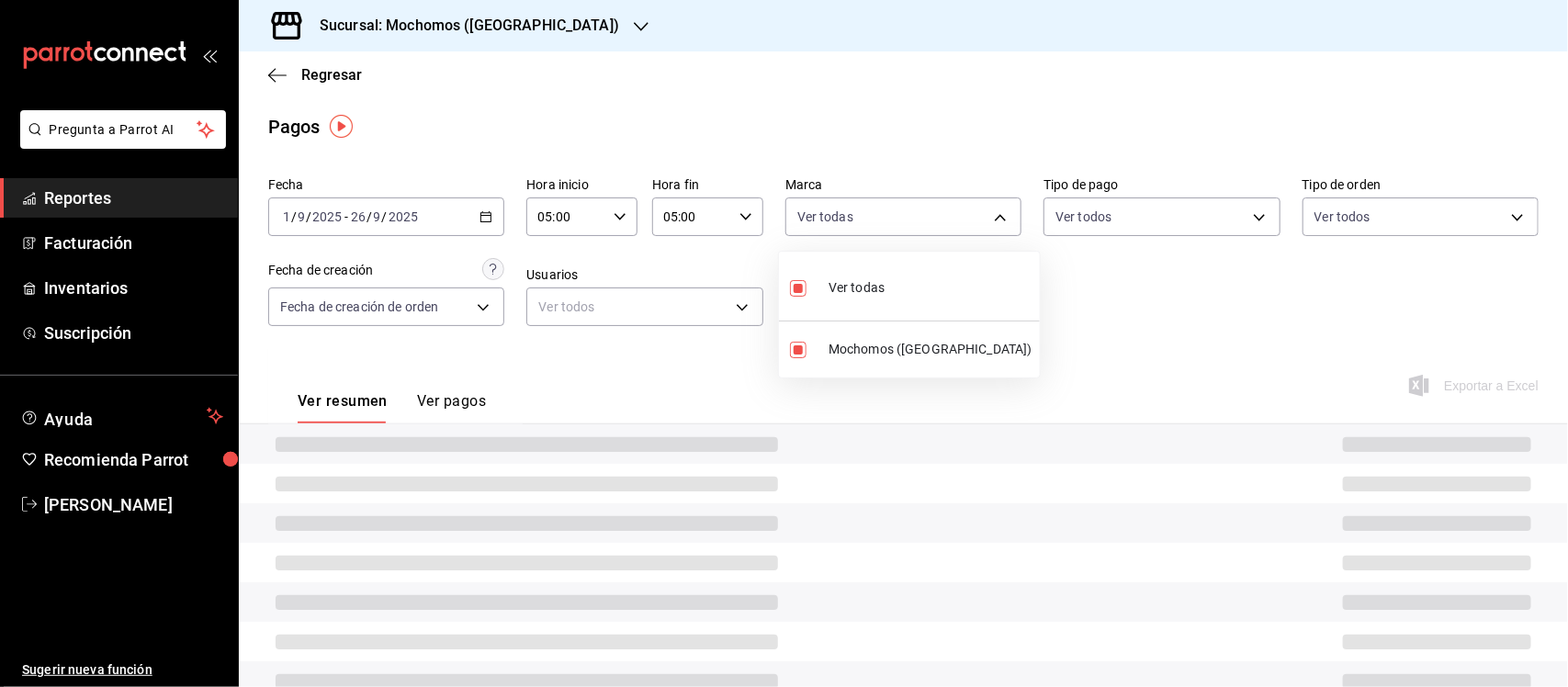
click at [1268, 339] on div at bounding box center [784, 343] width 1568 height 687
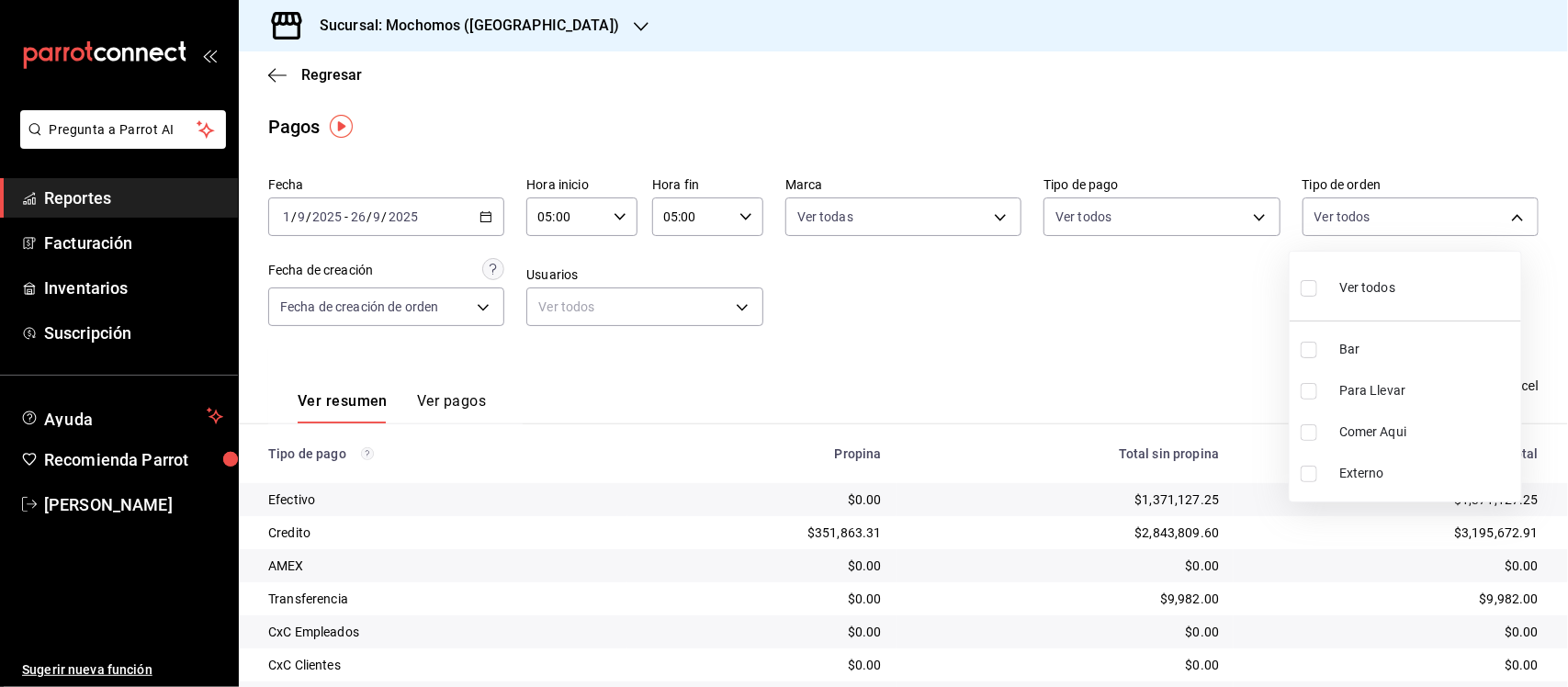
click at [1385, 220] on body "Pregunta a Parrot AI Reportes Facturación Inventarios Suscripción Ayuda Recomie…" at bounding box center [784, 343] width 1568 height 687
click at [1307, 286] on input "checkbox" at bounding box center [1308, 288] width 16 height 16
checkbox input "true"
type input "c7bc0ce2-274d-49fd-89f5-4bcf8044acf9,c9e91c43-775f-4cd6-ac16-cfdc9e5fd636,e77b1…"
checkbox input "true"
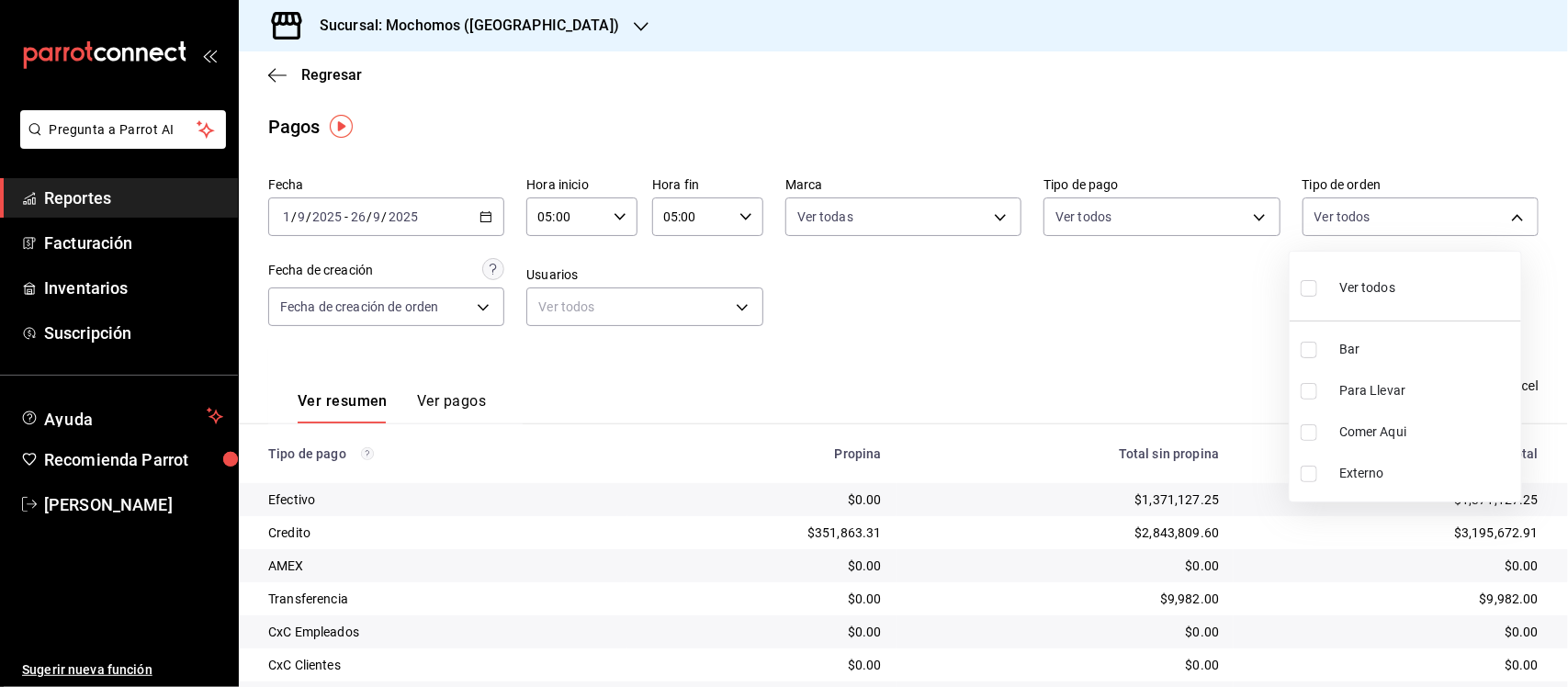
checkbox input "true"
click at [1309, 289] on input "checkbox" at bounding box center [1308, 288] width 16 height 16
checkbox input "false"
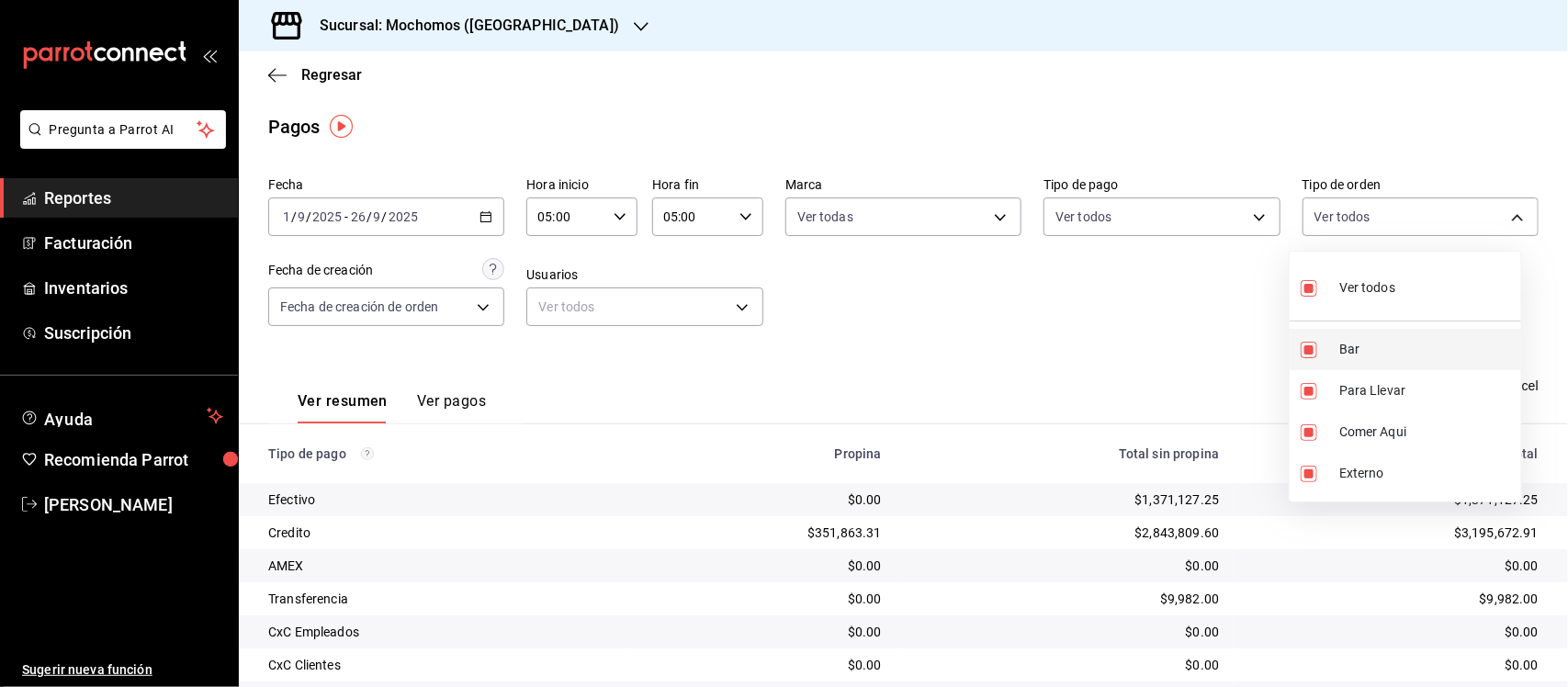
checkbox input "false"
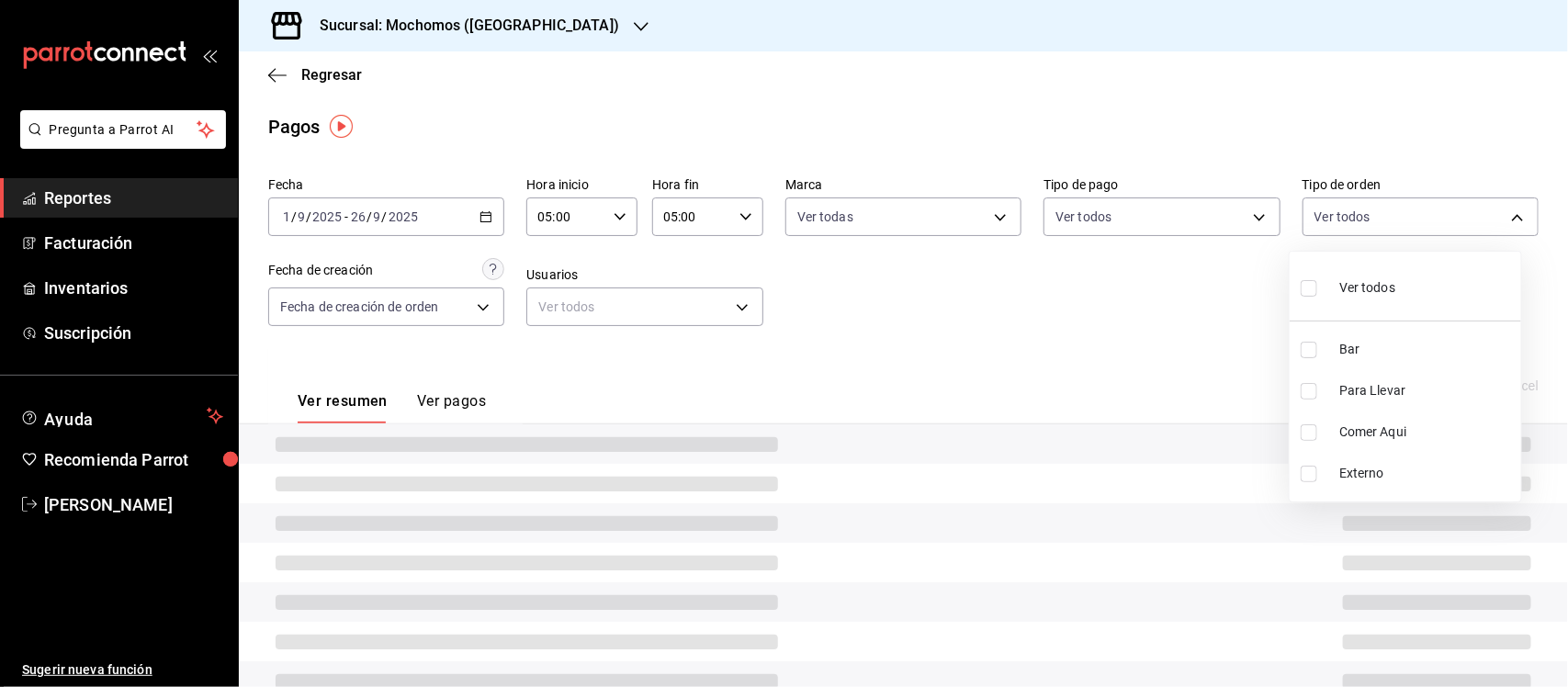
click at [1312, 351] on input "checkbox" at bounding box center [1308, 349] width 16 height 16
checkbox input "true"
type input "c7bc0ce2-274d-49fd-89f5-4bcf8044acf9"
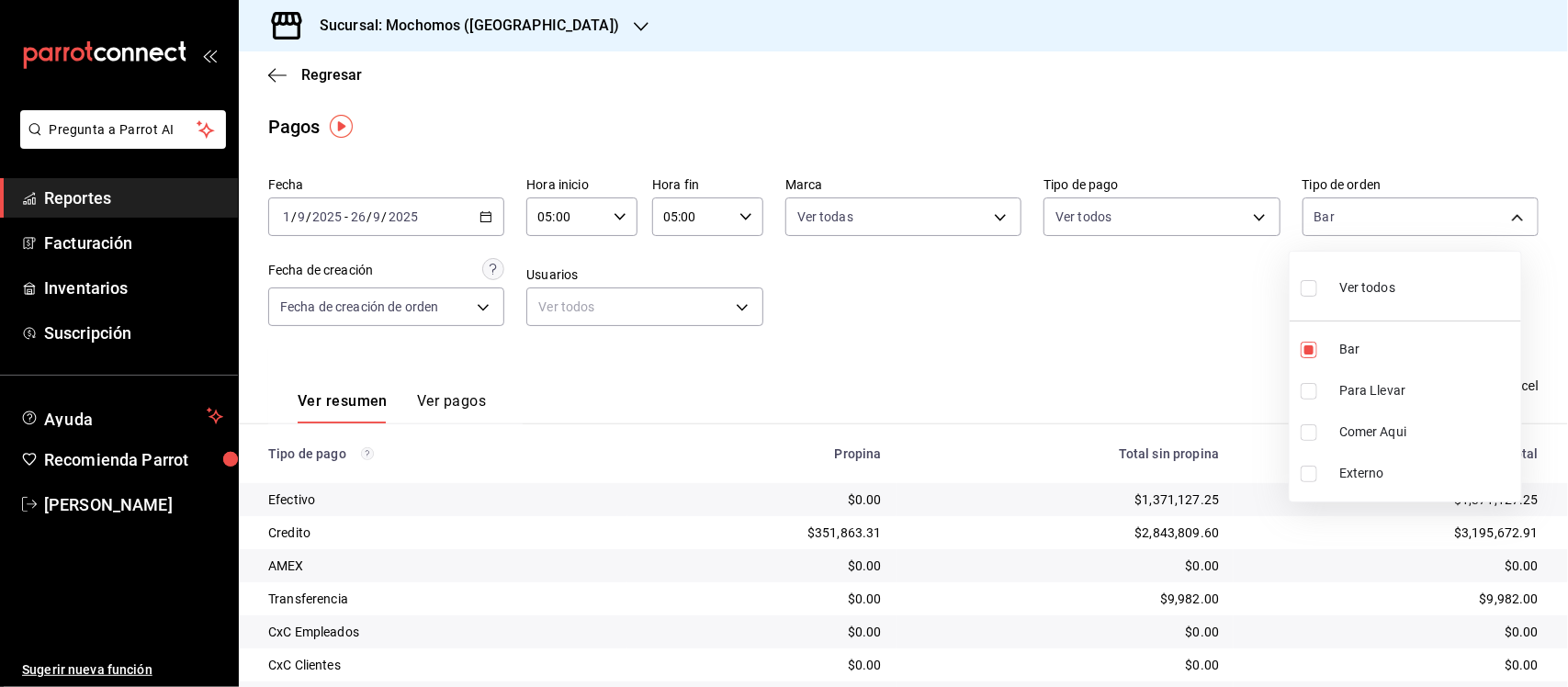
click at [1035, 317] on div at bounding box center [784, 343] width 1568 height 687
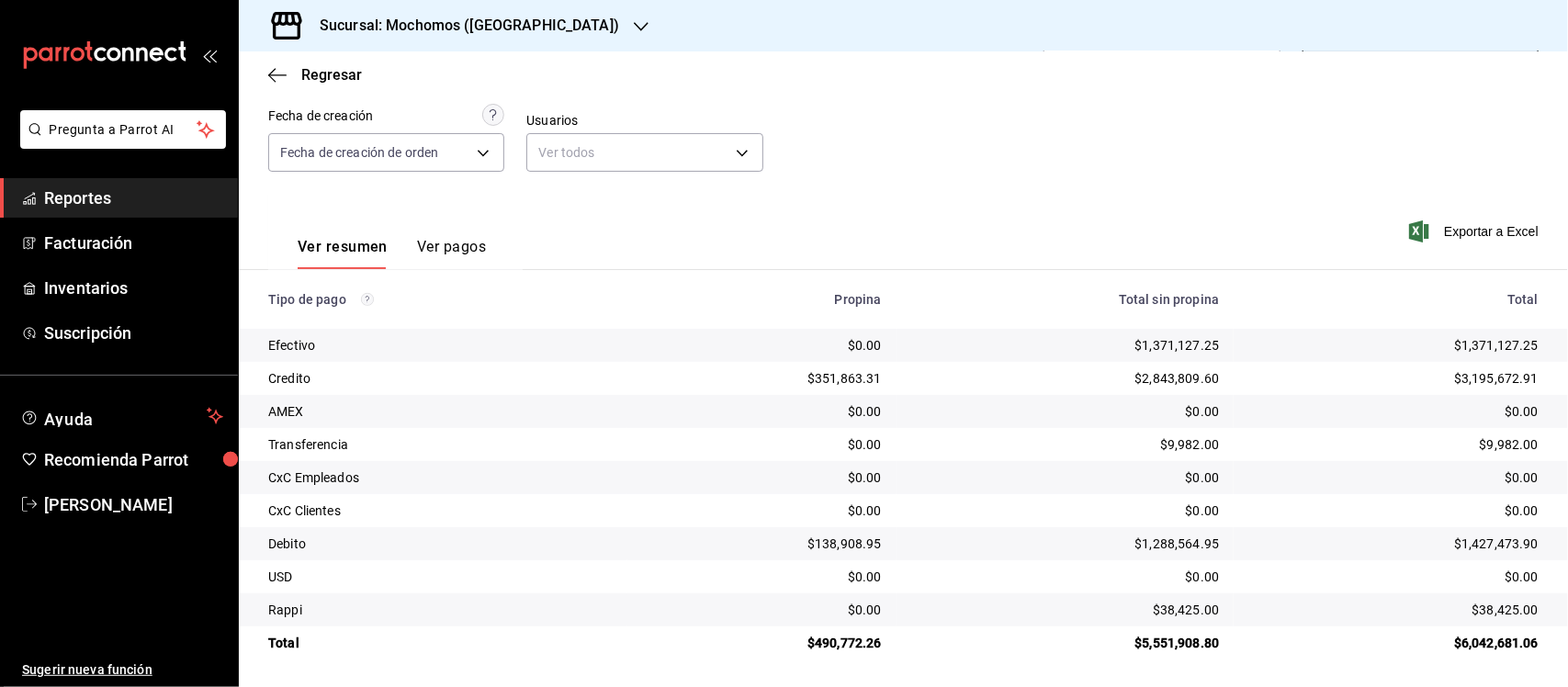
scroll to position [156, 0]
drag, startPoint x: 263, startPoint y: 296, endPoint x: 1539, endPoint y: 663, distance: 1327.7
click at [1539, 663] on main "Regresar Pagos Fecha [DATE] [DATE] - [DATE] [DATE] Hora inicio 05:00 Hora inici…" at bounding box center [903, 291] width 1329 height 792
click at [760, 219] on div "Ver resumen Ver pagos Exportar a Excel" at bounding box center [903, 240] width 1329 height 97
drag, startPoint x: 259, startPoint y: 301, endPoint x: 1521, endPoint y: 663, distance: 1312.9
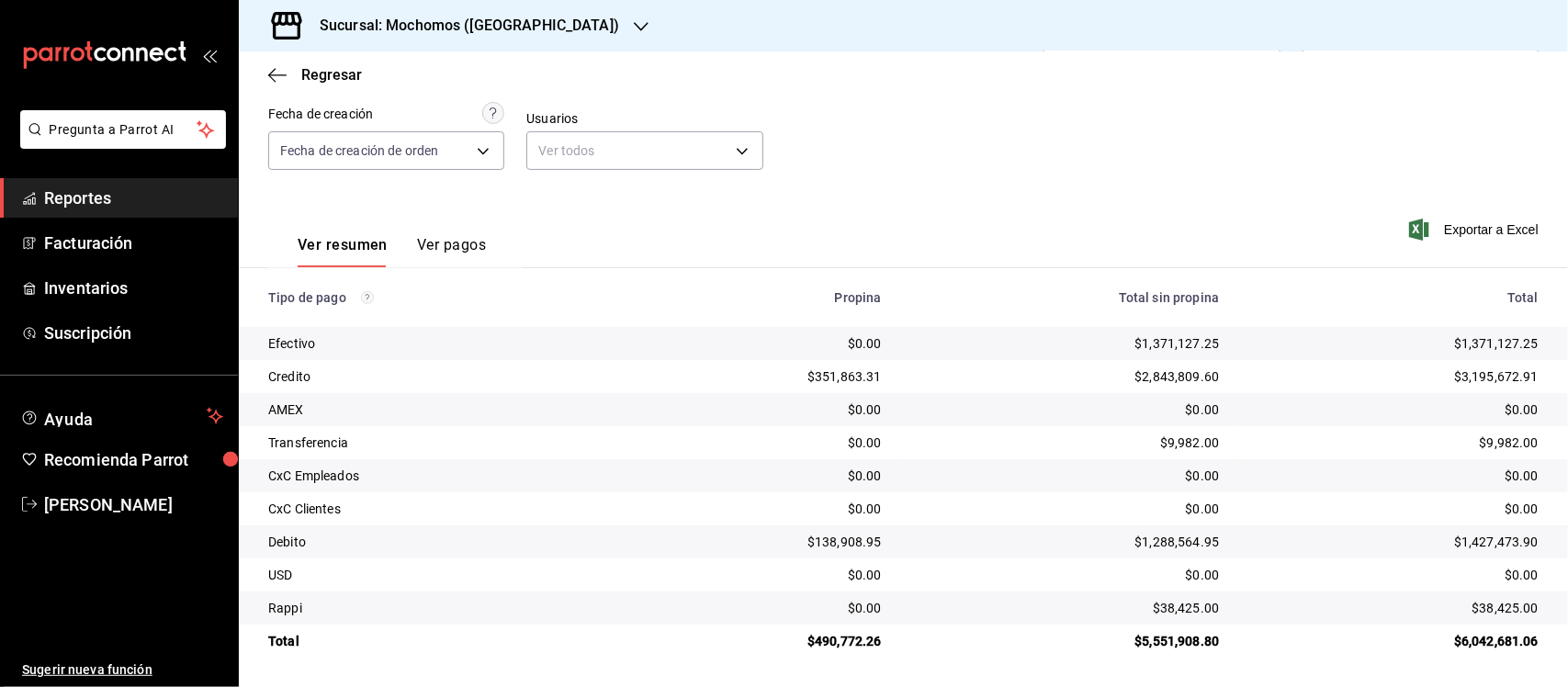
click at [1521, 663] on main "Regresar Pagos Fecha [DATE] [DATE] - [DATE] [DATE] Hora inicio 05:00 Hora inici…" at bounding box center [903, 291] width 1329 height 792
copy thead
click at [103, 203] on span "Reportes" at bounding box center [133, 198] width 179 height 25
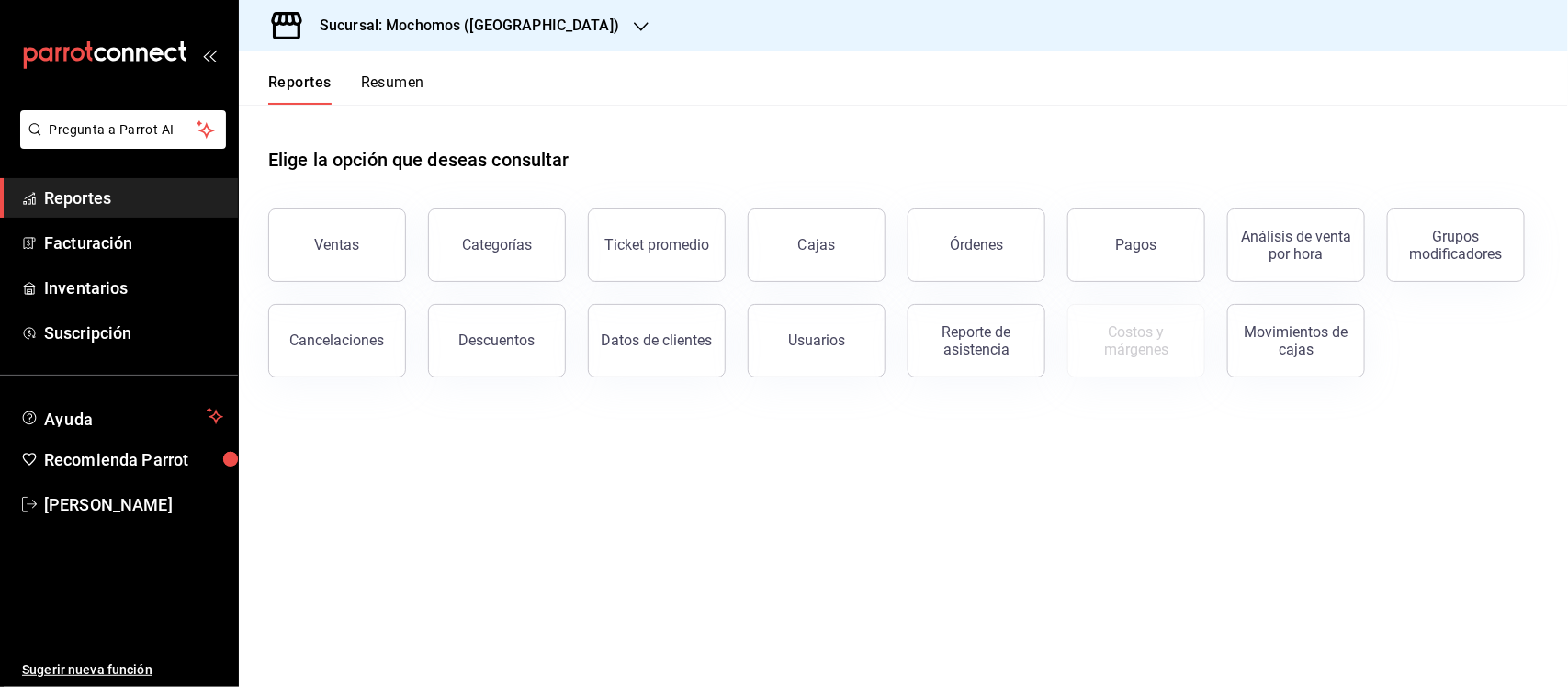
click at [359, 203] on div "Ventas" at bounding box center [326, 234] width 160 height 95
click at [346, 258] on button "Ventas" at bounding box center [337, 244] width 138 height 73
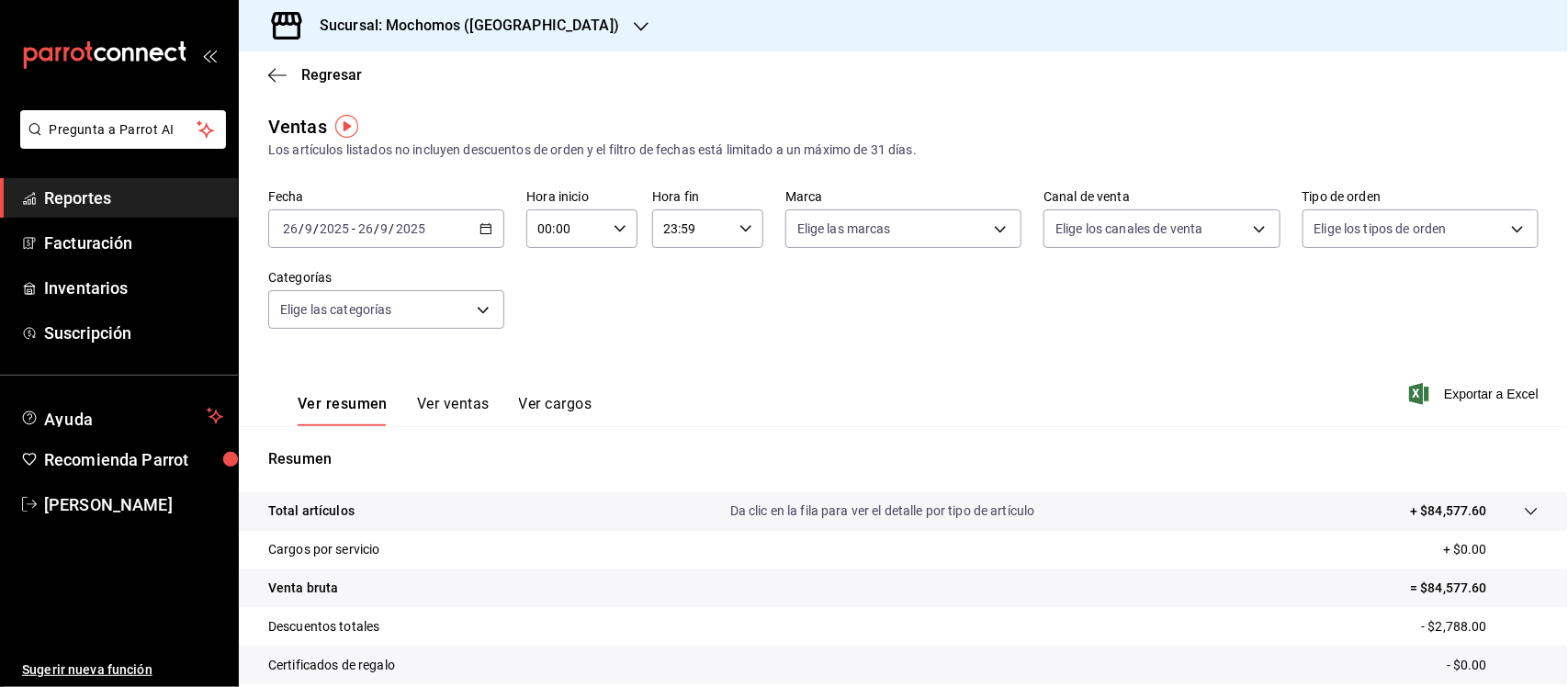
click at [483, 230] on icon "button" at bounding box center [486, 229] width 13 height 13
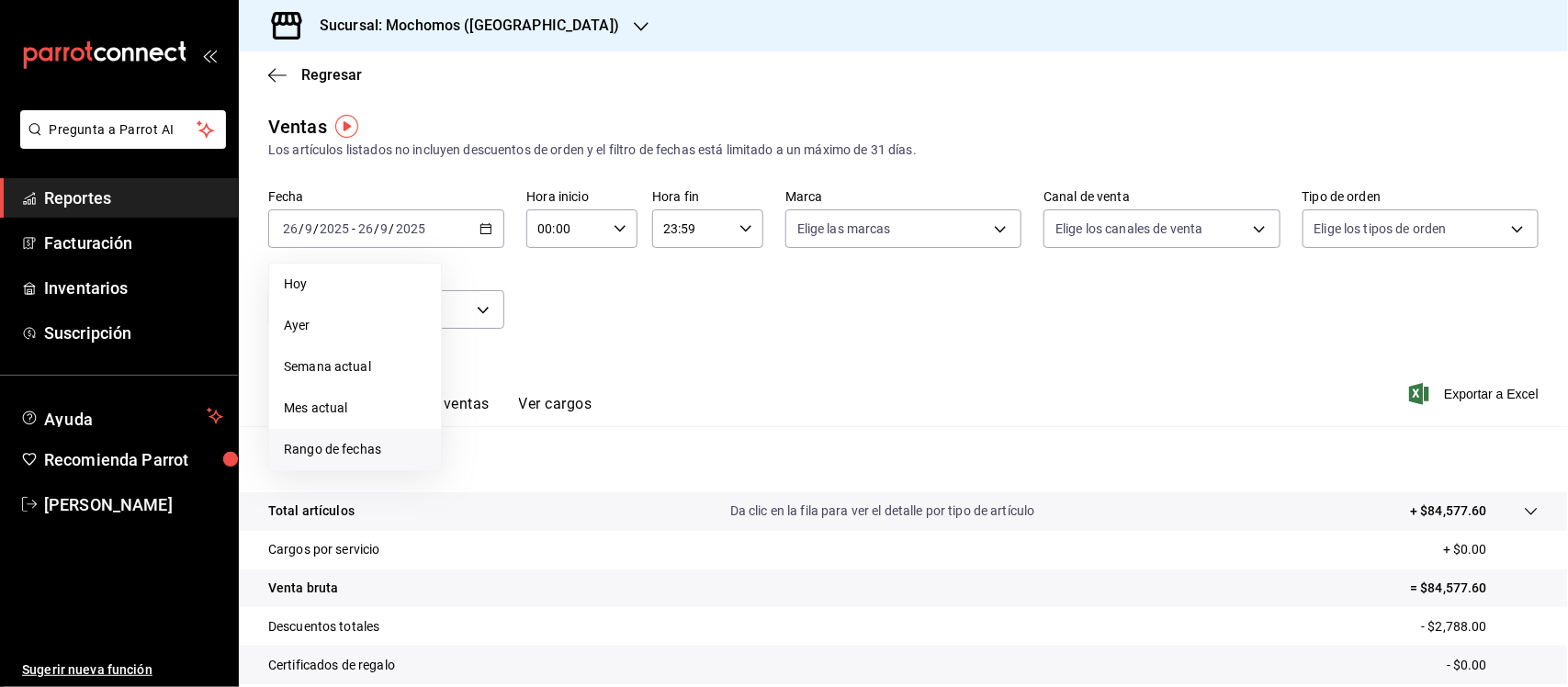
click at [317, 449] on span "Rango de fechas" at bounding box center [356, 449] width 143 height 19
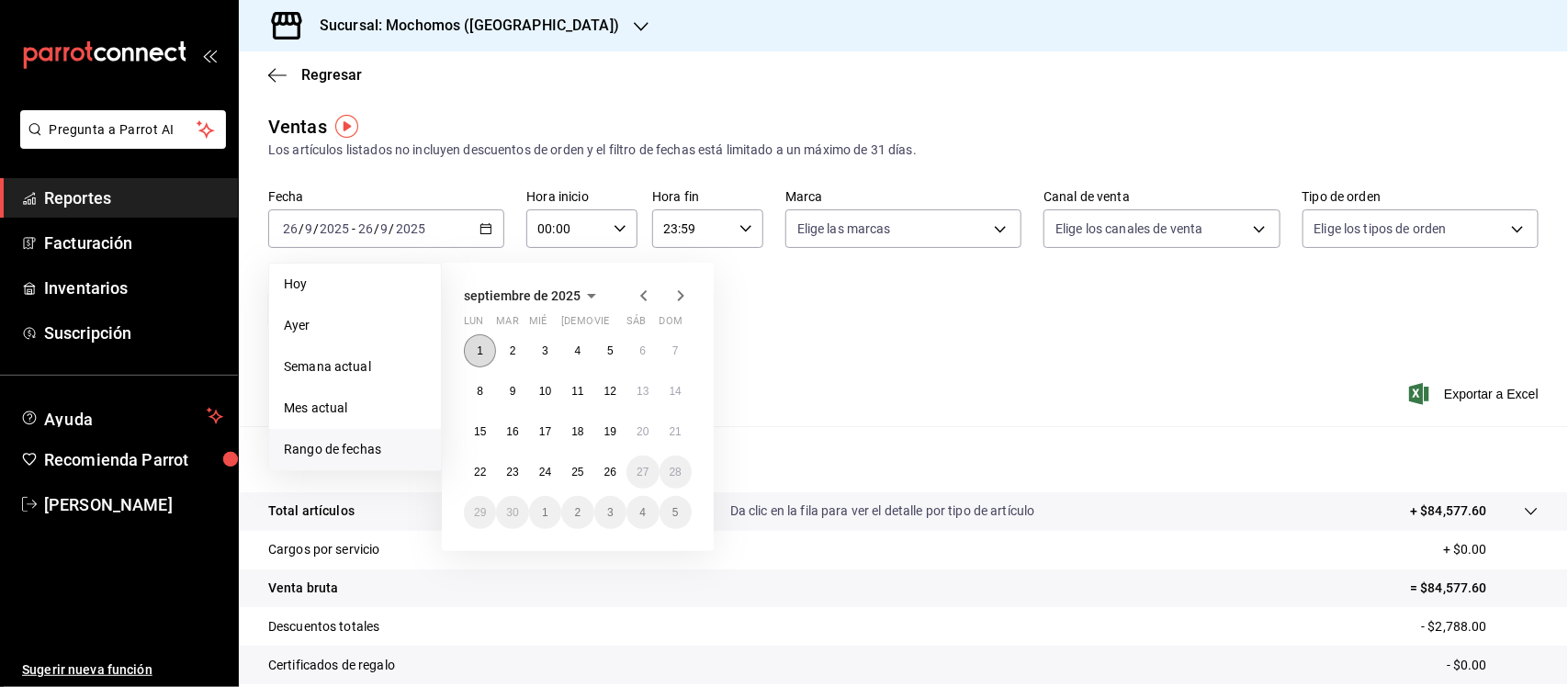
click at [487, 353] on button "1" at bounding box center [480, 351] width 32 height 33
click at [608, 475] on abbr "26" at bounding box center [610, 472] width 12 height 13
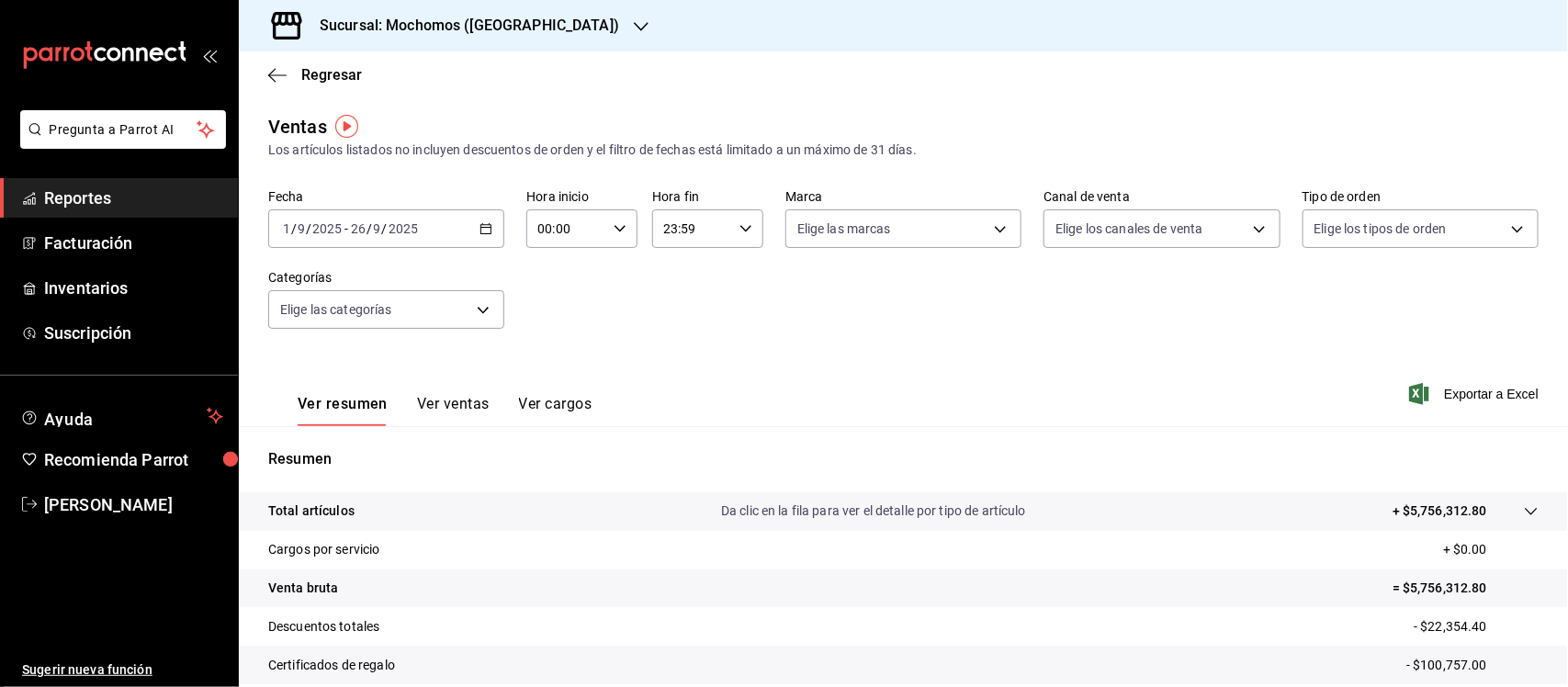
click at [609, 223] on div "00:00 Hora inicio" at bounding box center [582, 228] width 111 height 39
click at [550, 373] on span "05" at bounding box center [551, 380] width 26 height 14
type input "05:00"
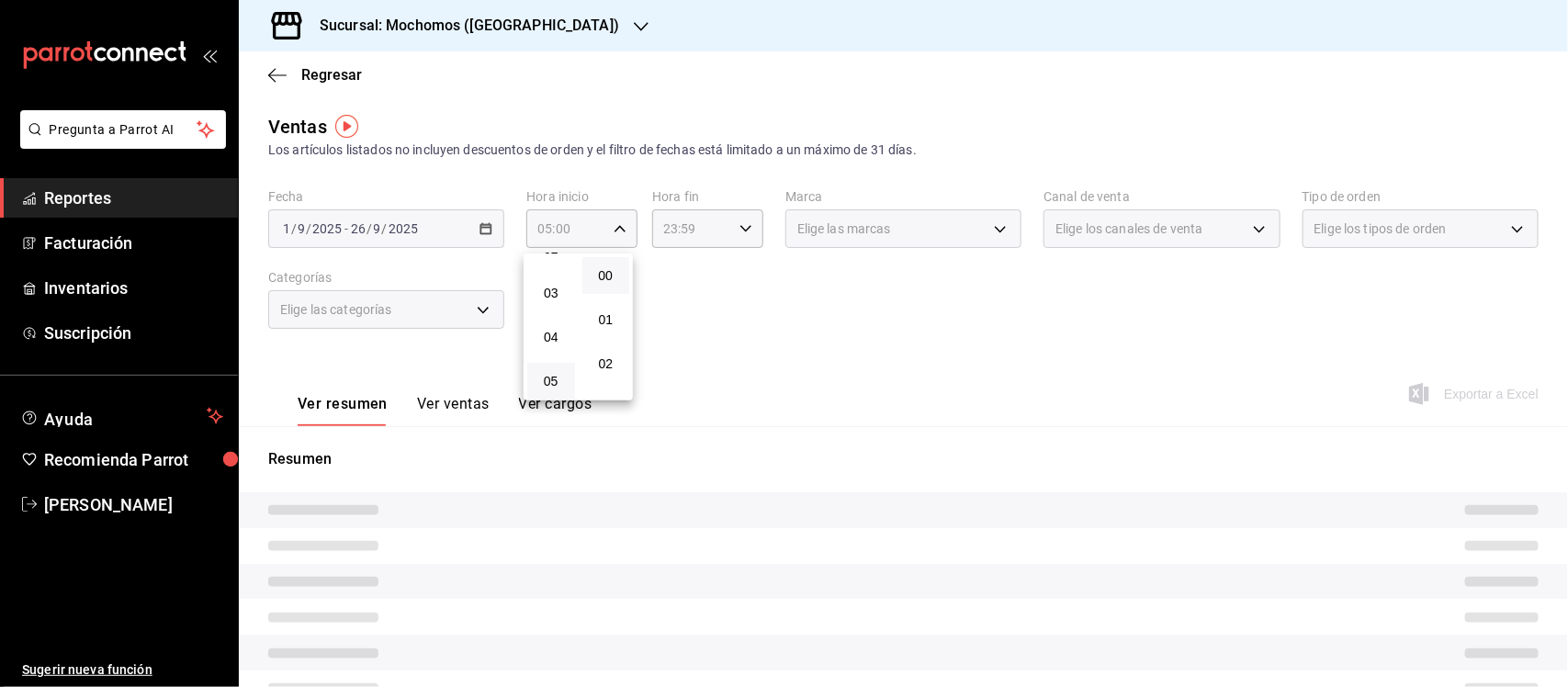
click at [610, 263] on button "00" at bounding box center [607, 276] width 48 height 37
click at [713, 218] on div at bounding box center [784, 343] width 1568 height 687
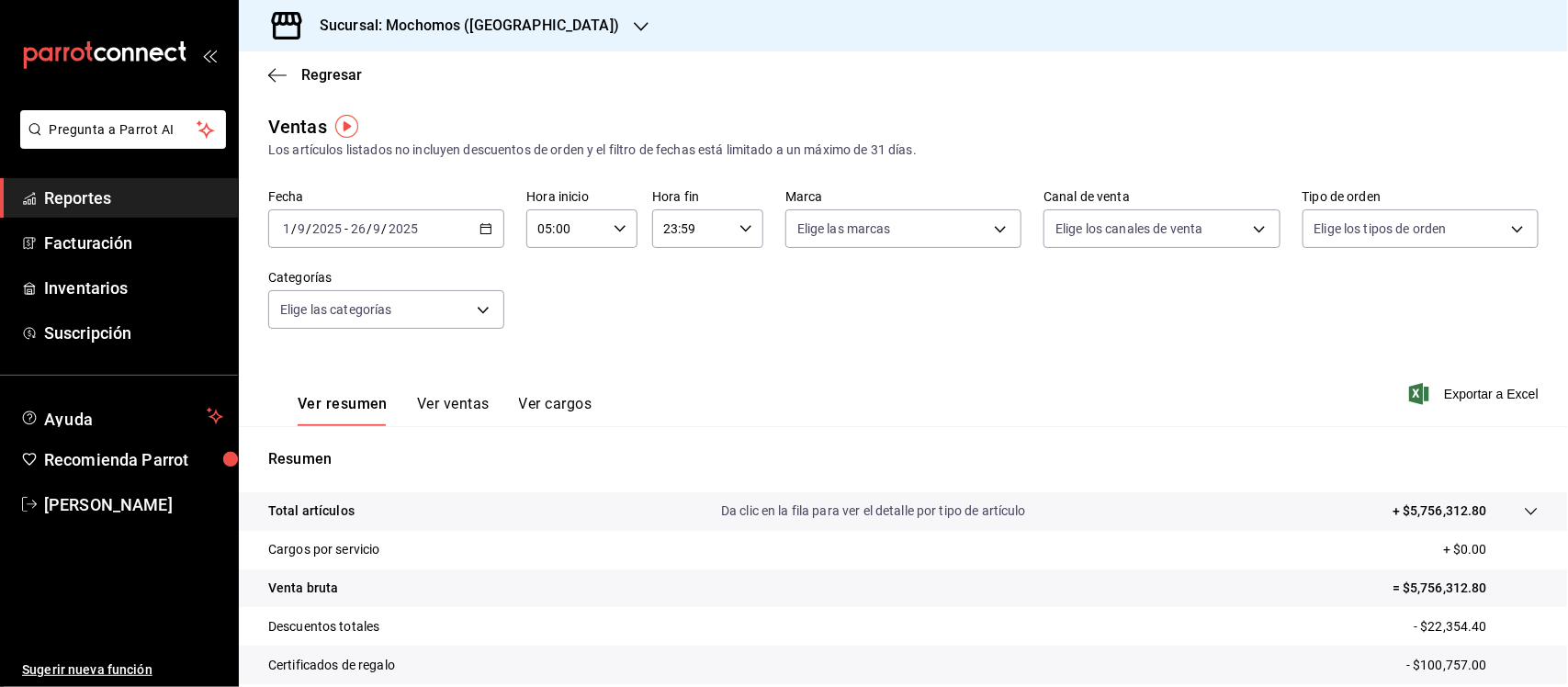
click at [714, 228] on input "23:59" at bounding box center [692, 228] width 80 height 37
click at [675, 389] on button "05" at bounding box center [675, 381] width 48 height 37
click at [735, 280] on span "00" at bounding box center [730, 275] width 26 height 14
type input "05:00"
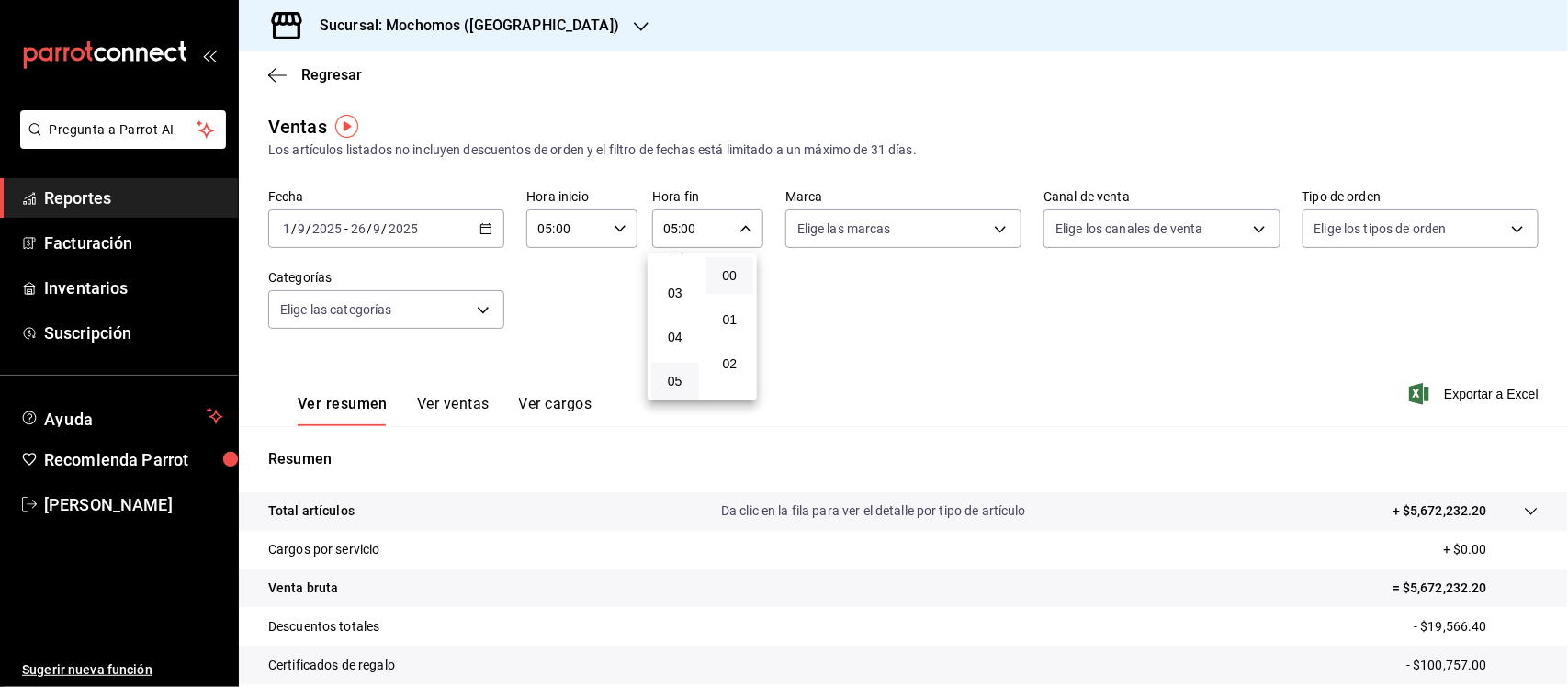
click at [928, 227] on div at bounding box center [784, 343] width 1568 height 687
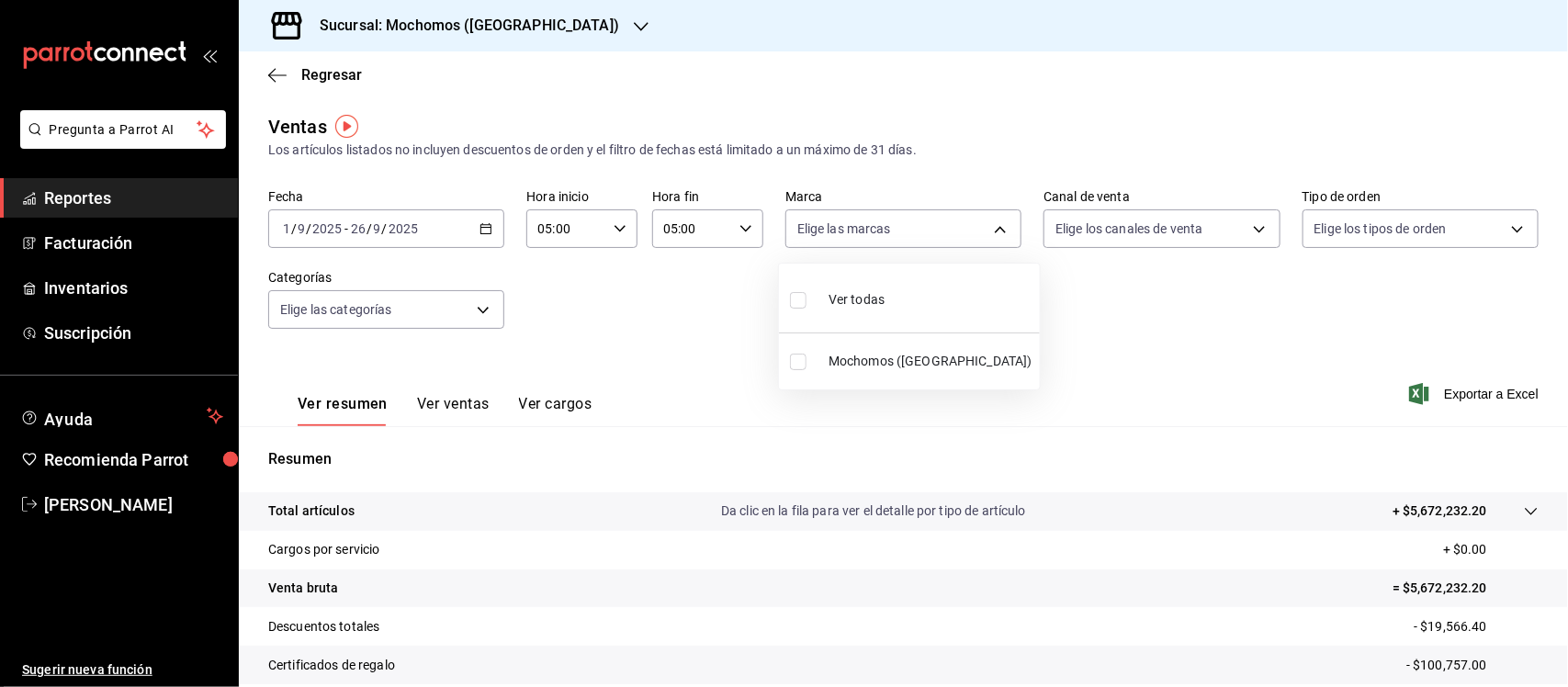
click at [929, 226] on body "Pregunta a Parrot AI Reportes Facturación Inventarios Suscripción Ayuda Recomie…" at bounding box center [784, 343] width 1568 height 687
click at [790, 305] on input "checkbox" at bounding box center [798, 299] width 16 height 16
checkbox input "true"
type input "65eb7388-82e4-42fa-8caf-680550c77e6f"
checkbox input "true"
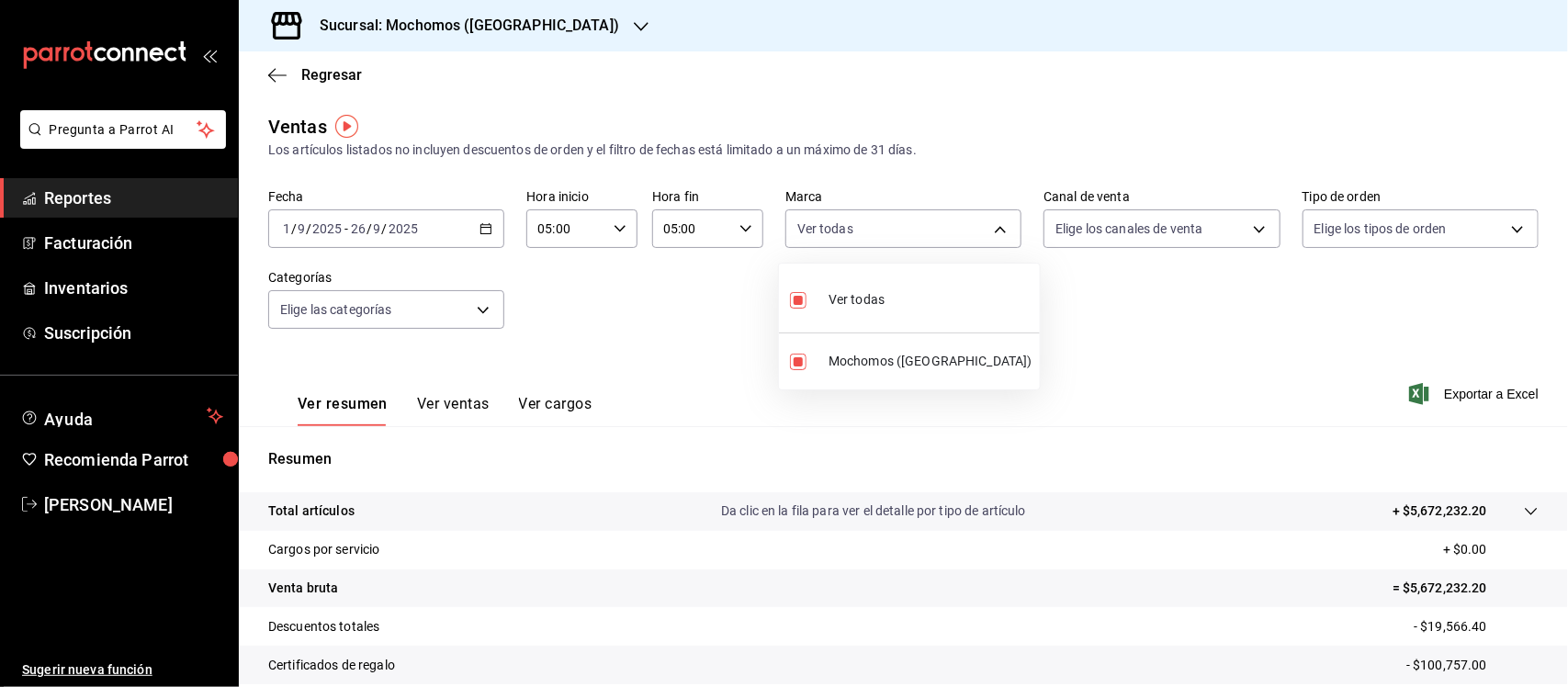
click at [1430, 231] on div at bounding box center [784, 343] width 1568 height 687
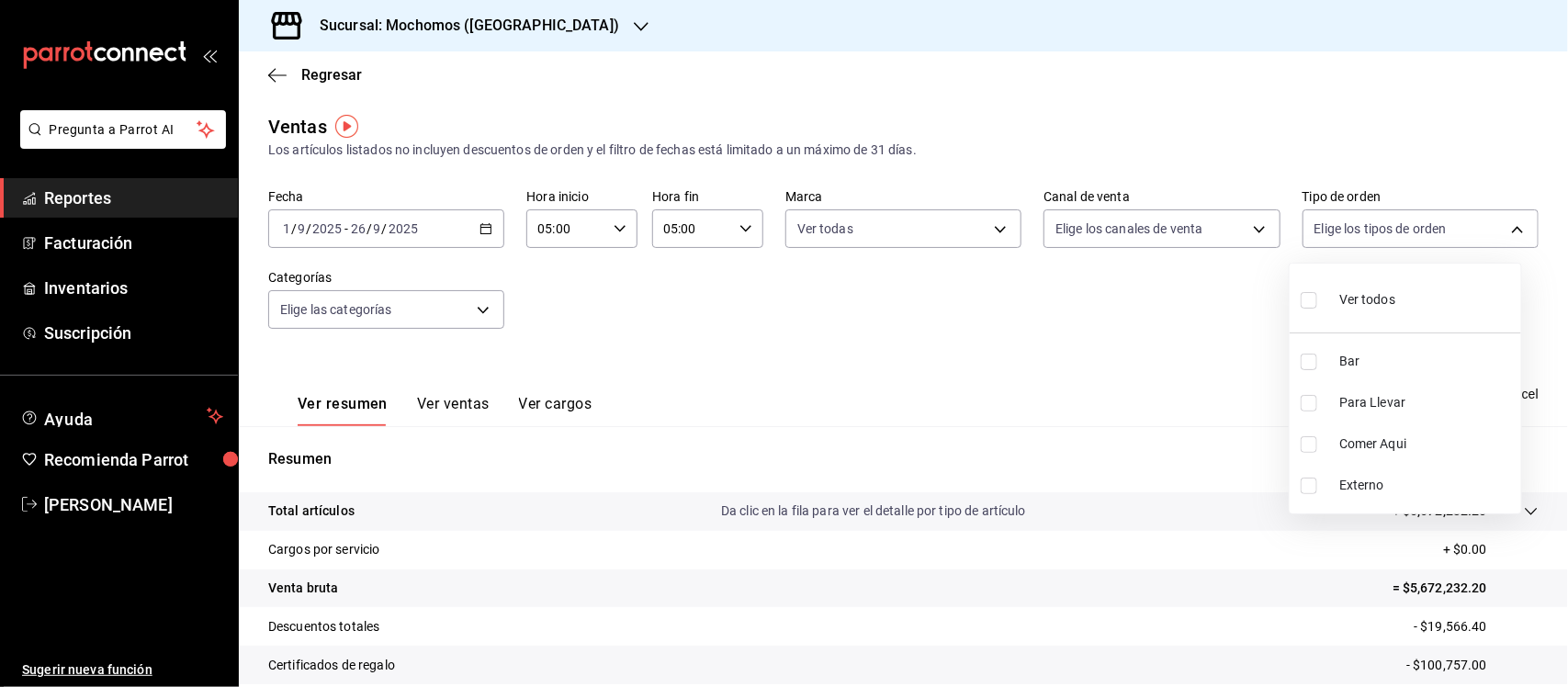
click at [1430, 231] on body "Pregunta a Parrot AI Reportes Facturación Inventarios Suscripción Ayuda Recomie…" at bounding box center [784, 343] width 1568 height 687
click at [1305, 361] on input "checkbox" at bounding box center [1308, 361] width 16 height 16
checkbox input "true"
type input "c7bc0ce2-274d-49fd-89f5-4bcf8044acf9"
click at [1113, 298] on div at bounding box center [784, 343] width 1568 height 687
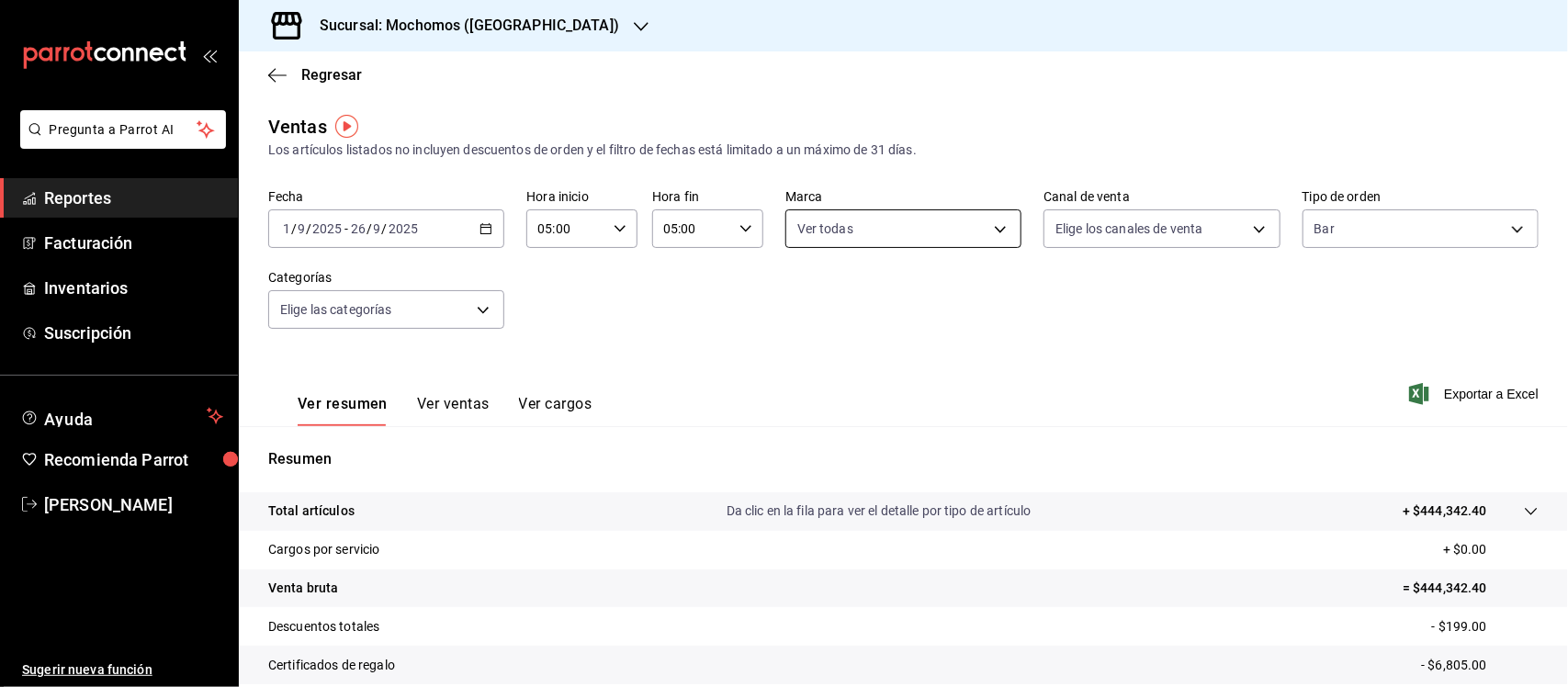
click at [921, 213] on body "Pregunta a Parrot AI Reportes Facturación Inventarios Suscripción Ayuda Recomie…" at bounding box center [784, 343] width 1568 height 687
click at [1100, 333] on div at bounding box center [784, 343] width 1568 height 687
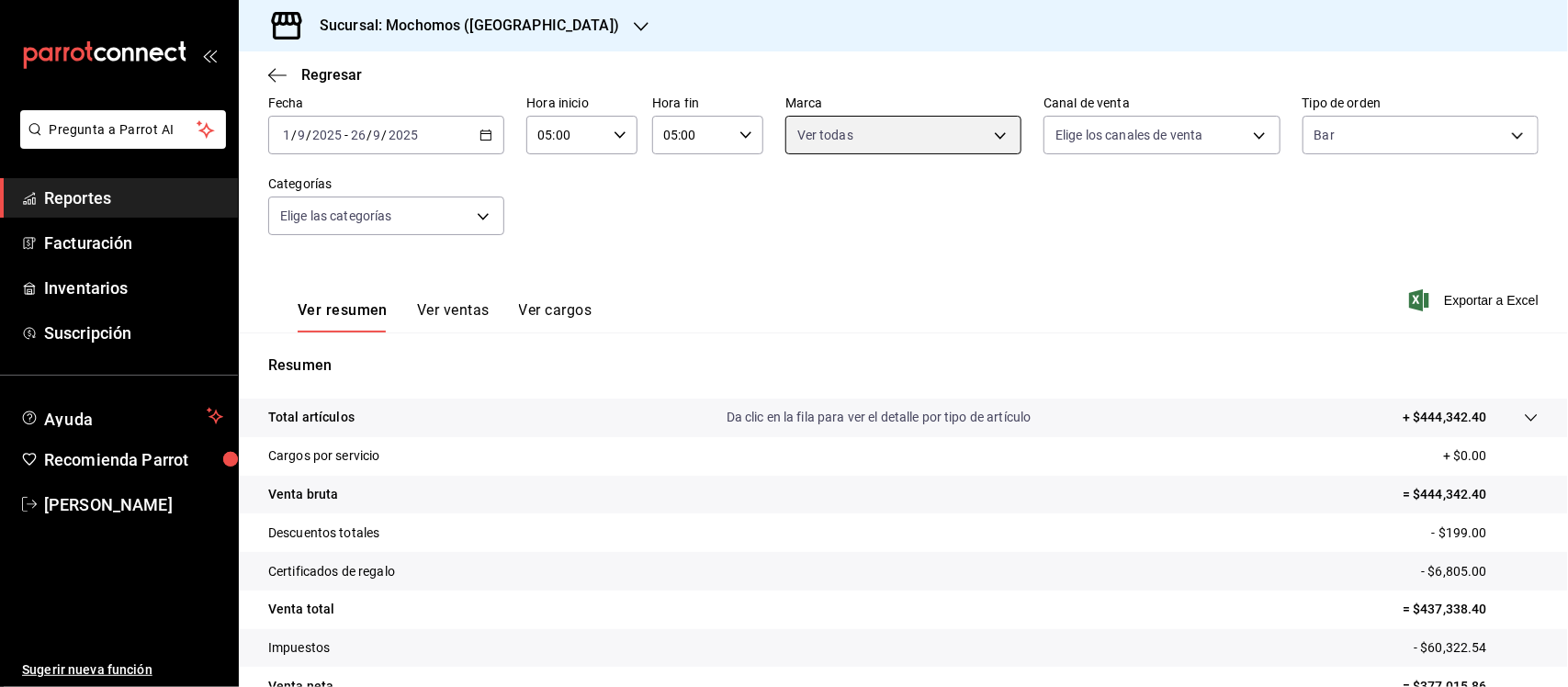
scroll to position [191, 0]
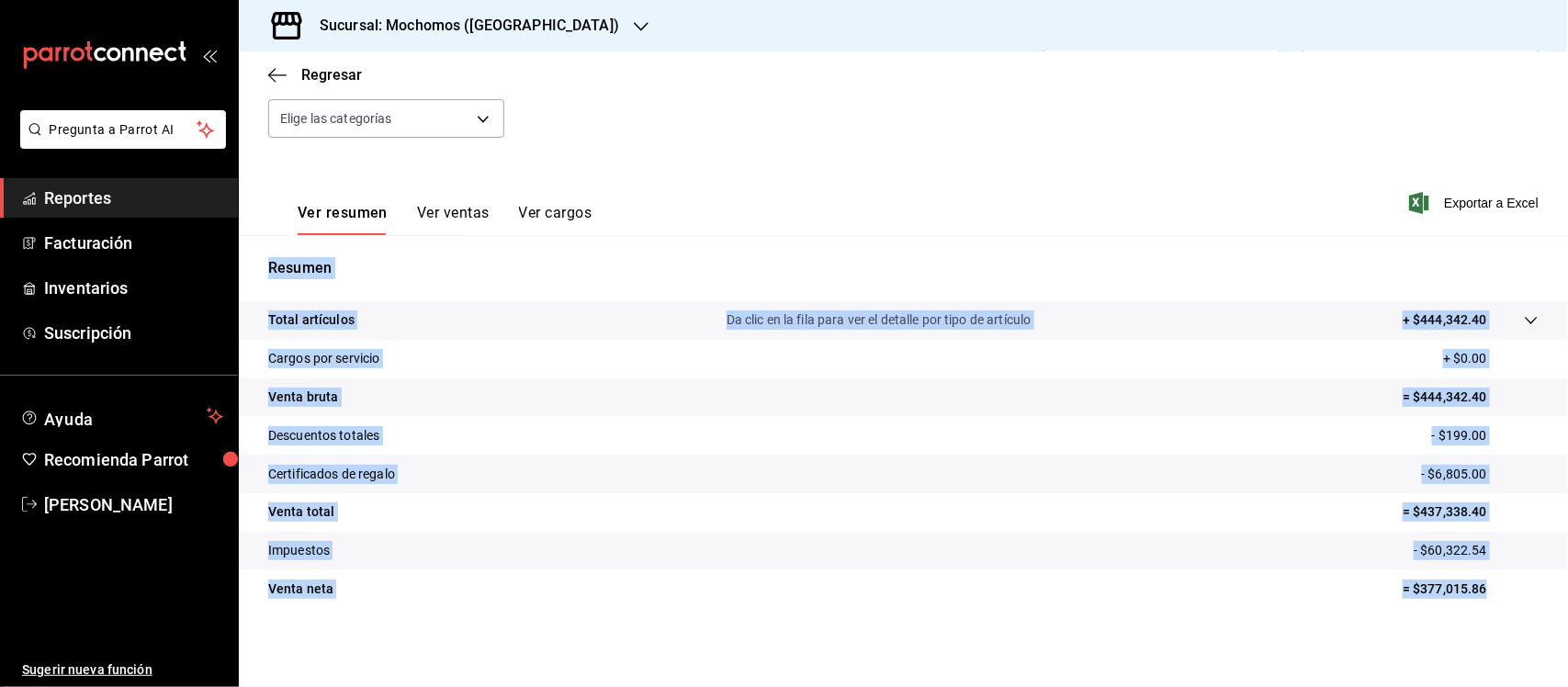
drag, startPoint x: 264, startPoint y: 267, endPoint x: 1488, endPoint y: 582, distance: 1263.9
click at [1488, 582] on div "Resumen Total artículos Da clic en la fila para ver el detalle por tipo de artí…" at bounding box center [903, 444] width 1329 height 372
copy div "Resumen Total artículos Da clic en la fila para ver el detalle por tipo de artí…"
